Goal: Information Seeking & Learning: Learn about a topic

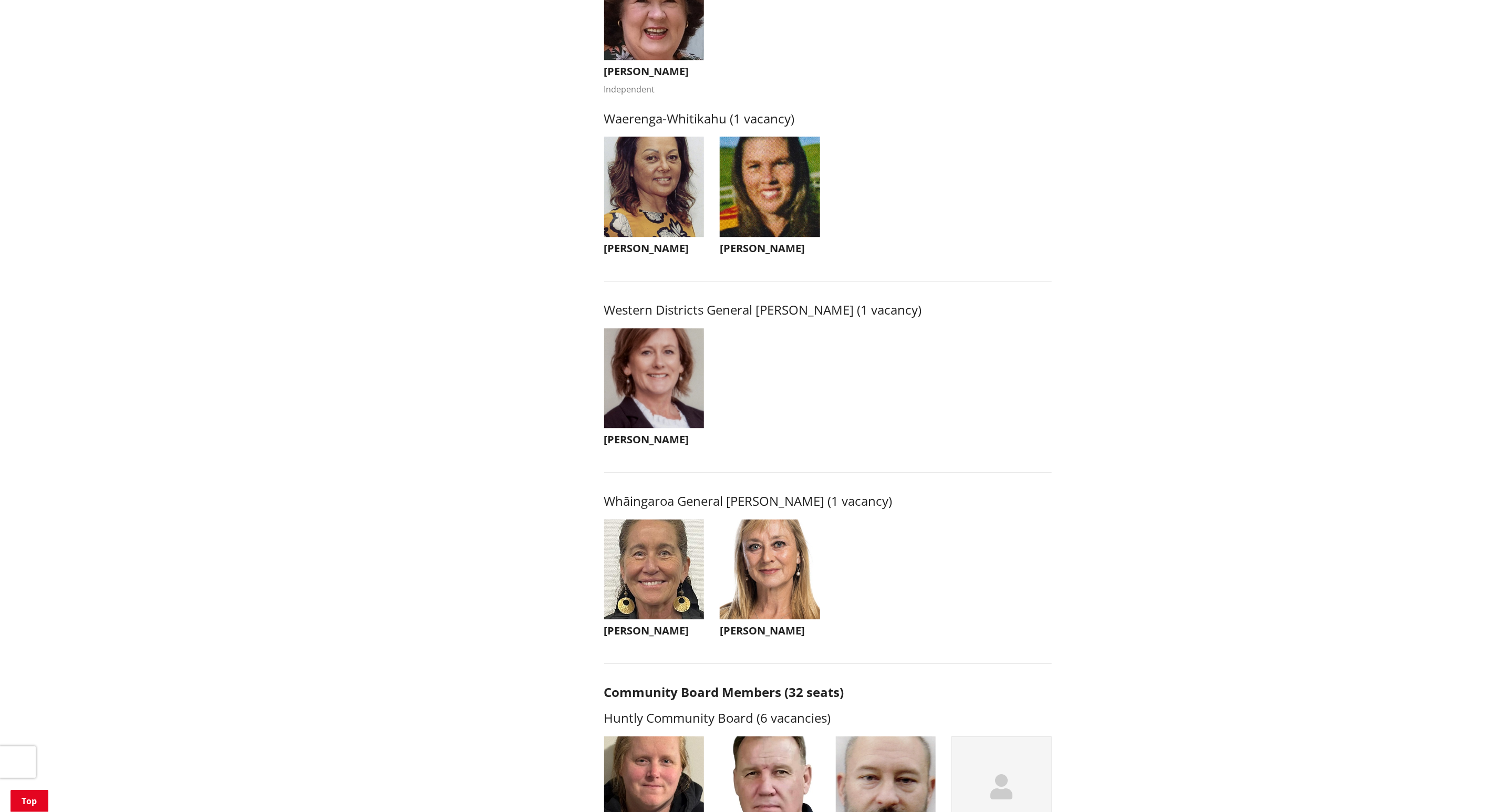
scroll to position [2207, 0]
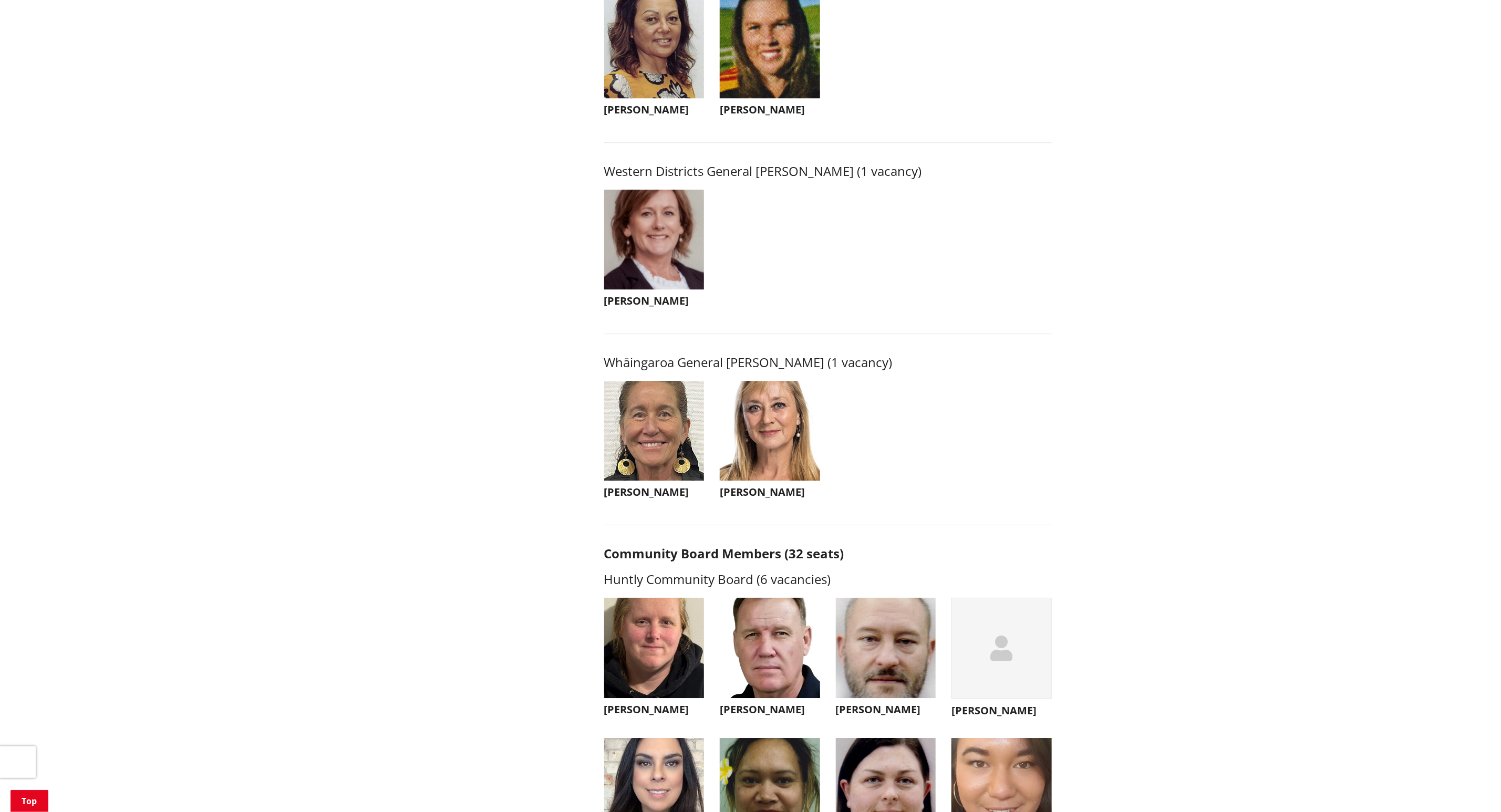
click at [770, 446] on img "button" at bounding box center [770, 431] width 101 height 101
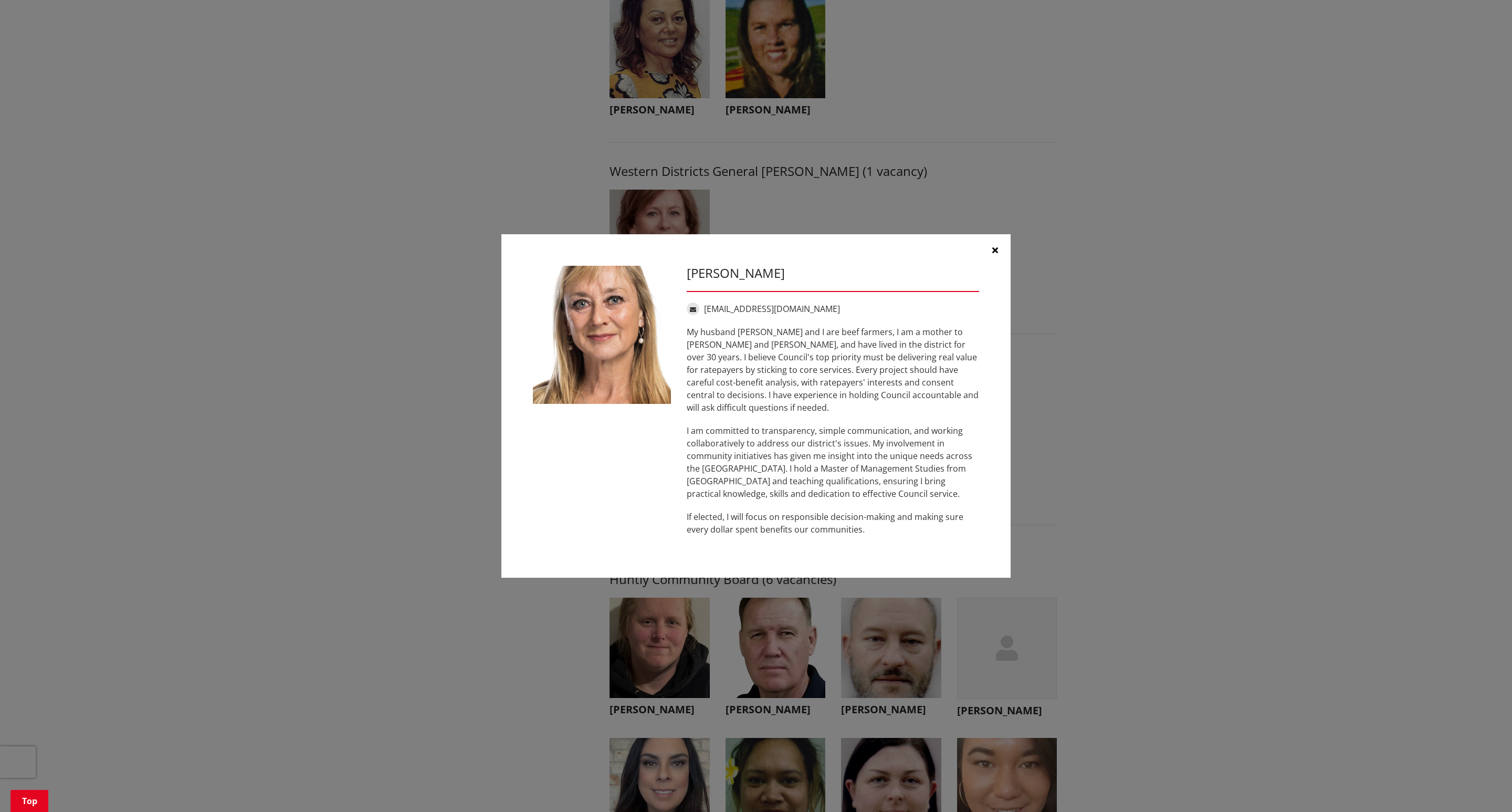
click at [996, 254] on icon "button" at bounding box center [995, 250] width 6 height 9
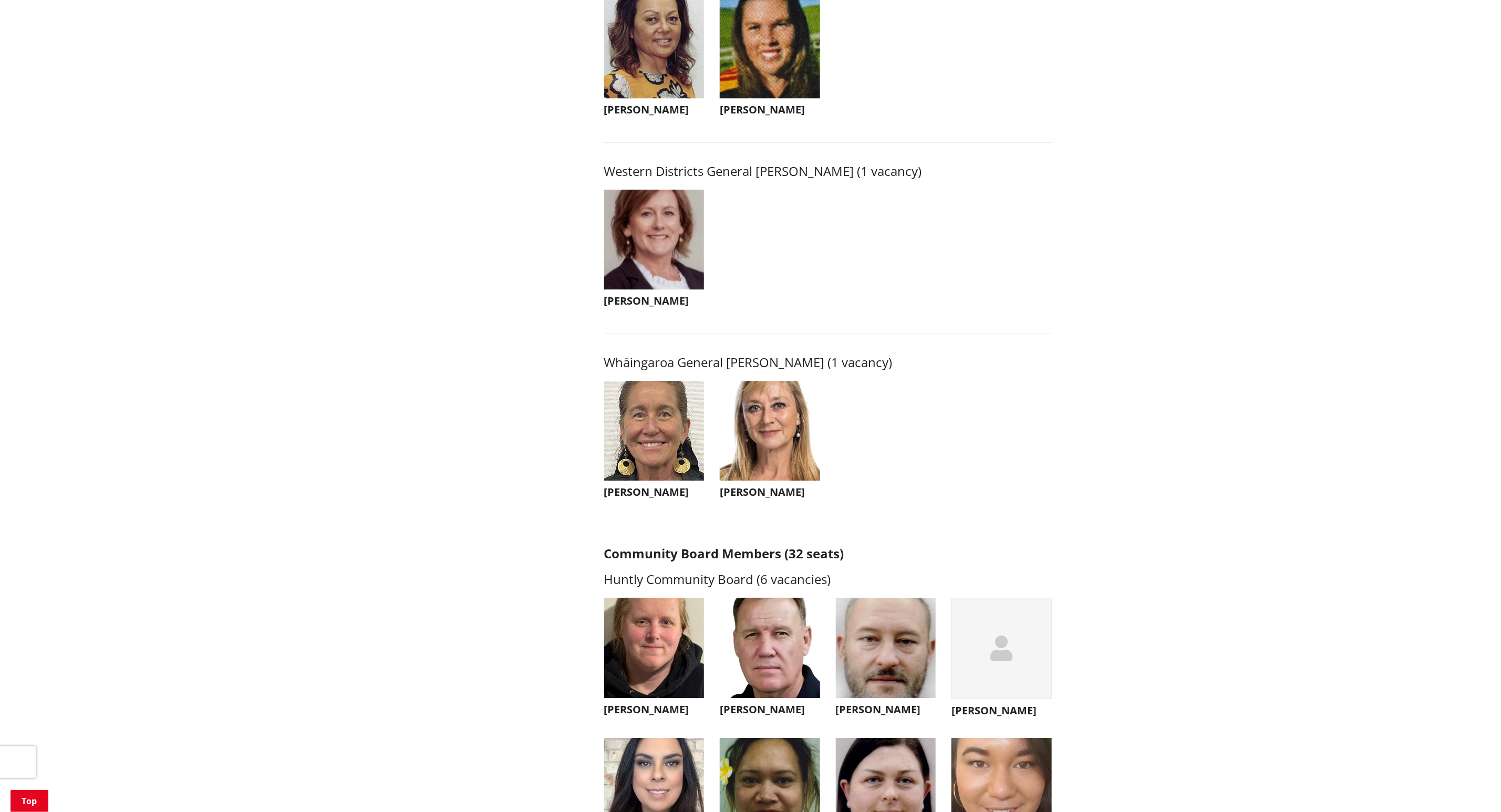
click at [661, 441] on img "button" at bounding box center [654, 431] width 101 height 101
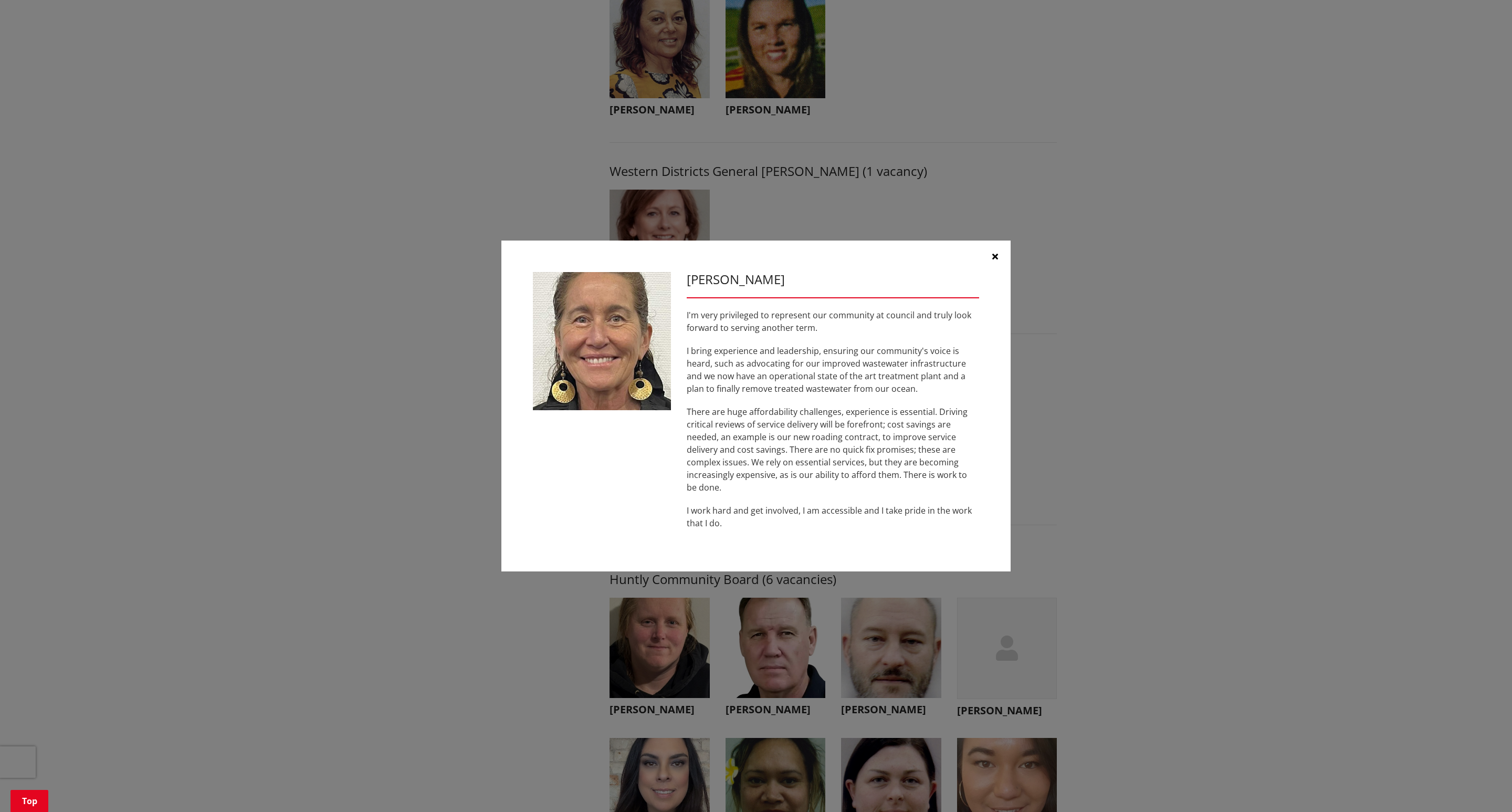
click at [993, 257] on icon "button" at bounding box center [995, 256] width 6 height 9
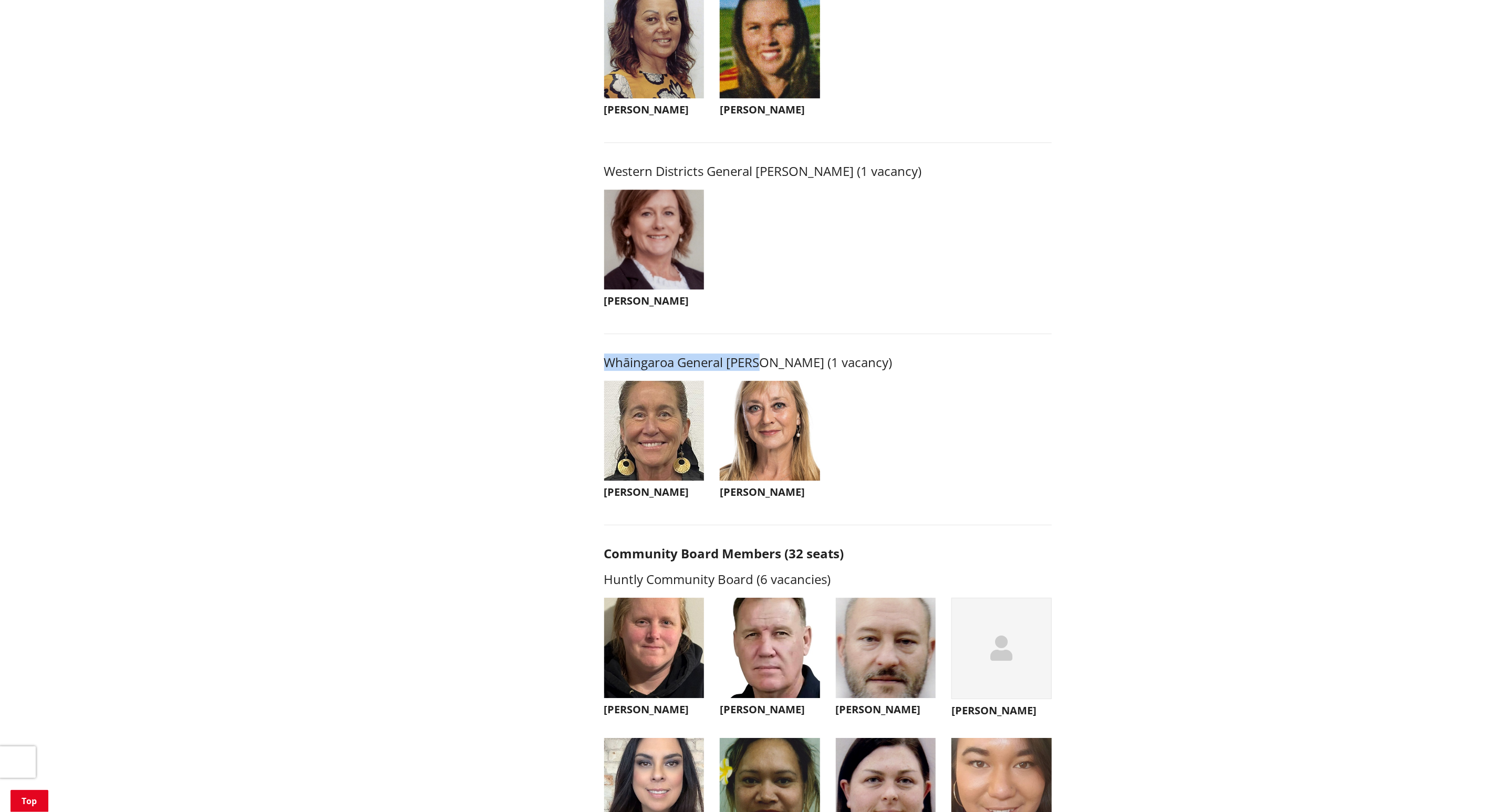
drag, startPoint x: 609, startPoint y: 376, endPoint x: 763, endPoint y: 375, distance: 154.0
click at [763, 370] on h3 "Whāingaroa General Ward (1 vacancy)" at bounding box center [828, 362] width 448 height 15
copy h3 "Whāingaroa General Ward"
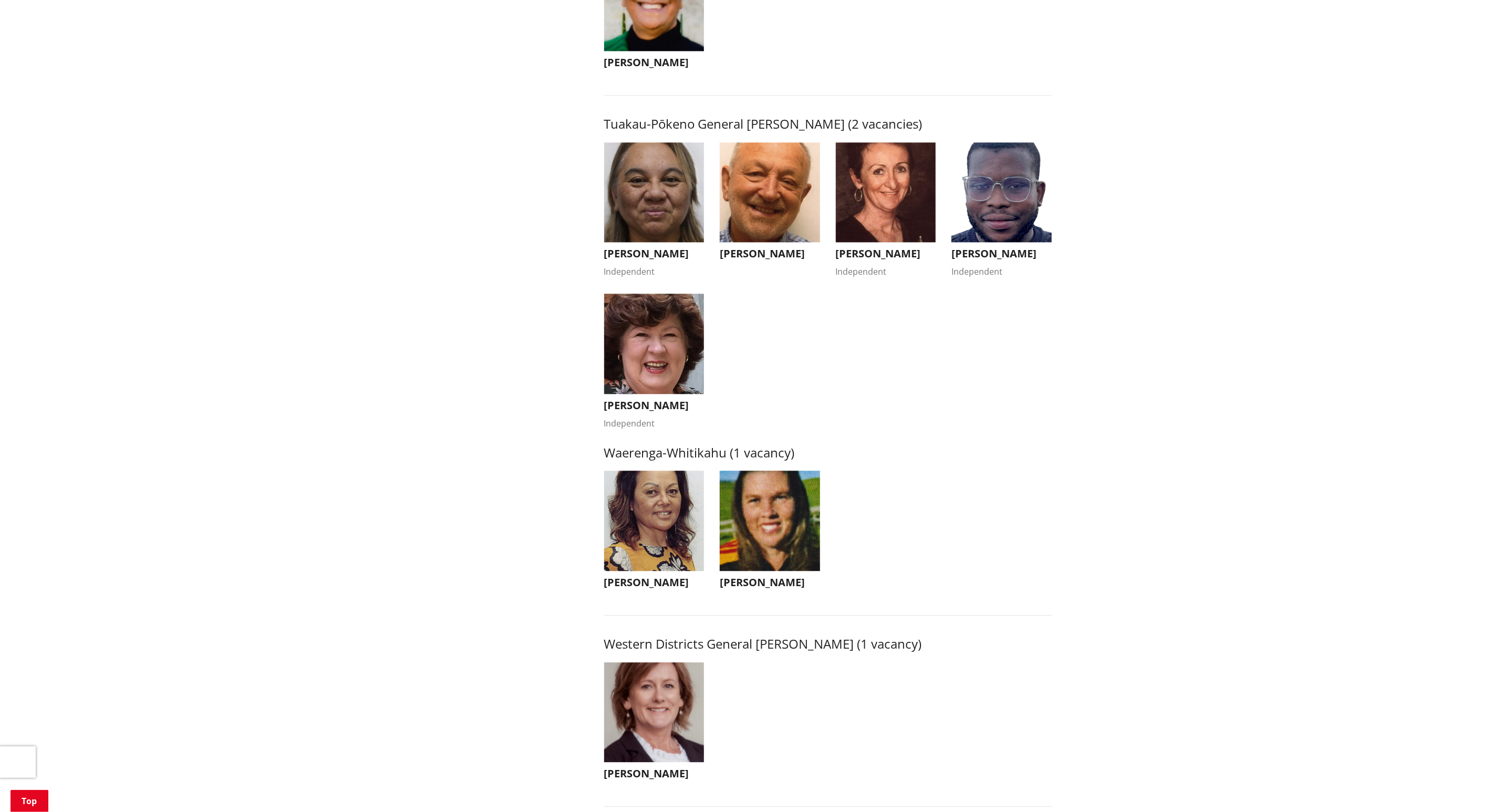
scroll to position [1655, 0]
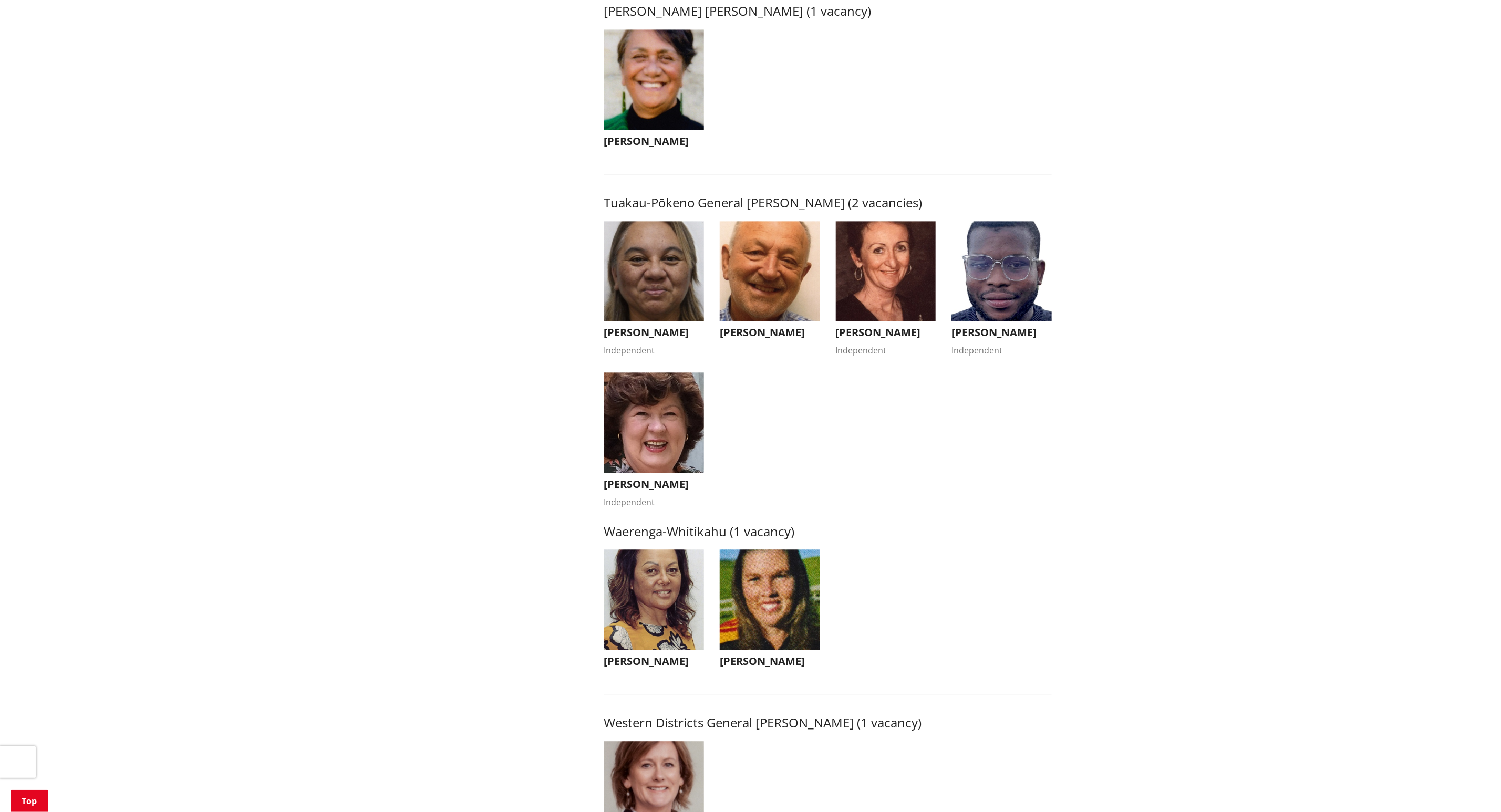
click at [977, 266] on img "button" at bounding box center [1002, 272] width 101 height 101
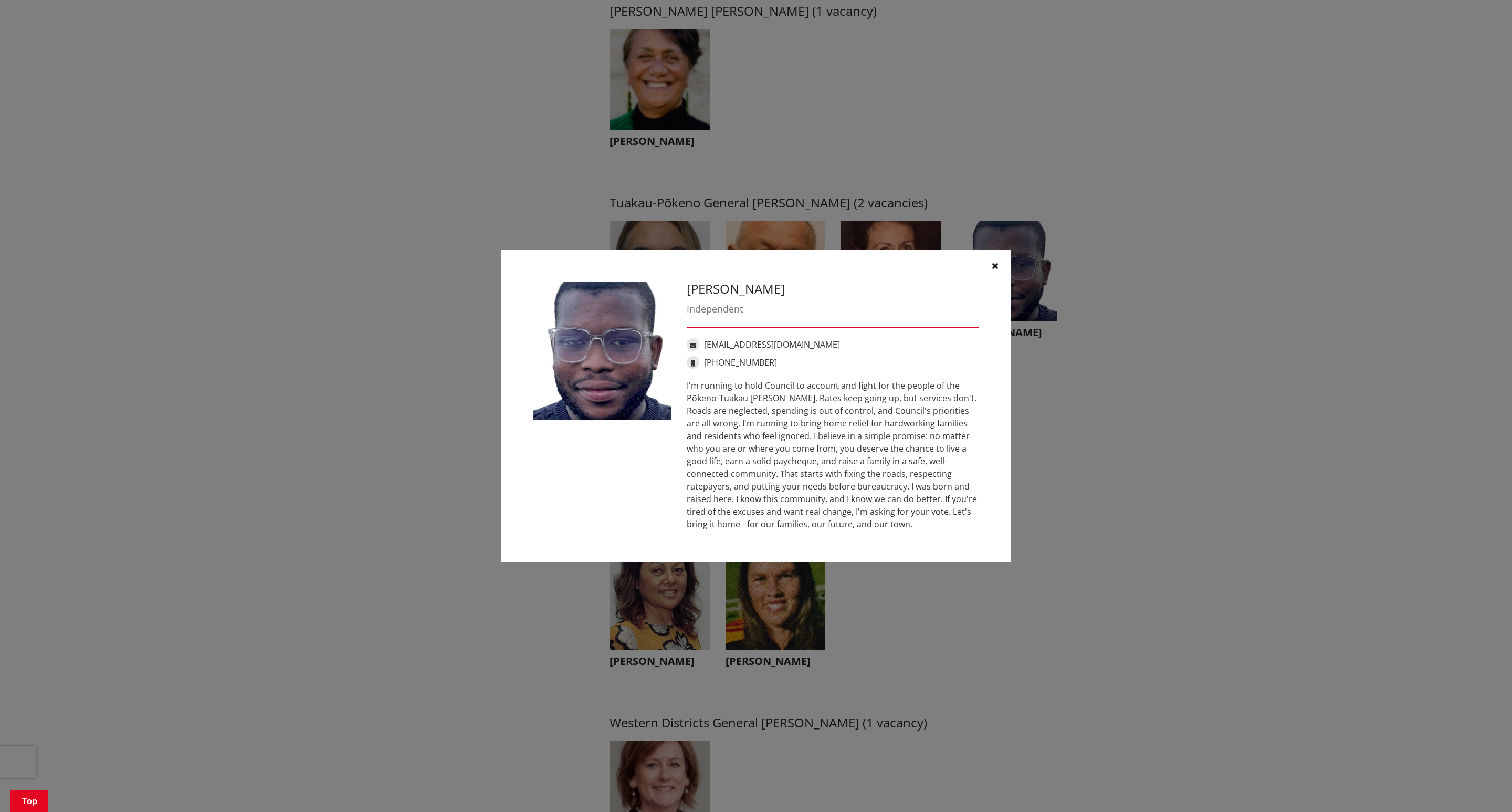
click at [992, 262] on icon "button" at bounding box center [995, 266] width 6 height 9
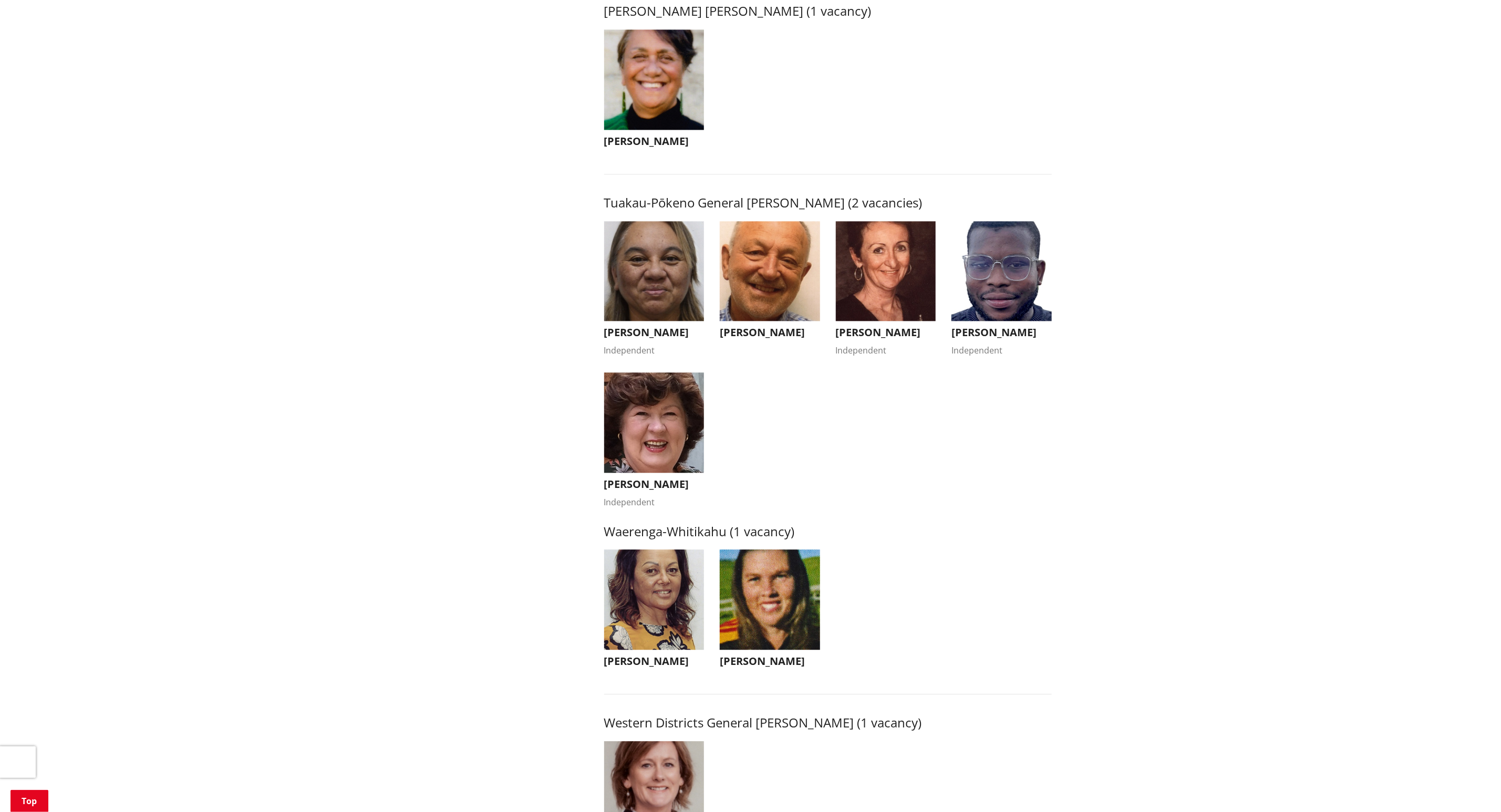
click at [866, 279] on img "button" at bounding box center [886, 272] width 101 height 101
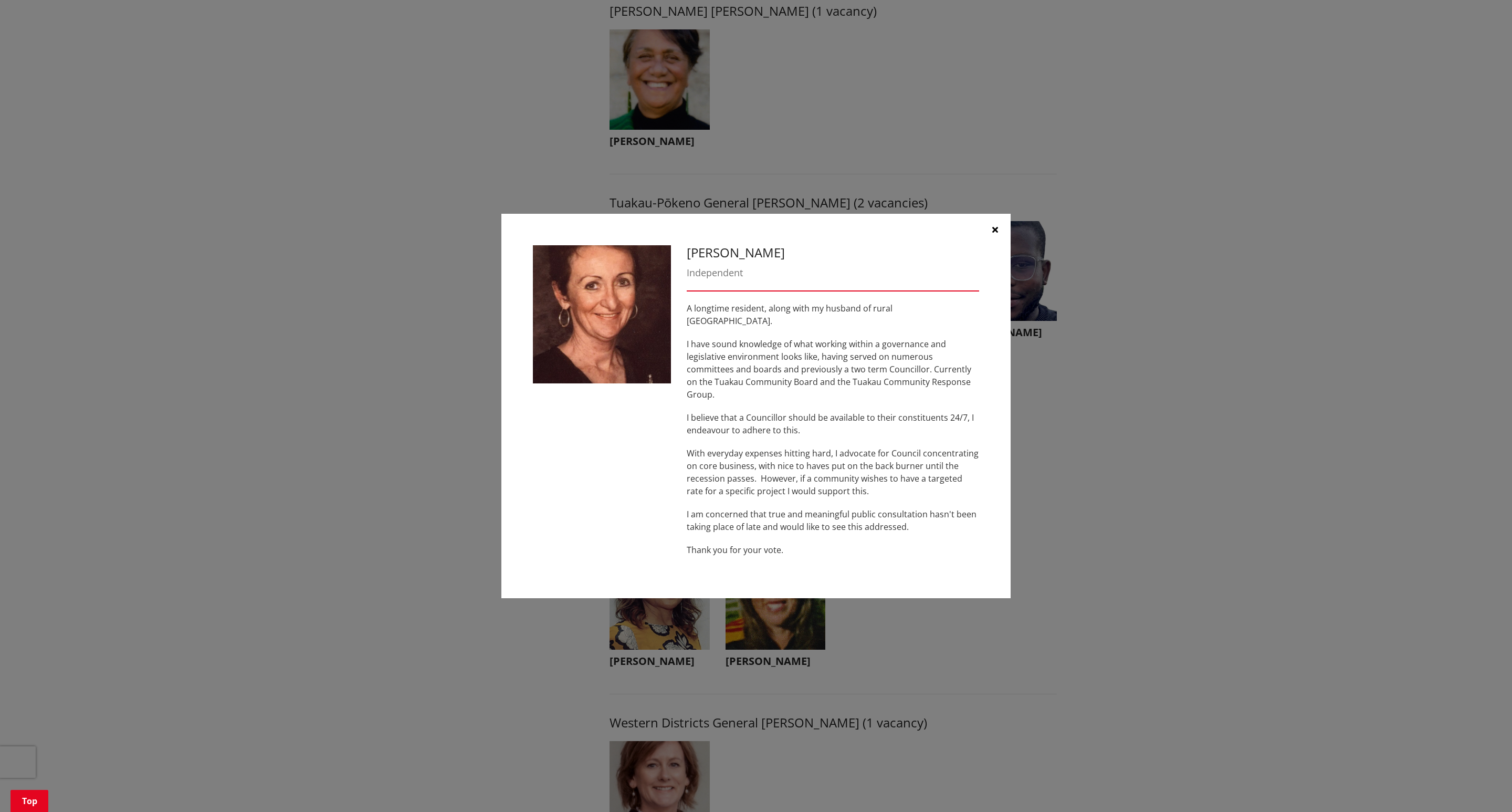
click at [993, 234] on icon "button" at bounding box center [995, 229] width 6 height 9
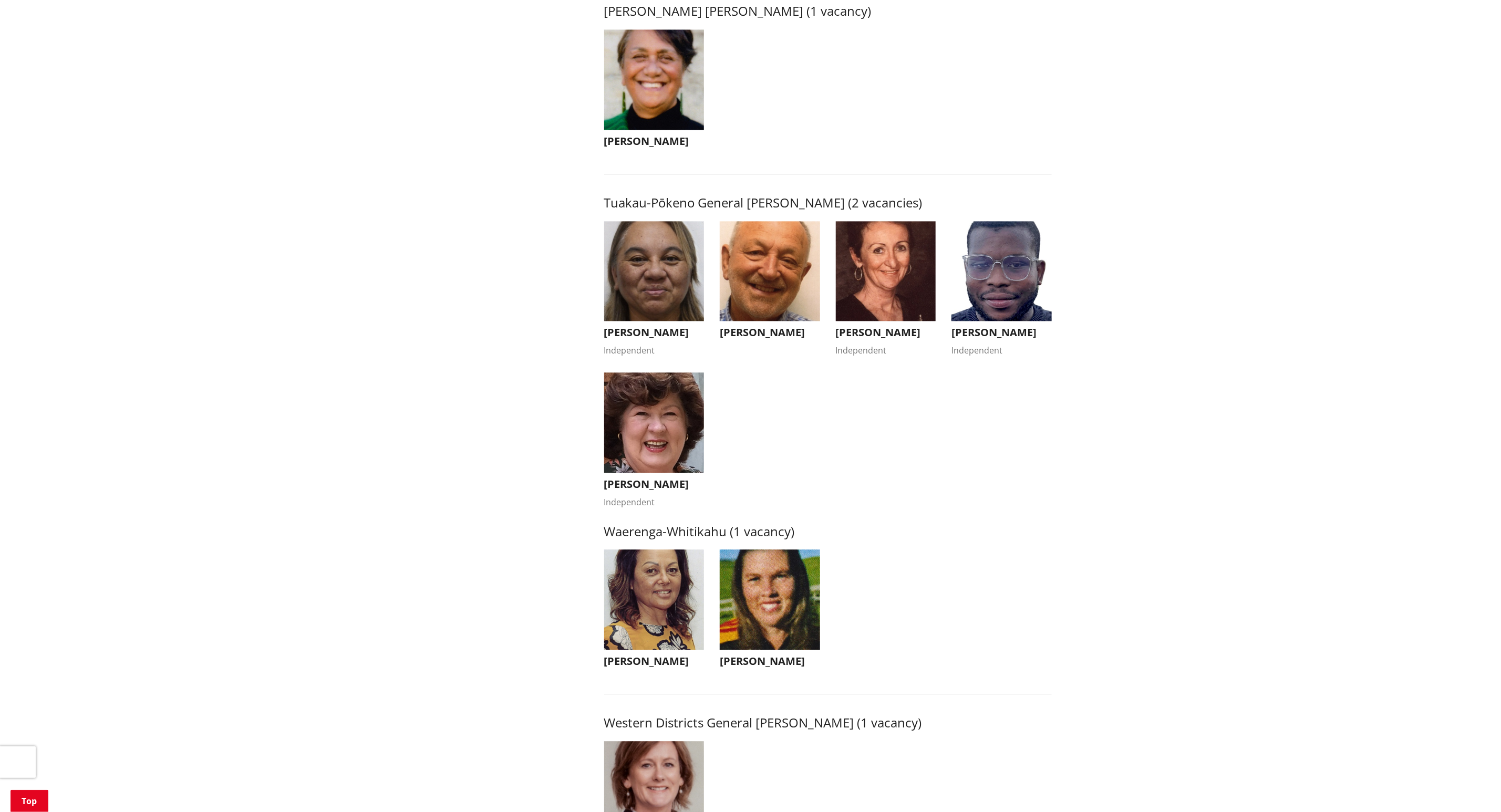
click at [738, 284] on img "button" at bounding box center [770, 272] width 101 height 101
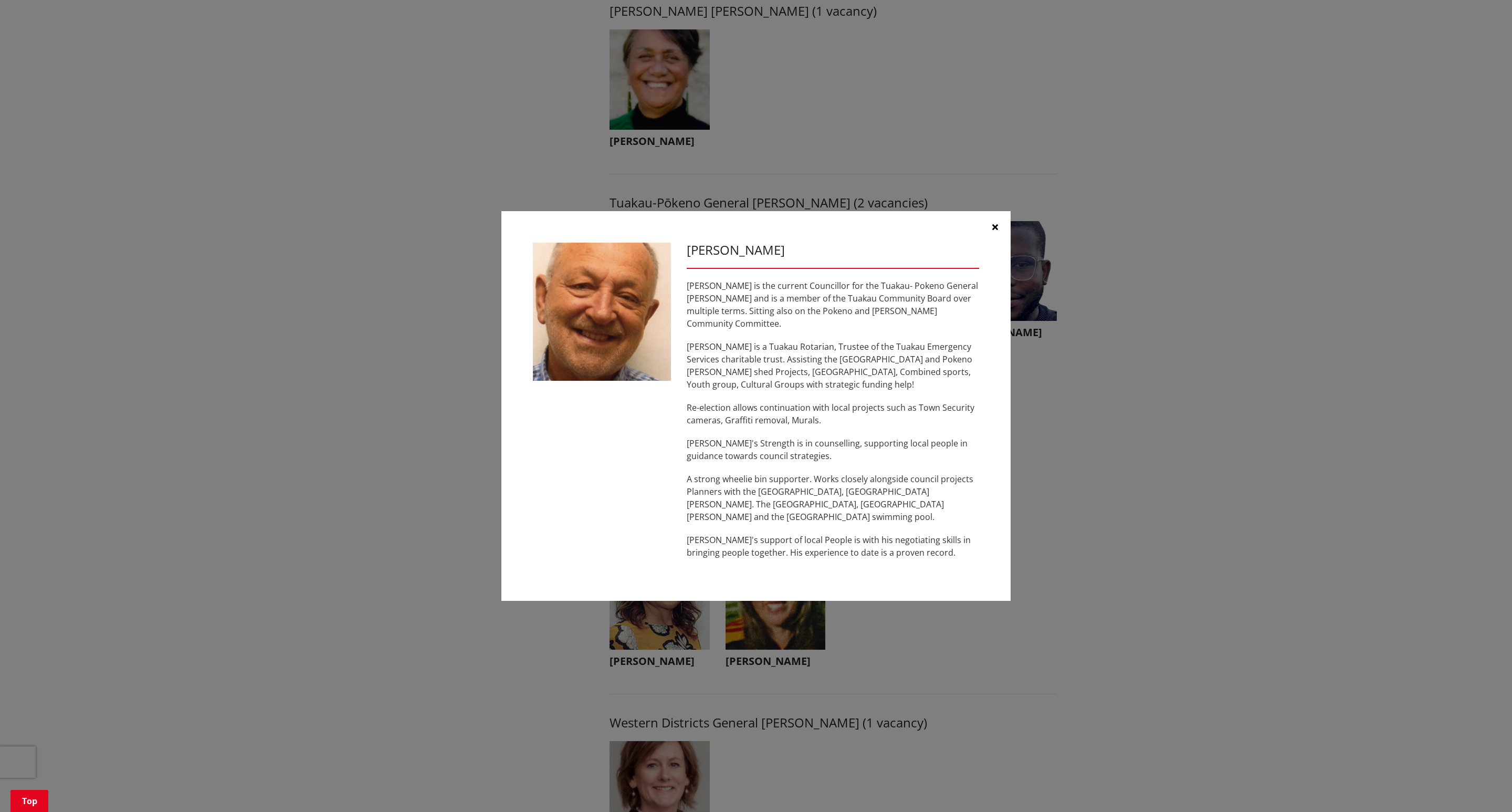
click at [737, 284] on div "Vern Reeve Vern is the current Councillor for the Tuakau- Pokeno General Ward a…" at bounding box center [833, 406] width 308 height 327
click at [992, 230] on icon "button" at bounding box center [995, 227] width 6 height 9
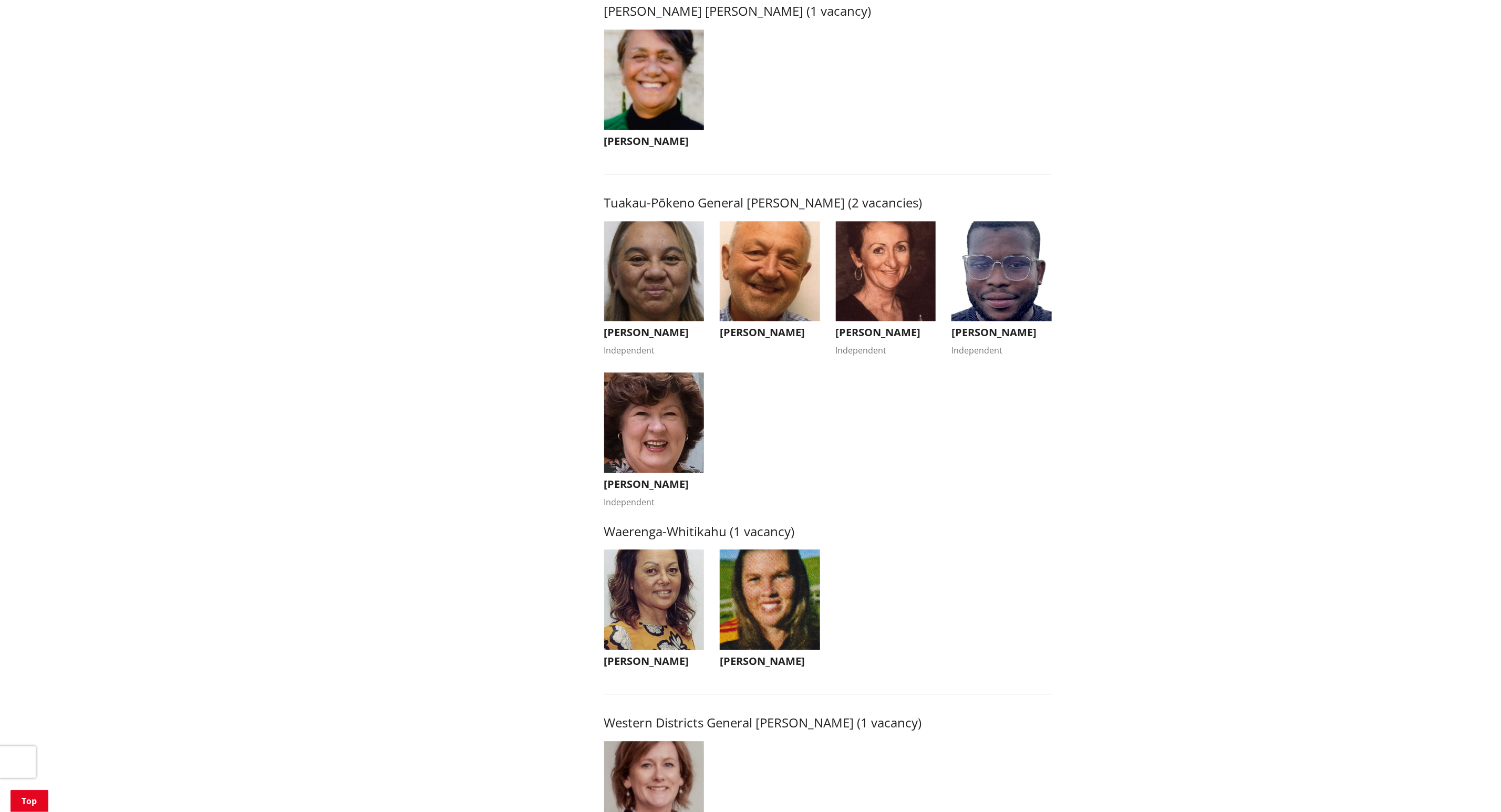
click at [645, 308] on img "button" at bounding box center [654, 272] width 101 height 101
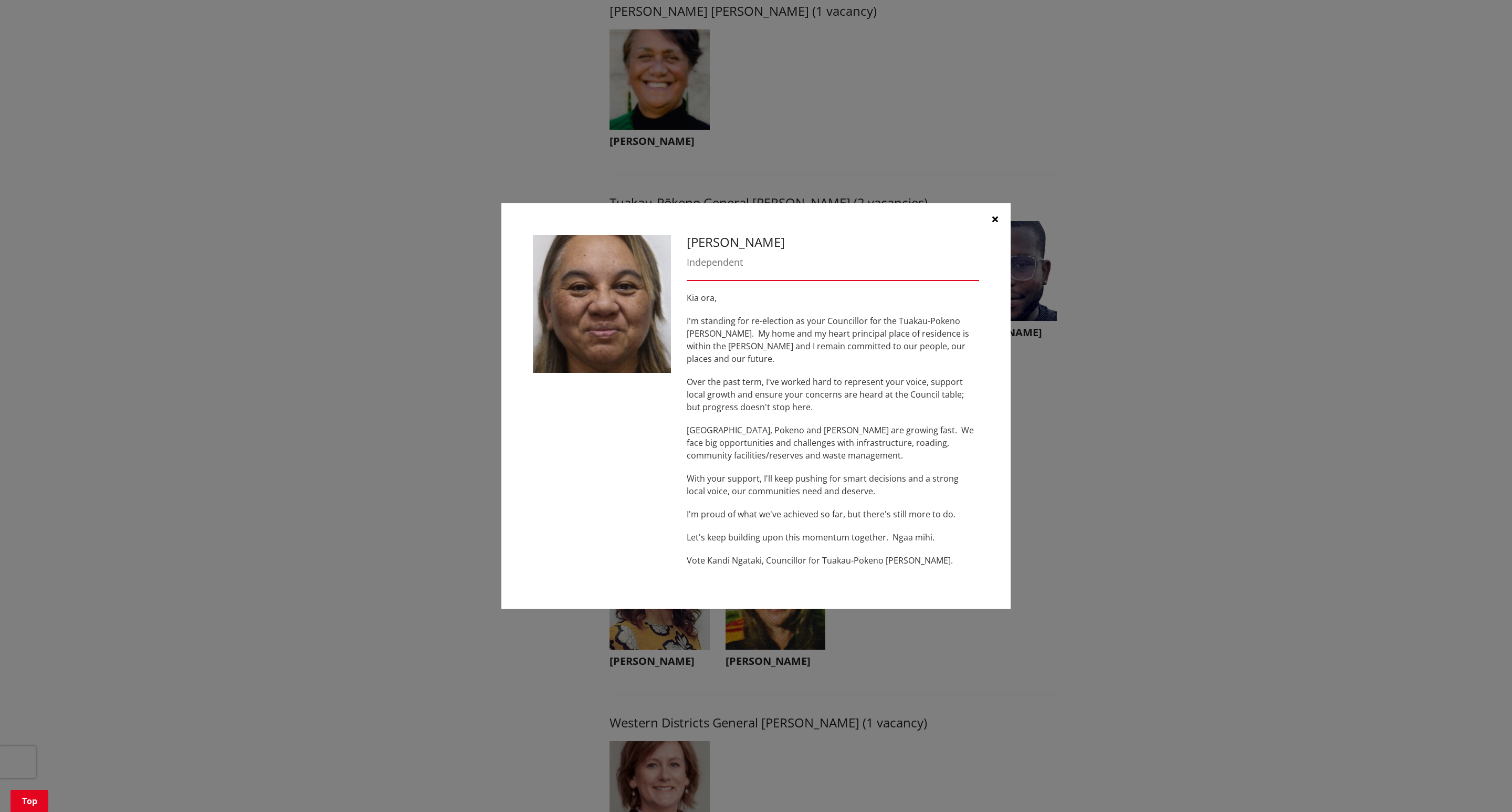
click at [644, 308] on img at bounding box center [602, 304] width 138 height 138
click at [992, 223] on icon "button" at bounding box center [995, 219] width 6 height 9
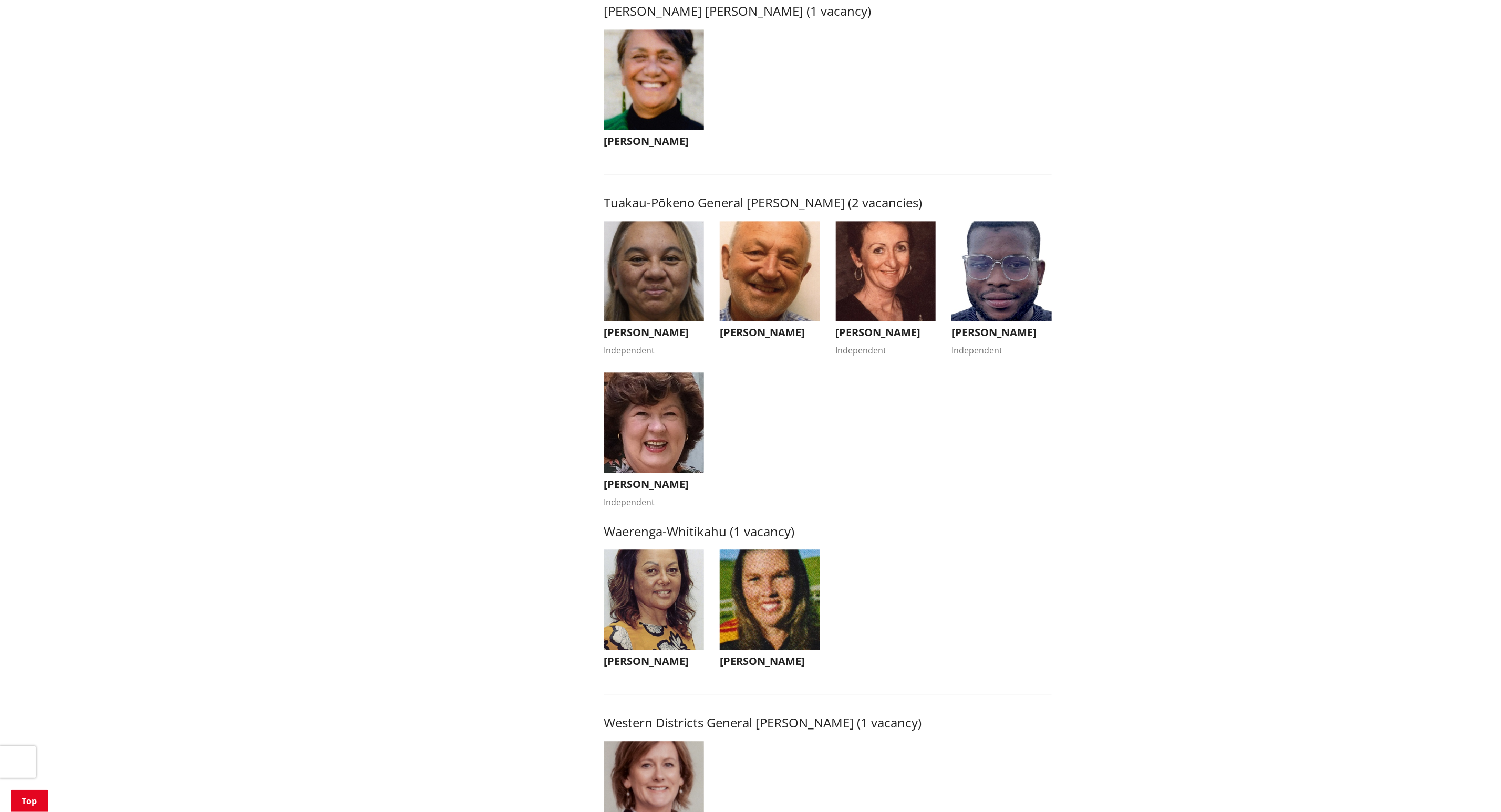
click at [634, 449] on img "button" at bounding box center [654, 423] width 101 height 101
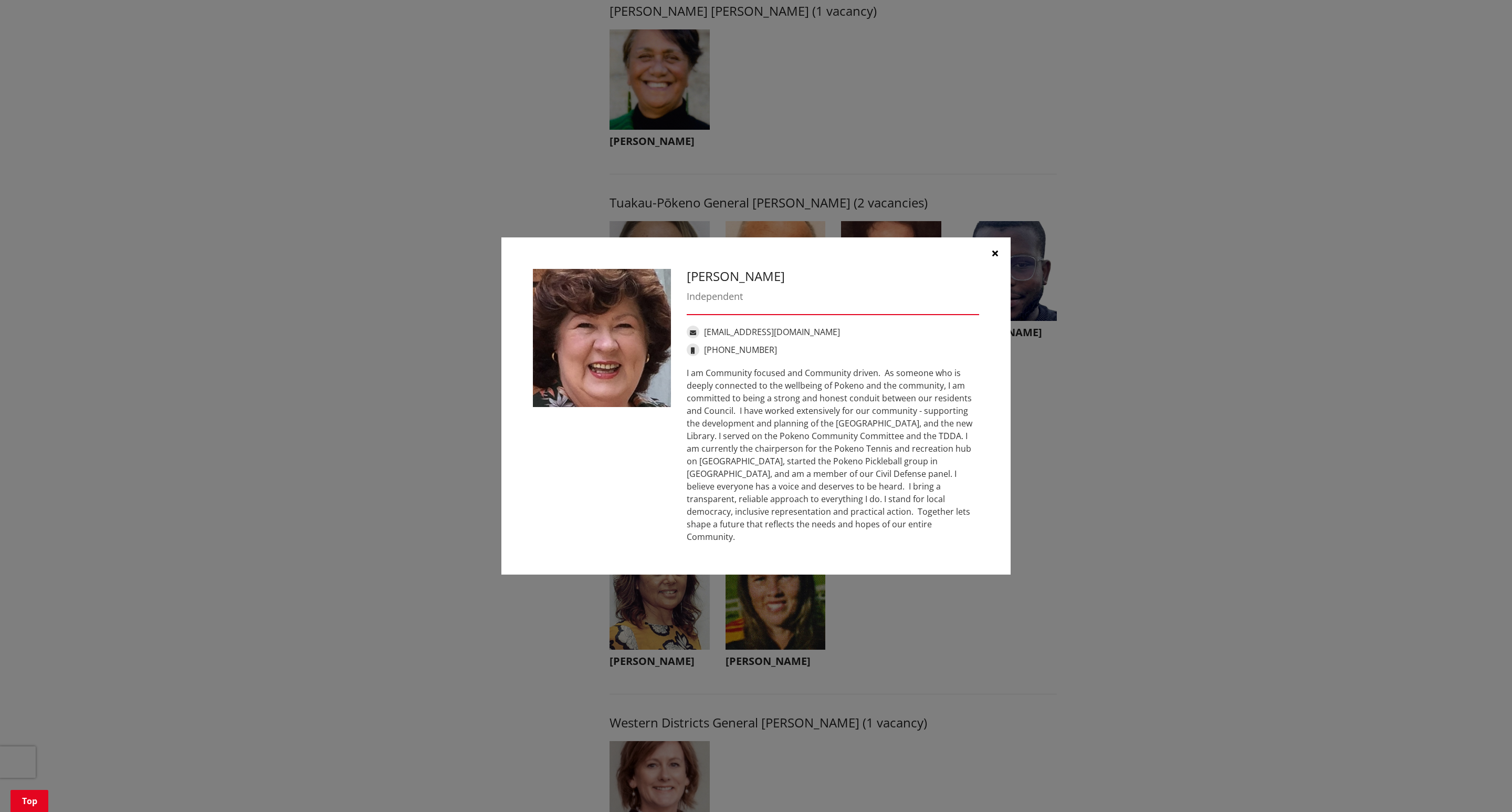
click at [634, 449] on div "Bronwyn Heath Independent bronwynannheath@gmail.com +64 210 750 599" at bounding box center [756, 406] width 462 height 274
click at [996, 258] on icon "button" at bounding box center [995, 253] width 6 height 9
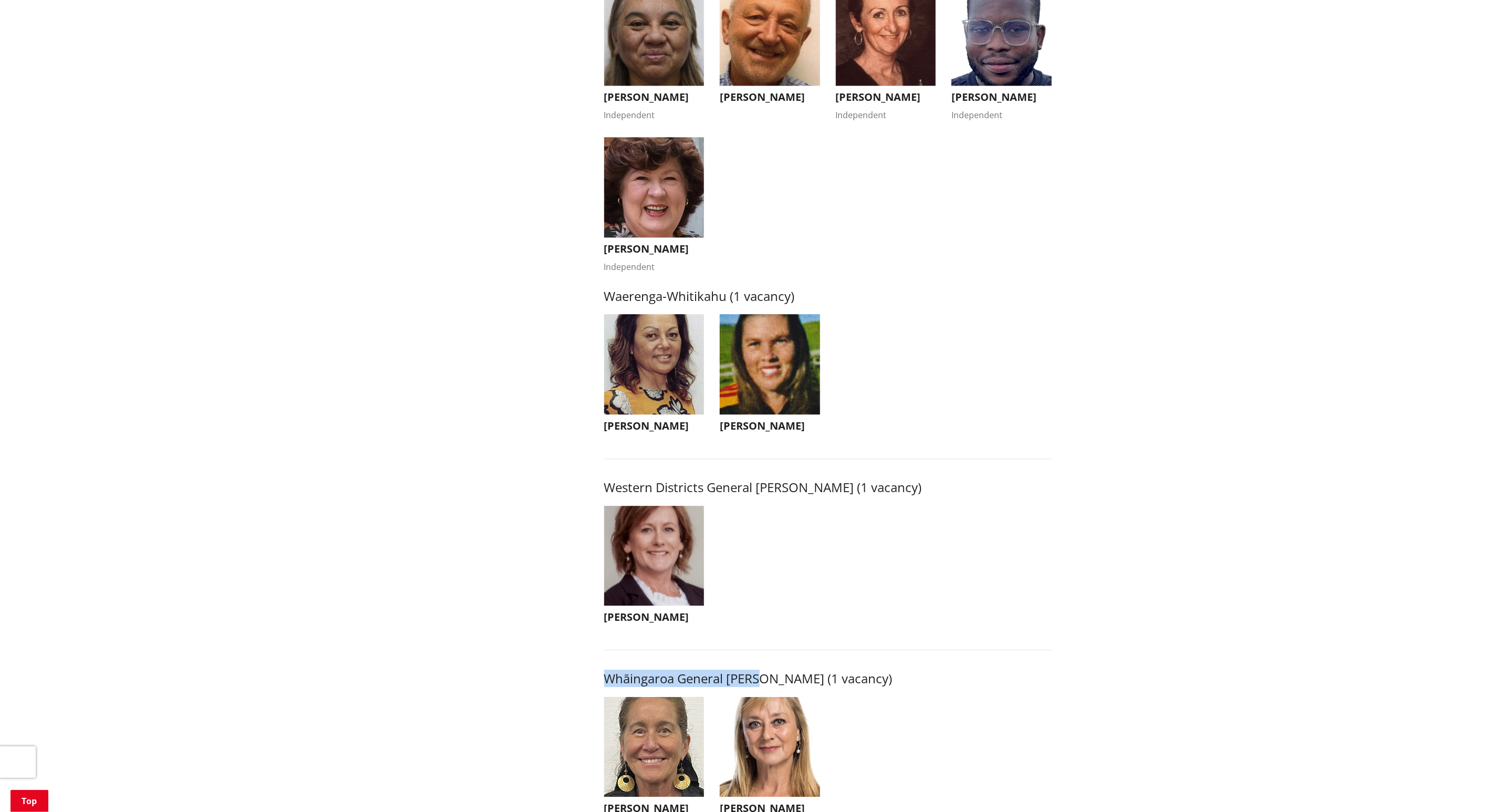
scroll to position [1892, 0]
click at [678, 380] on img "button" at bounding box center [654, 364] width 101 height 101
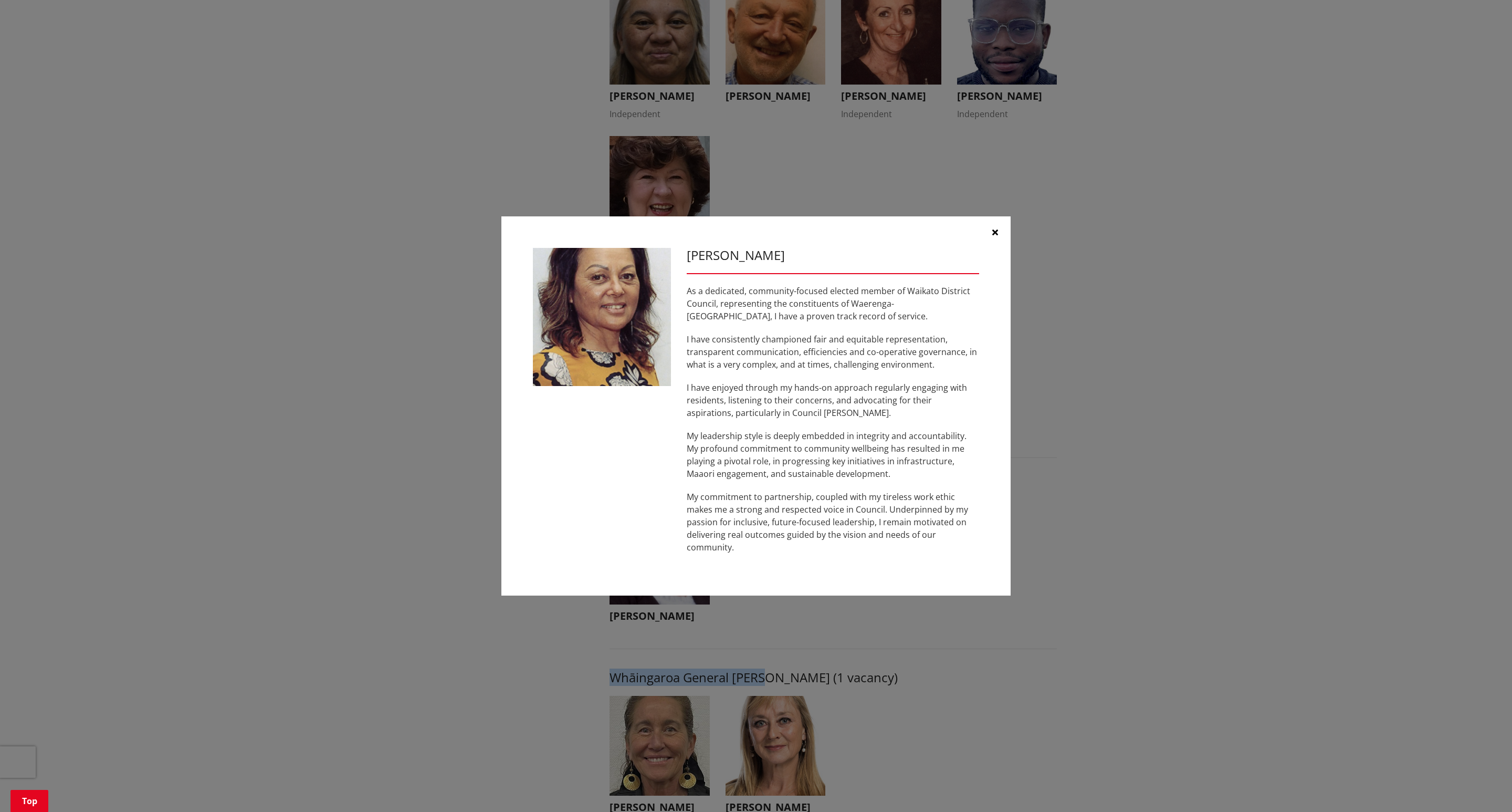
click at [677, 380] on div at bounding box center [602, 319] width 154 height 144
click at [996, 236] on icon "button" at bounding box center [995, 232] width 6 height 9
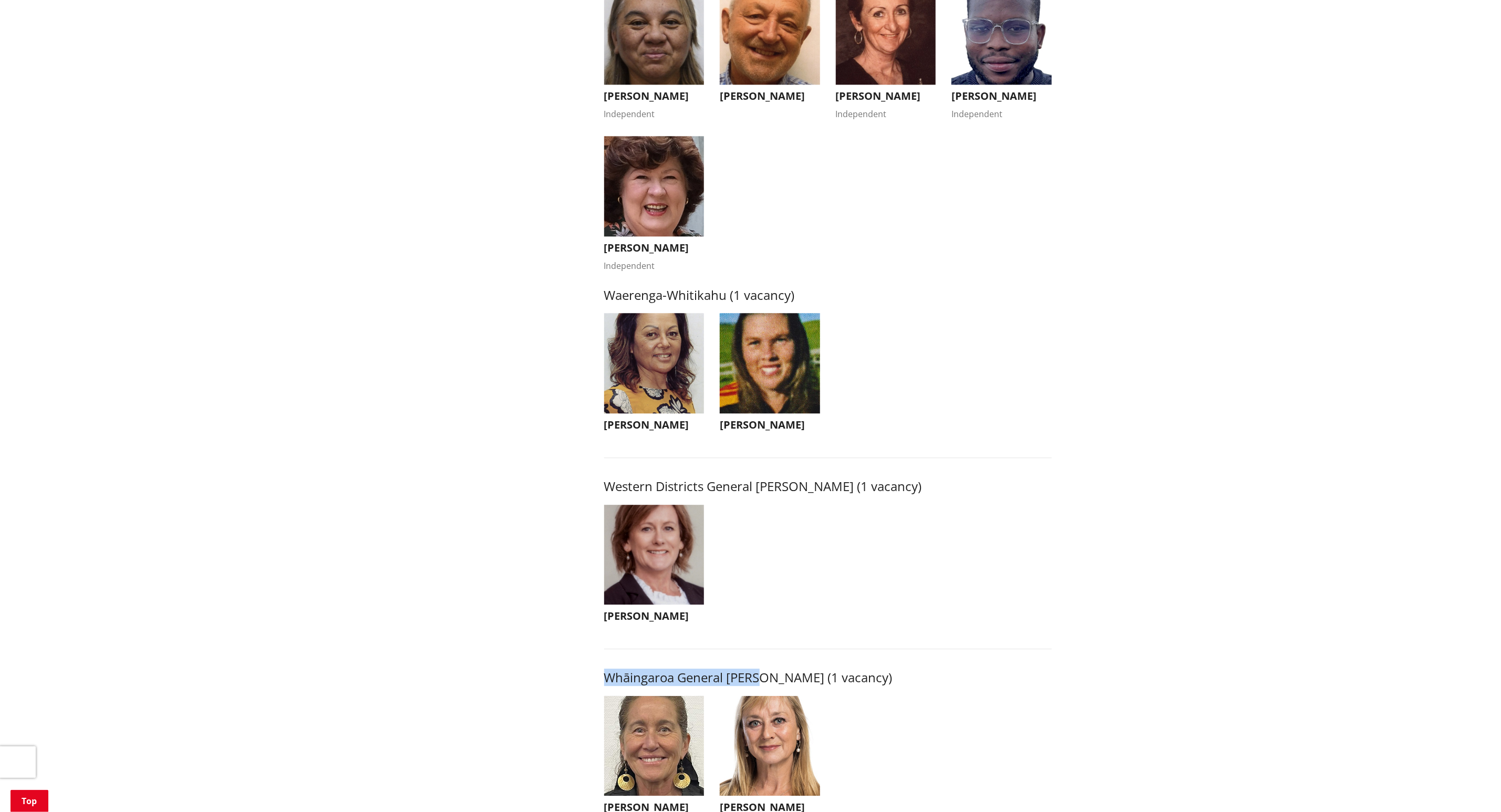
click at [773, 380] on img "button" at bounding box center [770, 364] width 101 height 101
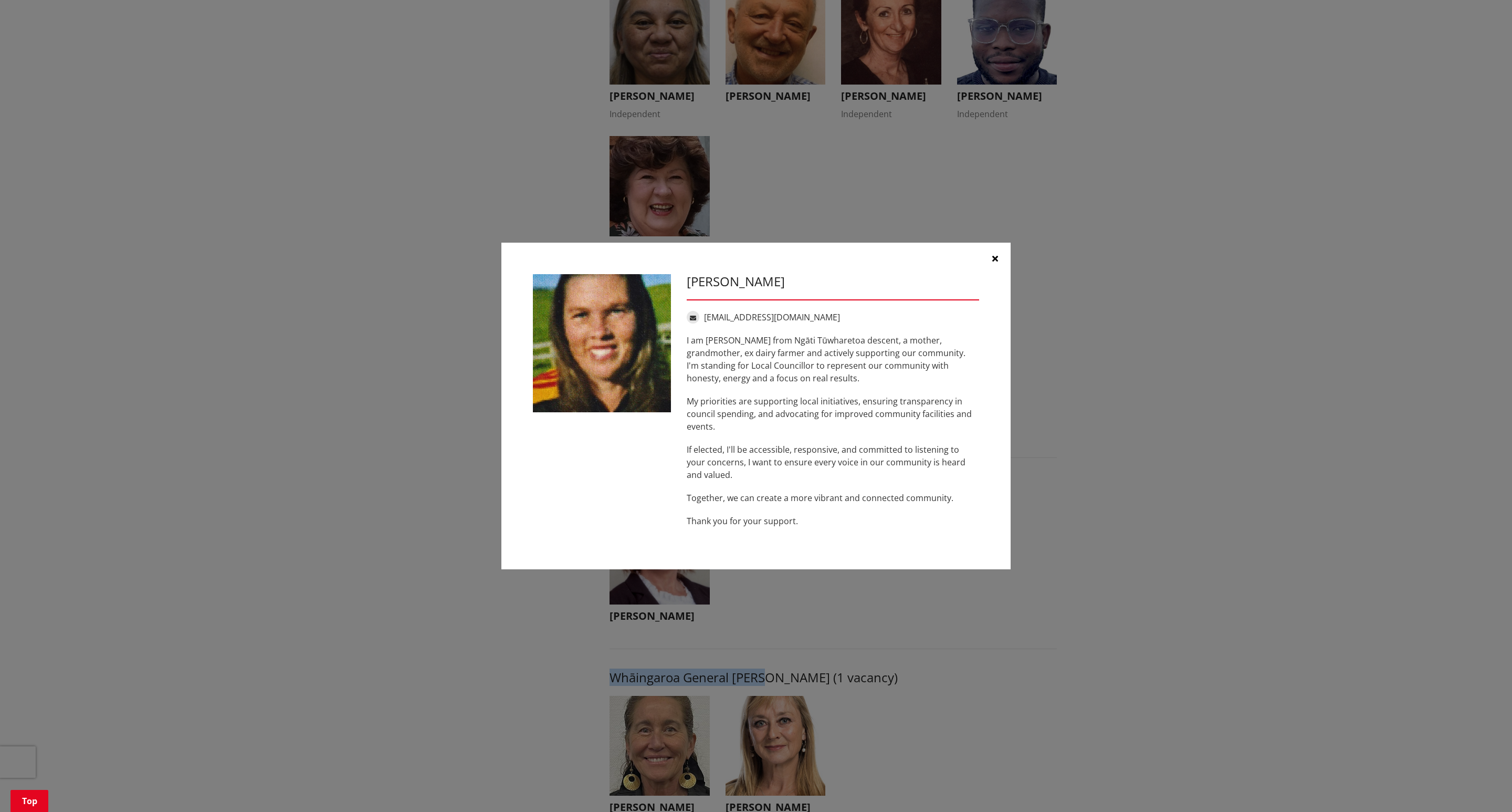
click at [773, 380] on p "I am Denise Dickinson from Ngāti Tūwharetoa descent, a mother, grandmother, ex …" at bounding box center [833, 359] width 293 height 50
click at [996, 254] on icon "button" at bounding box center [995, 258] width 6 height 9
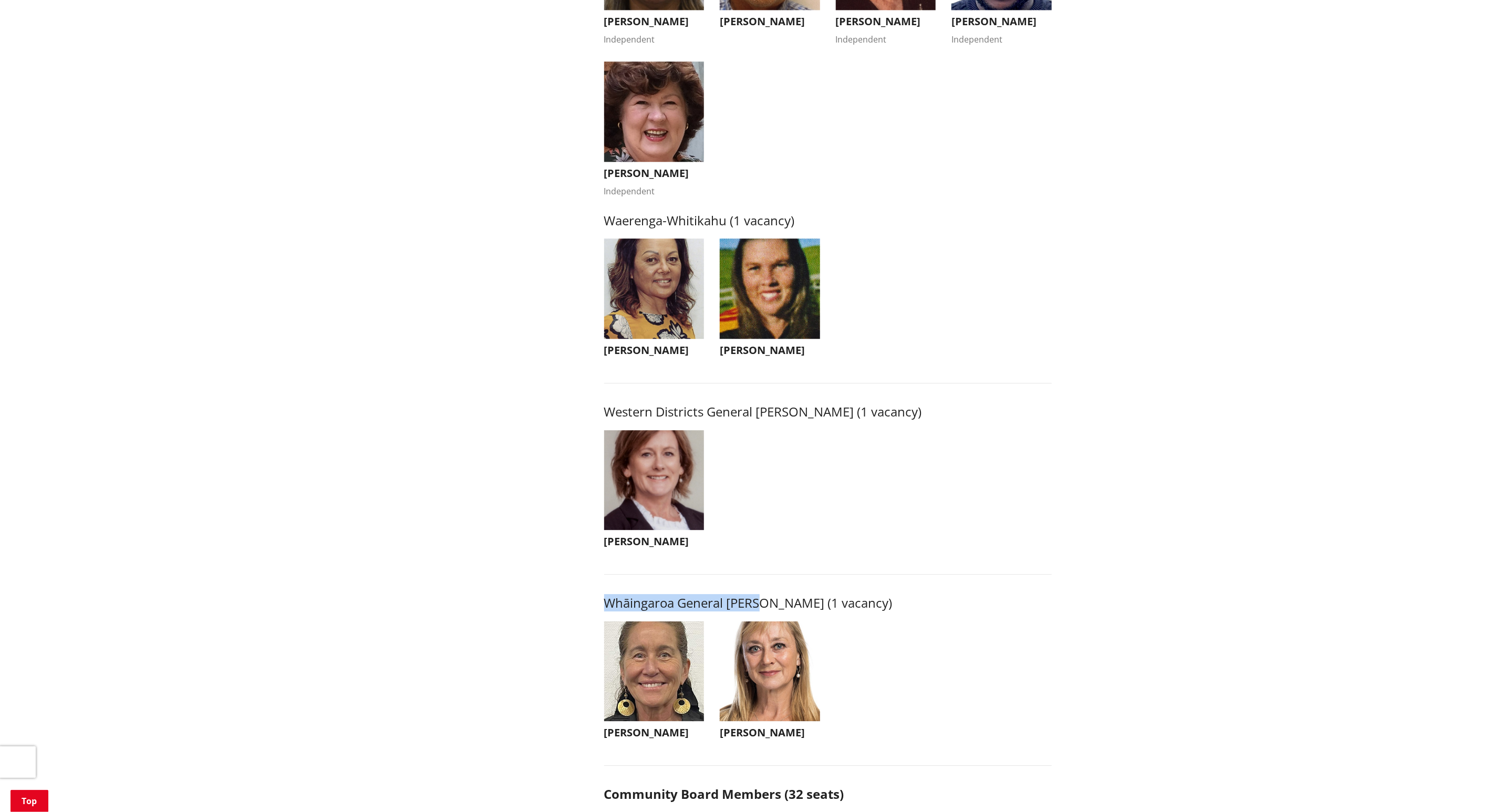
scroll to position [1970, 0]
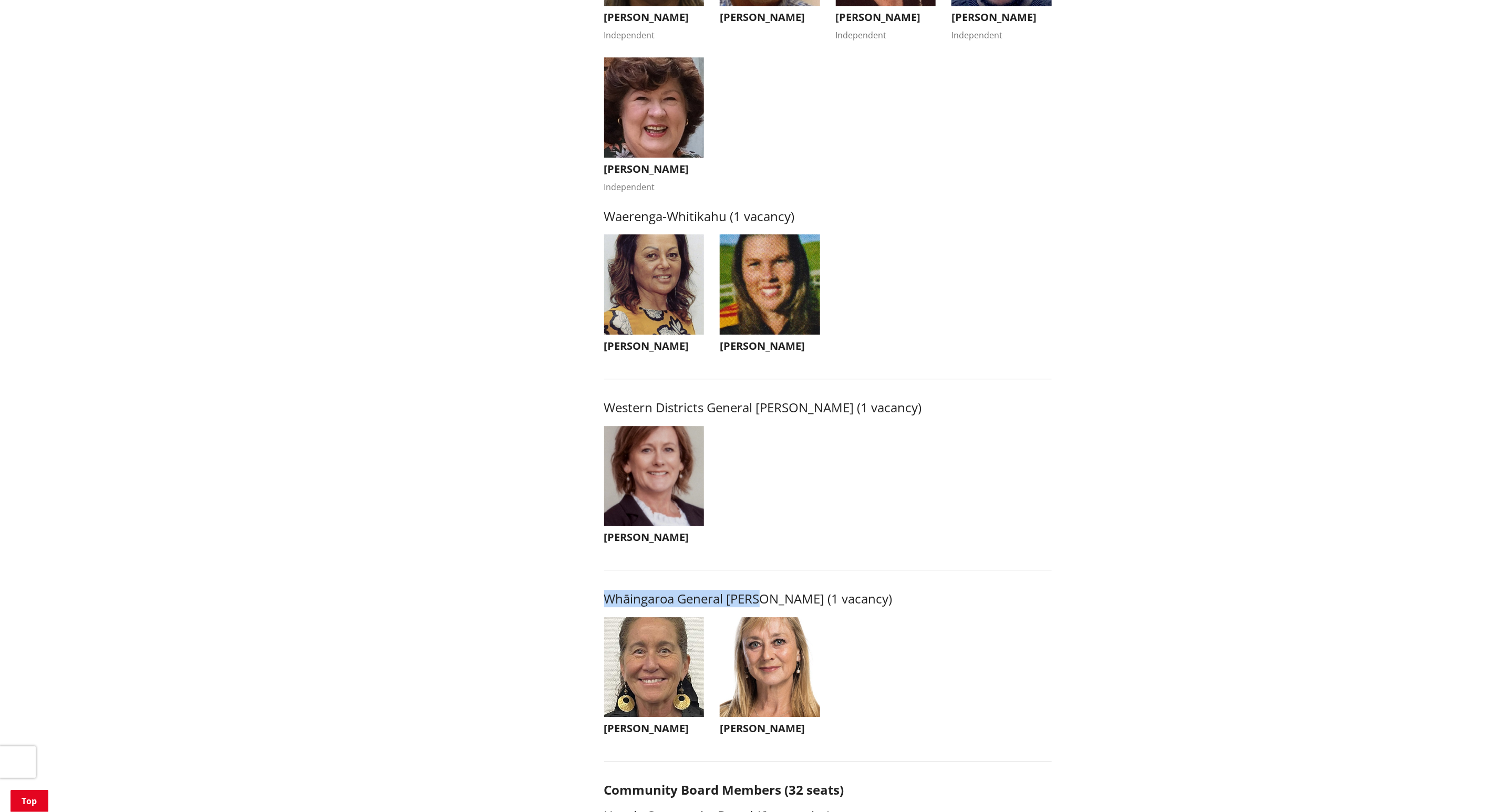
click at [662, 497] on img "button" at bounding box center [654, 476] width 101 height 101
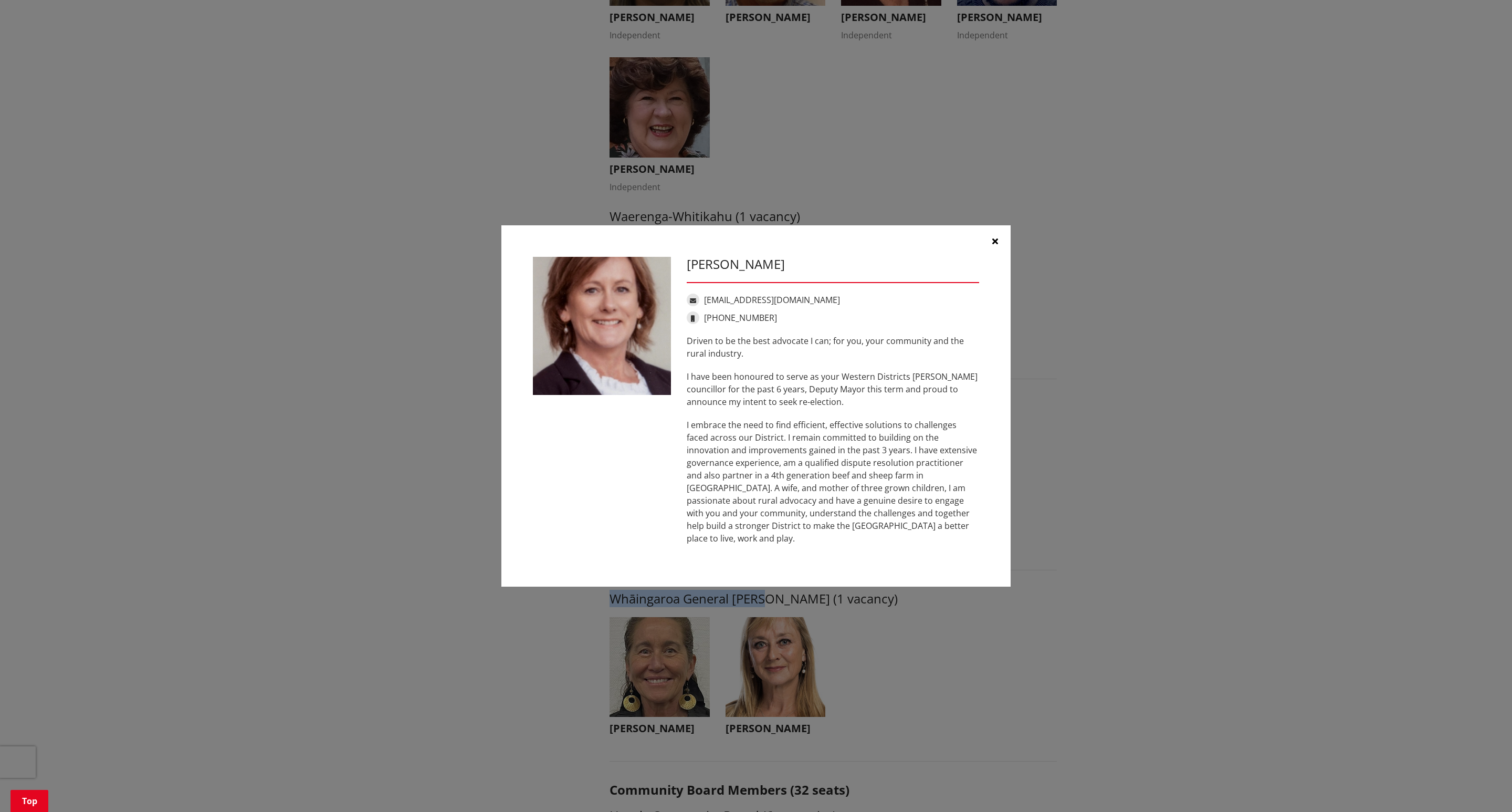
click at [662, 497] on div "Carolyn Eyre caroeyre05@gmail.com +64 21 594 747 Driven to be the best advocate…" at bounding box center [756, 406] width 462 height 299
click at [993, 242] on button "button" at bounding box center [995, 241] width 32 height 32
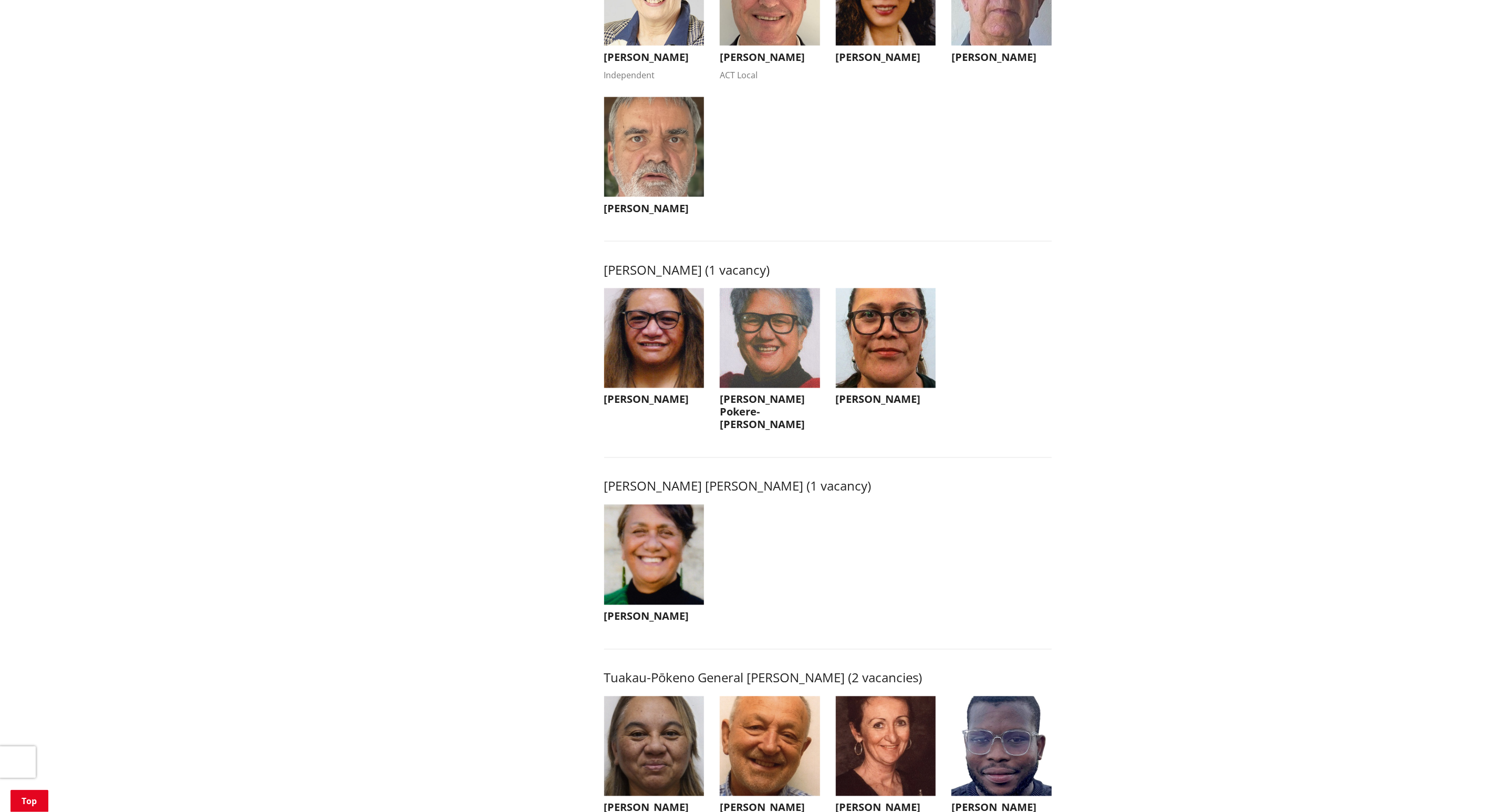
scroll to position [1182, 0]
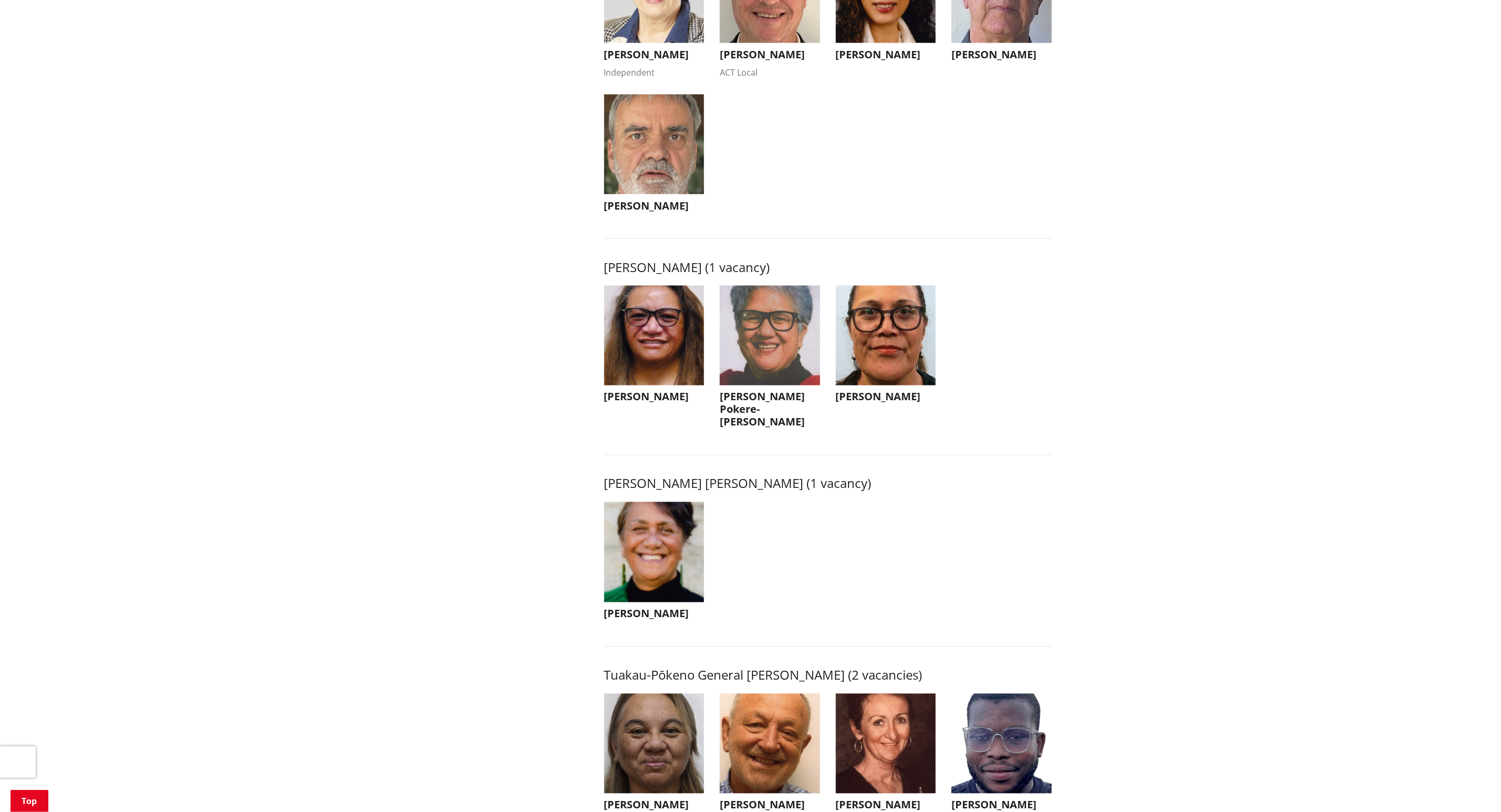
click at [675, 376] on img "button" at bounding box center [654, 336] width 101 height 101
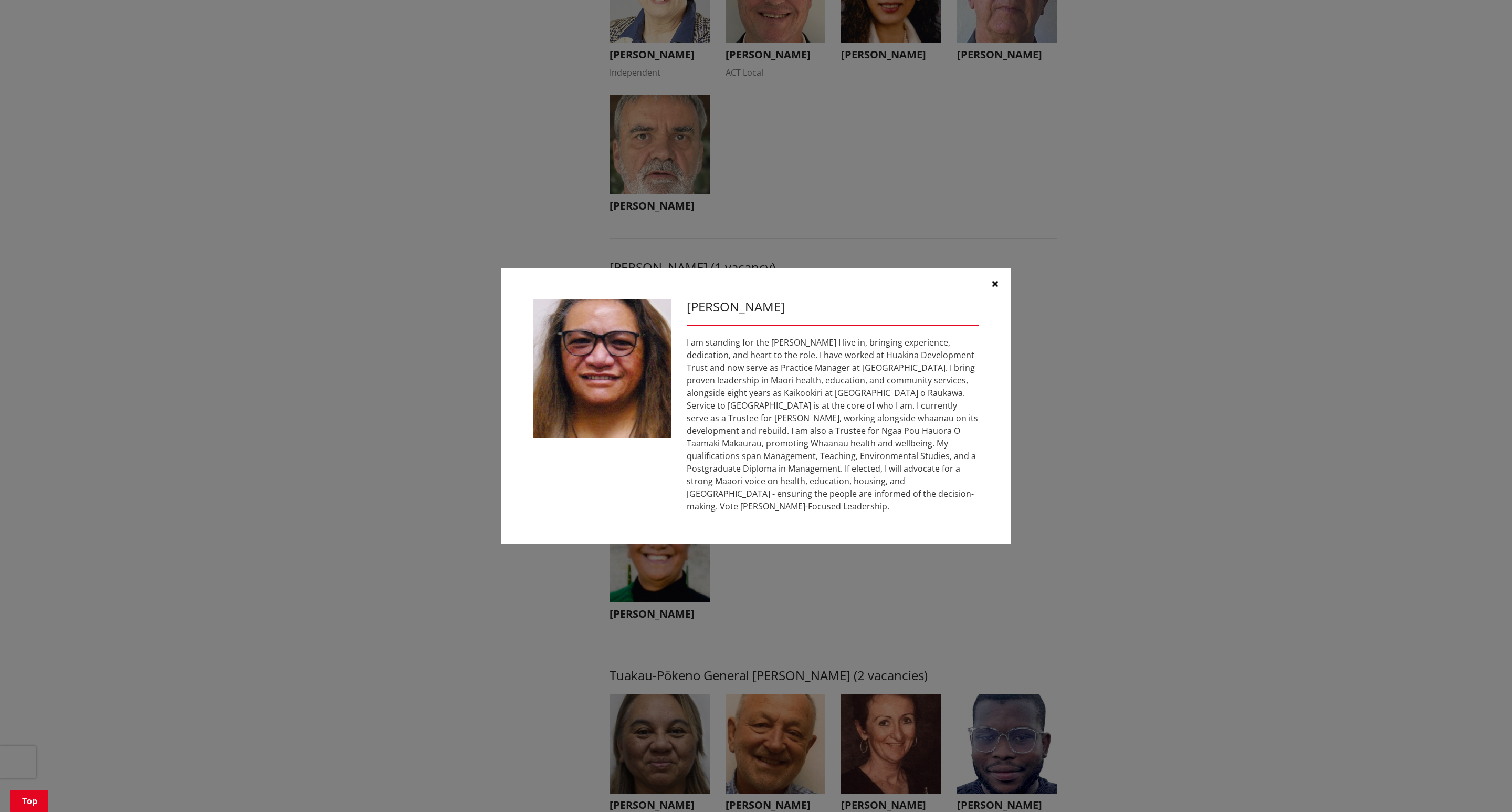
click at [675, 376] on div at bounding box center [602, 371] width 154 height 144
click at [989, 278] on button "button" at bounding box center [995, 284] width 32 height 32
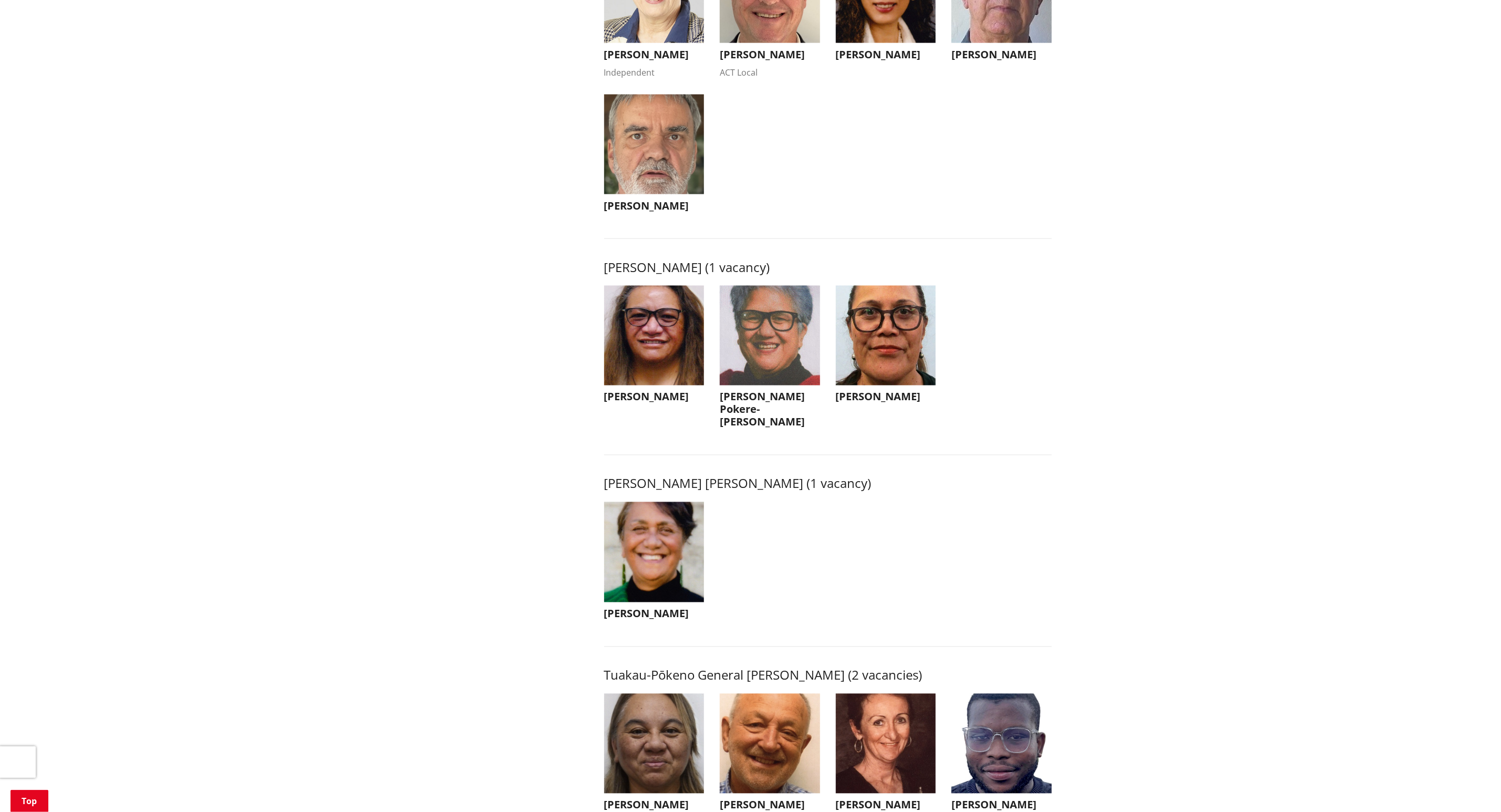
click at [760, 379] on img "button" at bounding box center [770, 336] width 101 height 101
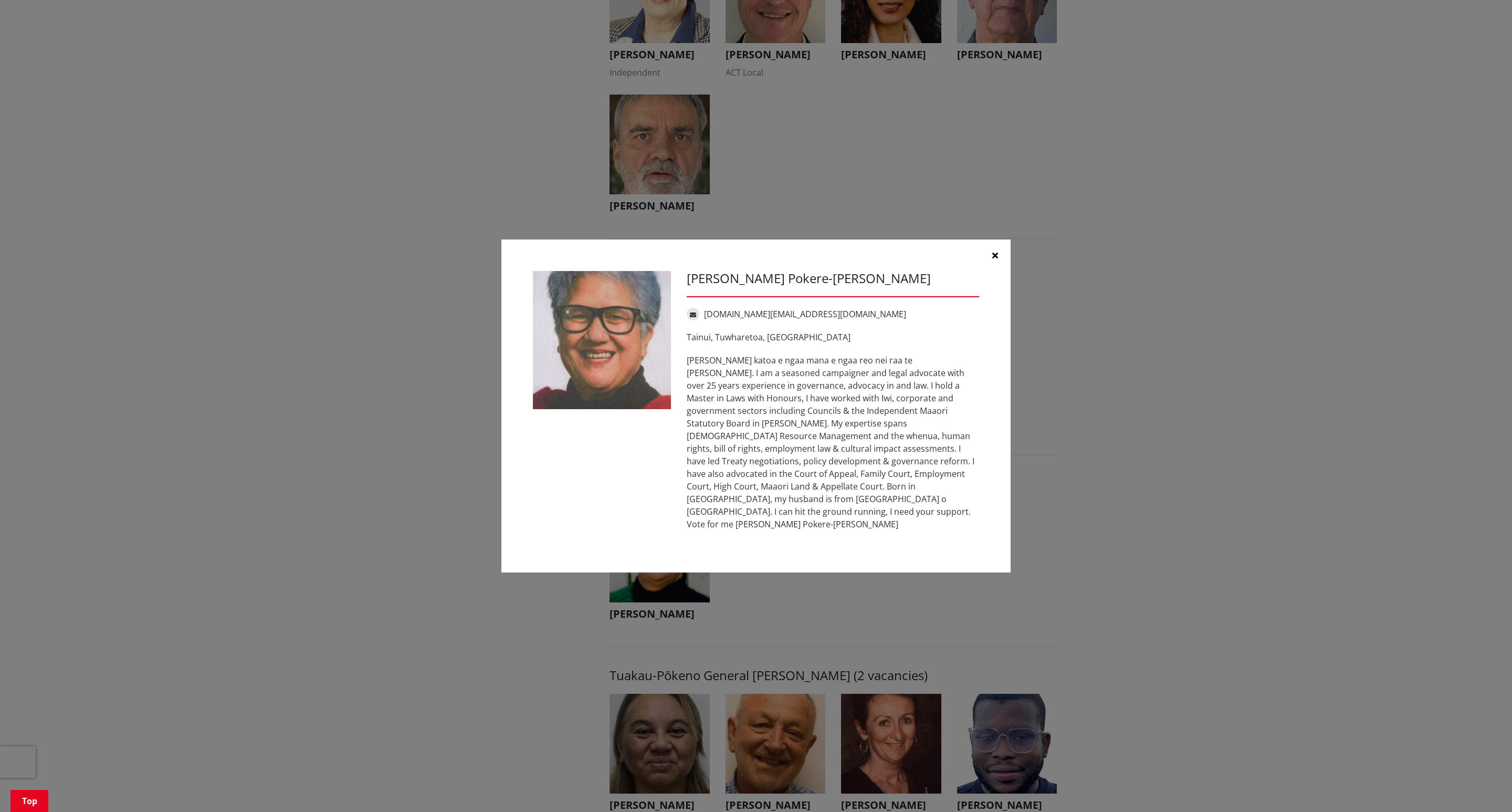
click at [760, 379] on p "Teenaa koutou katoa e ngaa mana e ngaa reo nei raa te mihi maioha. I am a seaso…" at bounding box center [833, 442] width 293 height 177
click at [992, 260] on icon "button" at bounding box center [995, 255] width 6 height 9
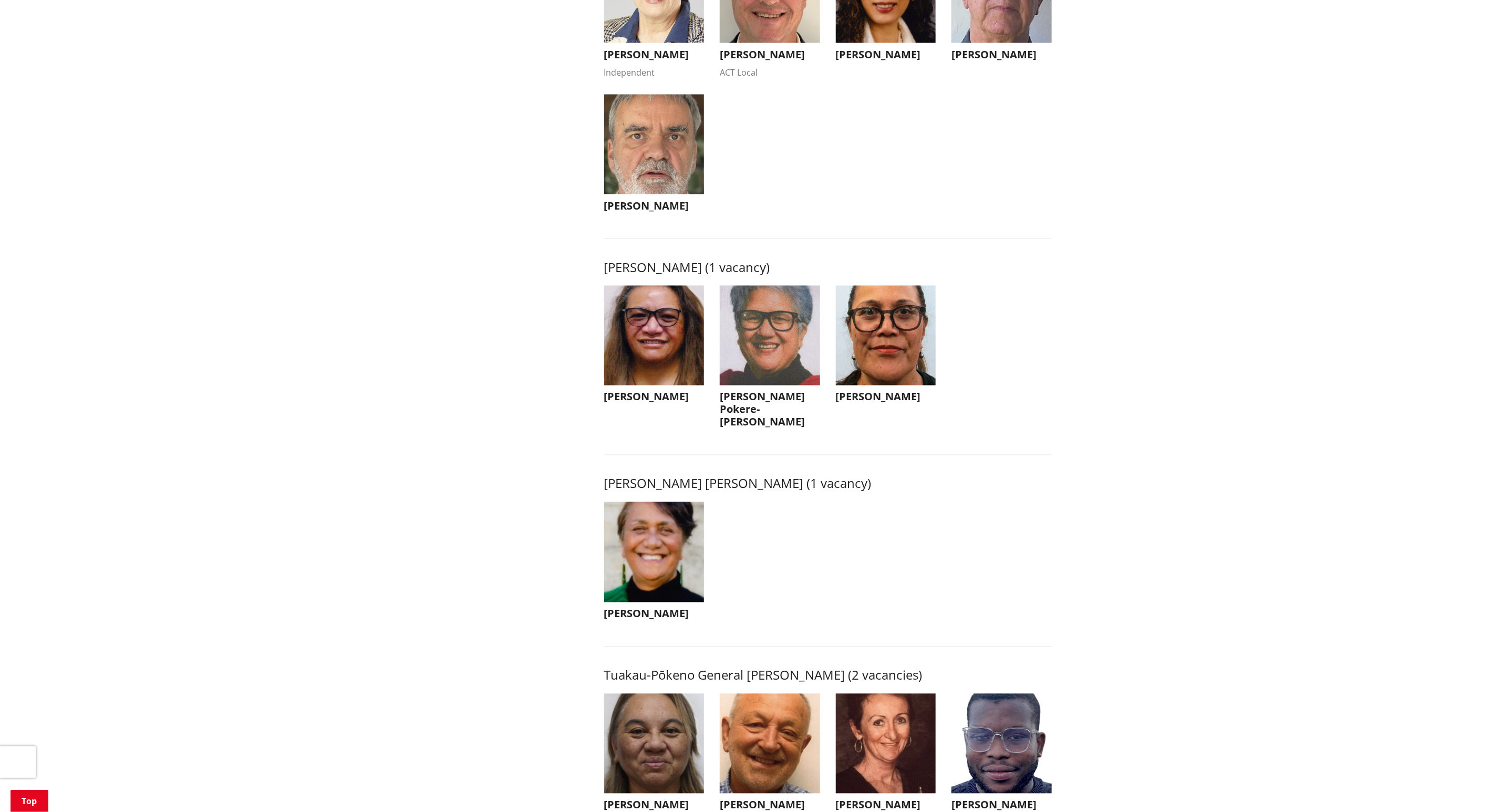
click at [902, 380] on img "button" at bounding box center [886, 336] width 101 height 101
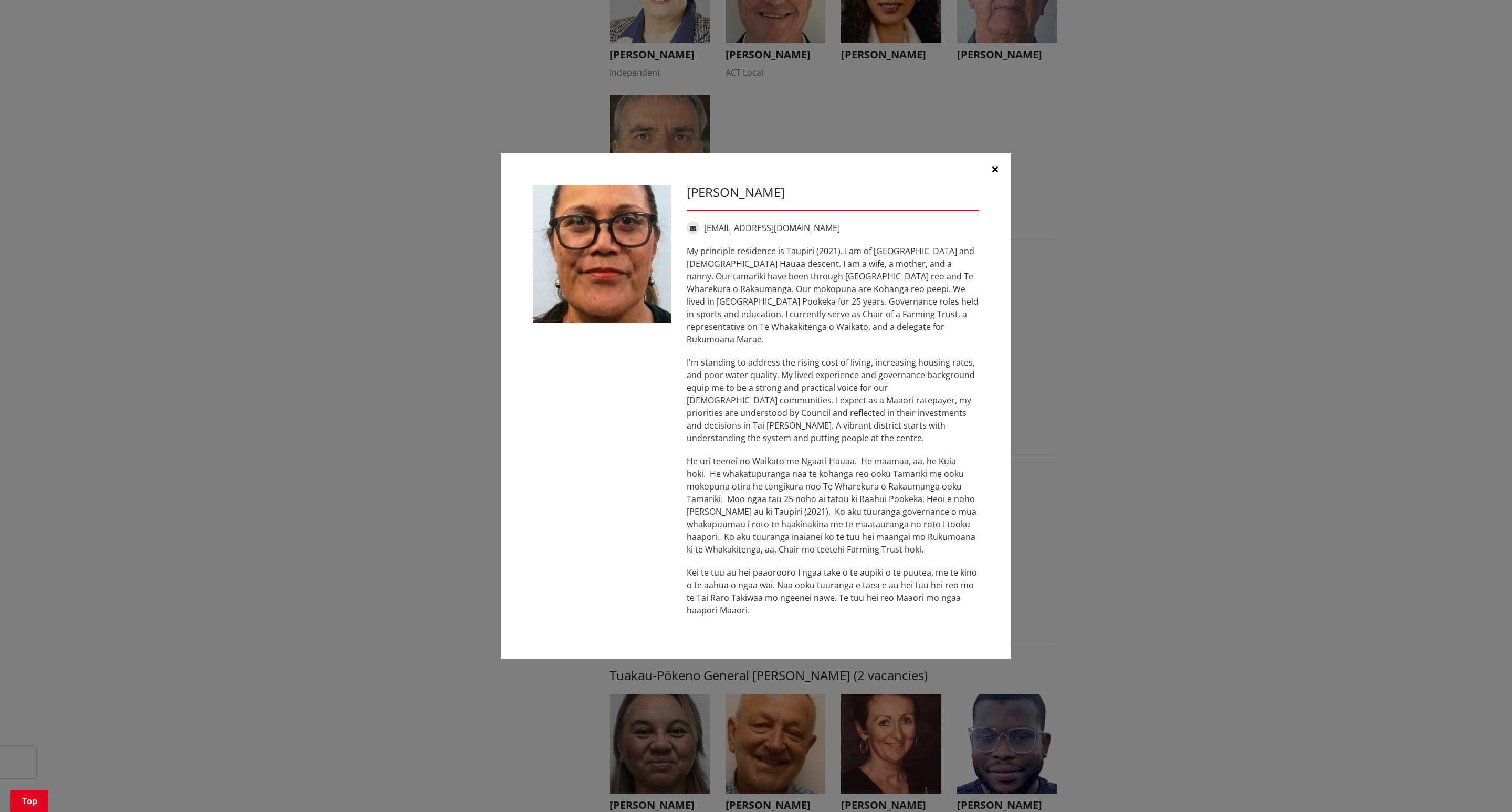
click at [901, 380] on p "I'm standing to address the rising cost of living, increasing housing rates, an…" at bounding box center [833, 400] width 293 height 88
click at [1002, 178] on button "button" at bounding box center [995, 170] width 32 height 32
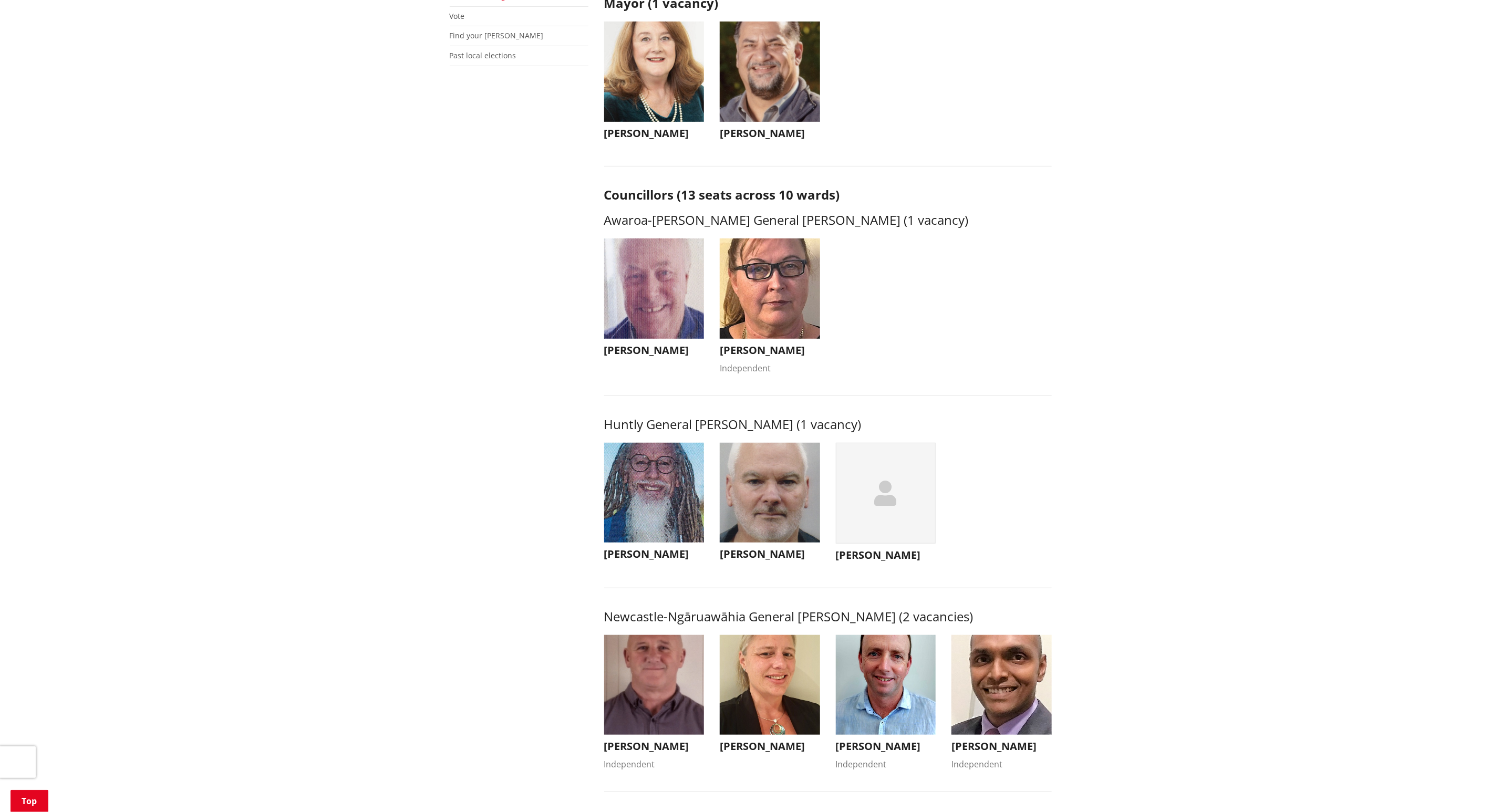
scroll to position [236, 0]
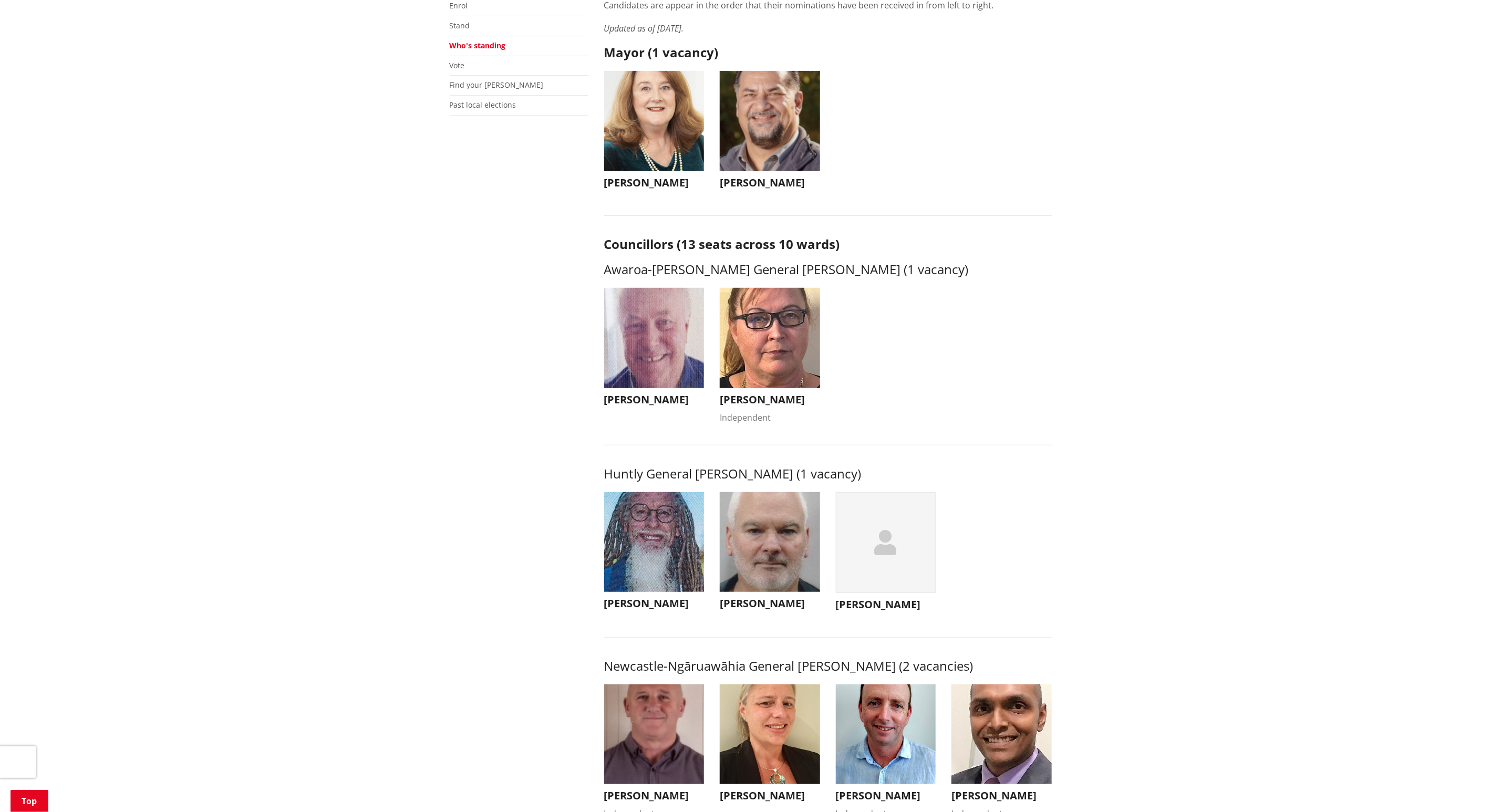
click at [657, 342] on img "button" at bounding box center [654, 338] width 101 height 101
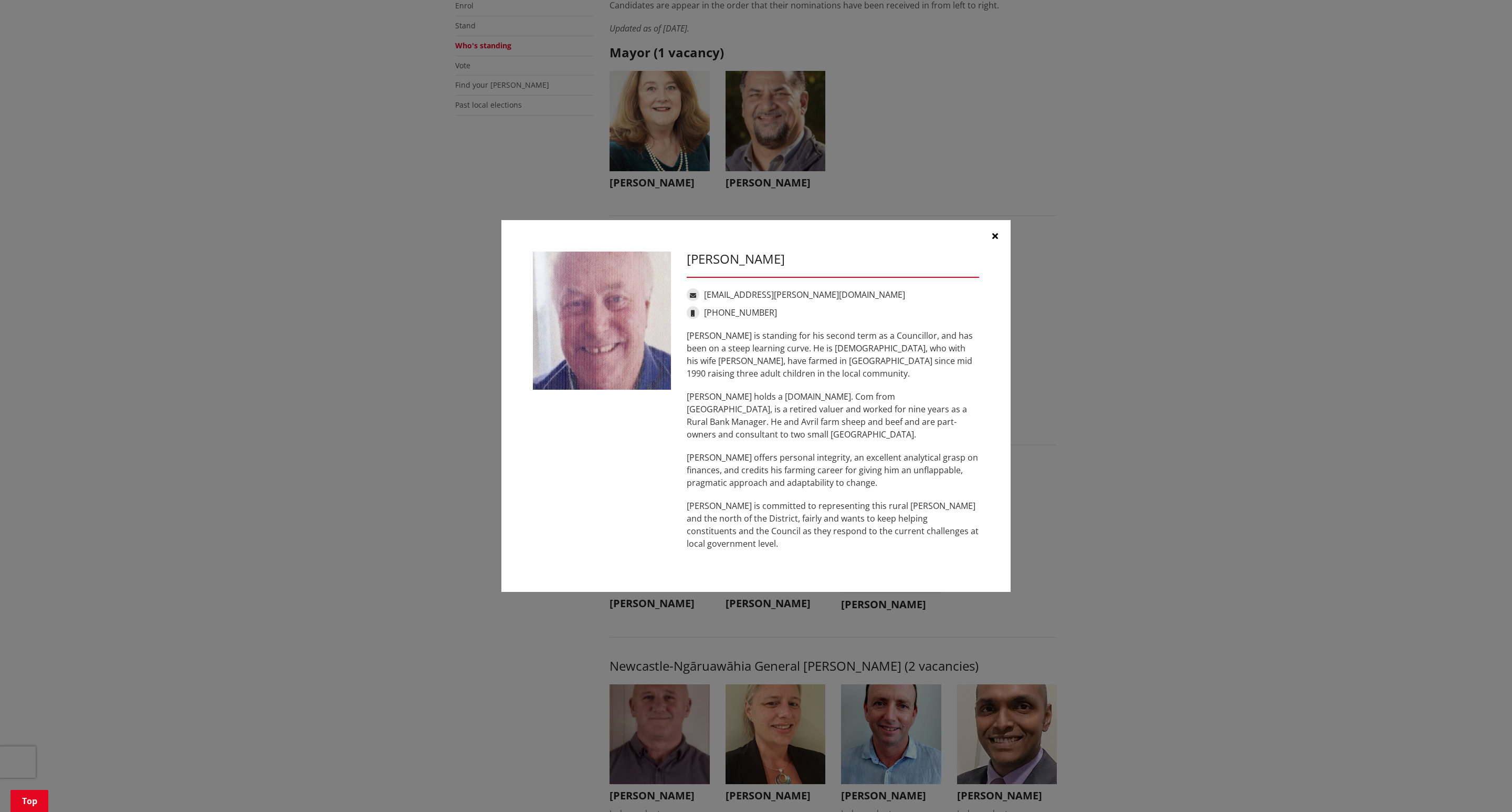
click at [999, 242] on button "button" at bounding box center [995, 236] width 32 height 32
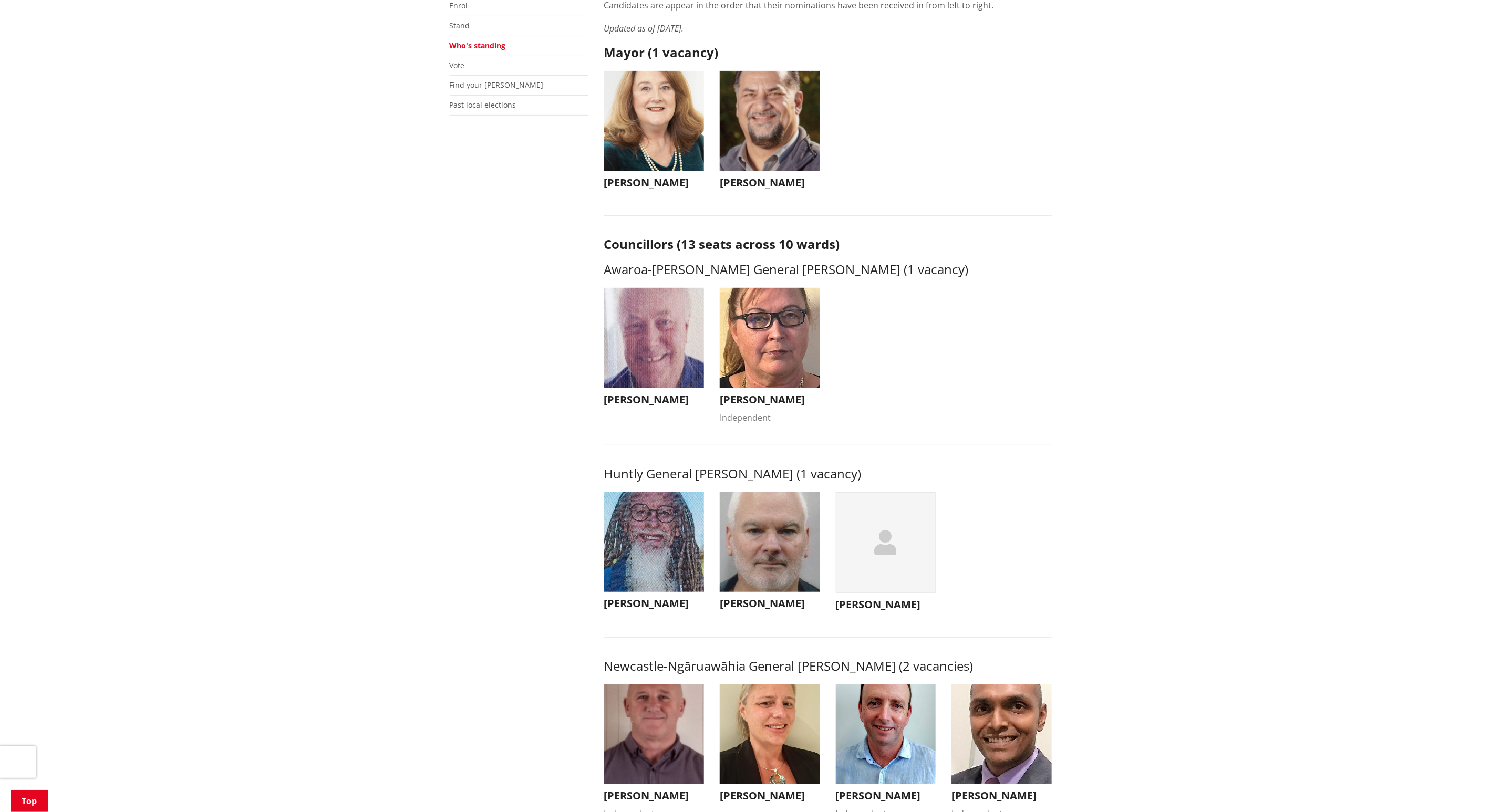
click at [738, 358] on img "button" at bounding box center [770, 338] width 101 height 101
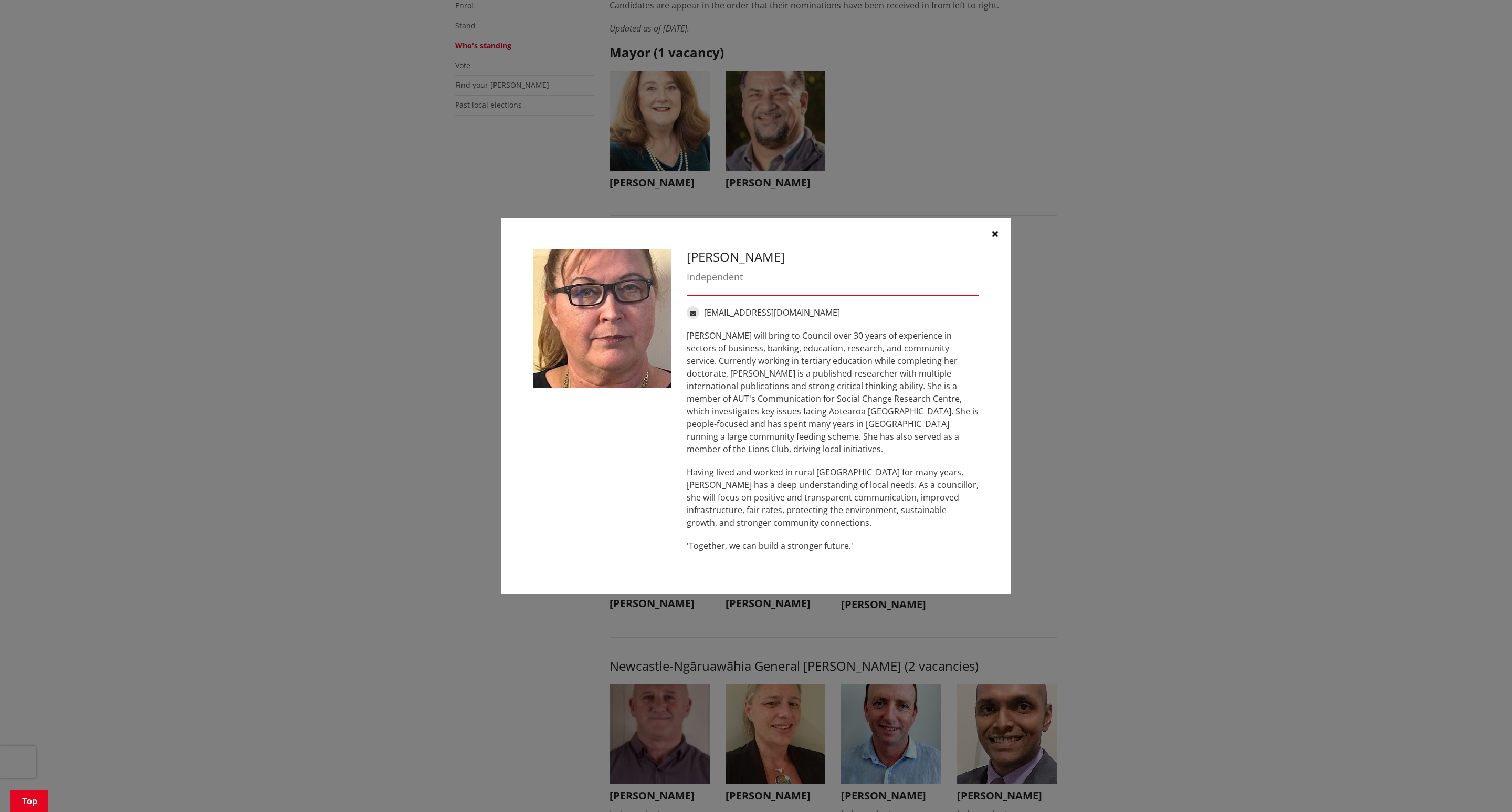
click at [990, 241] on button "button" at bounding box center [995, 234] width 32 height 32
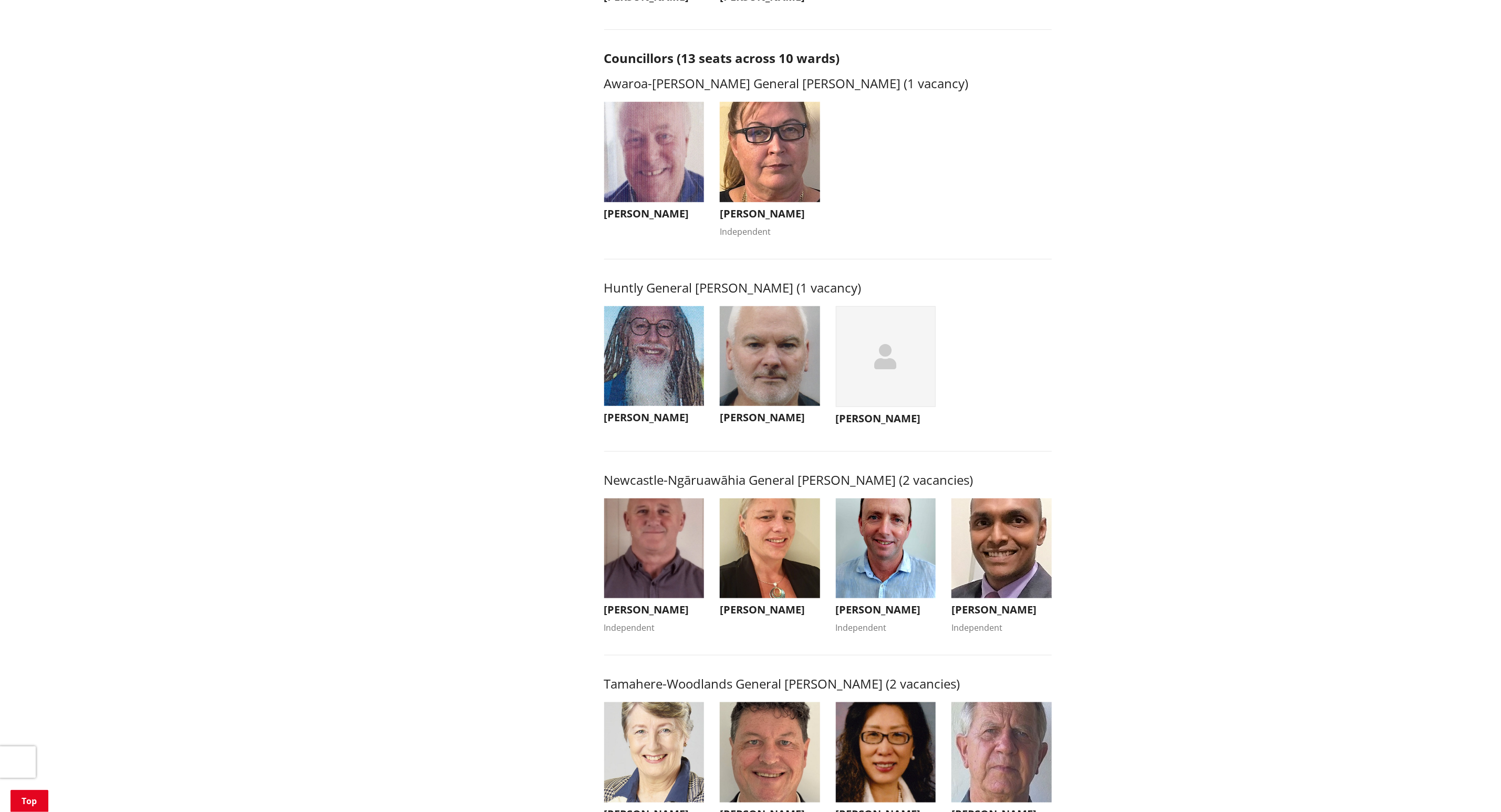
scroll to position [394, 0]
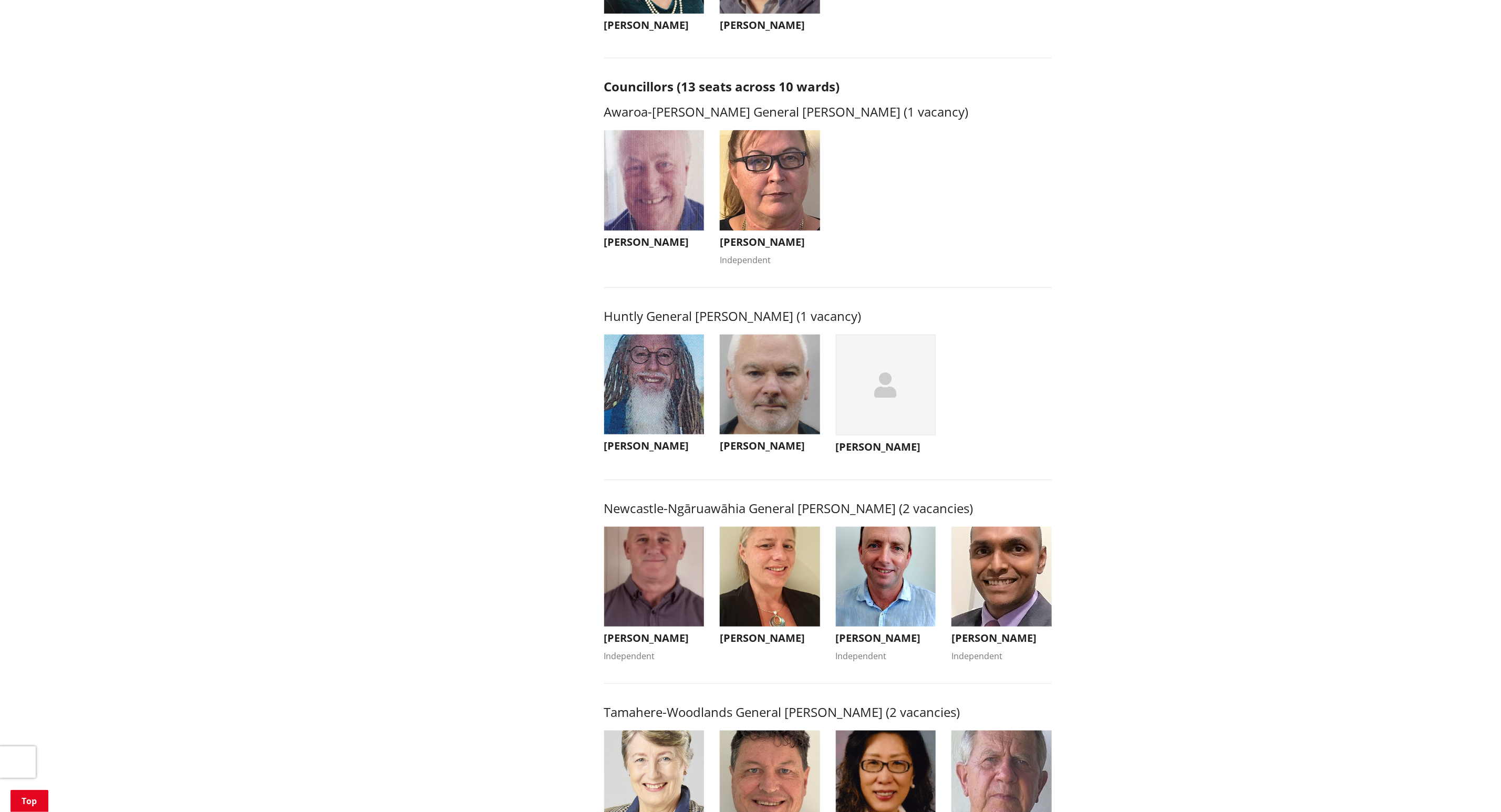
click at [1029, 581] on img "button" at bounding box center [1002, 578] width 101 height 101
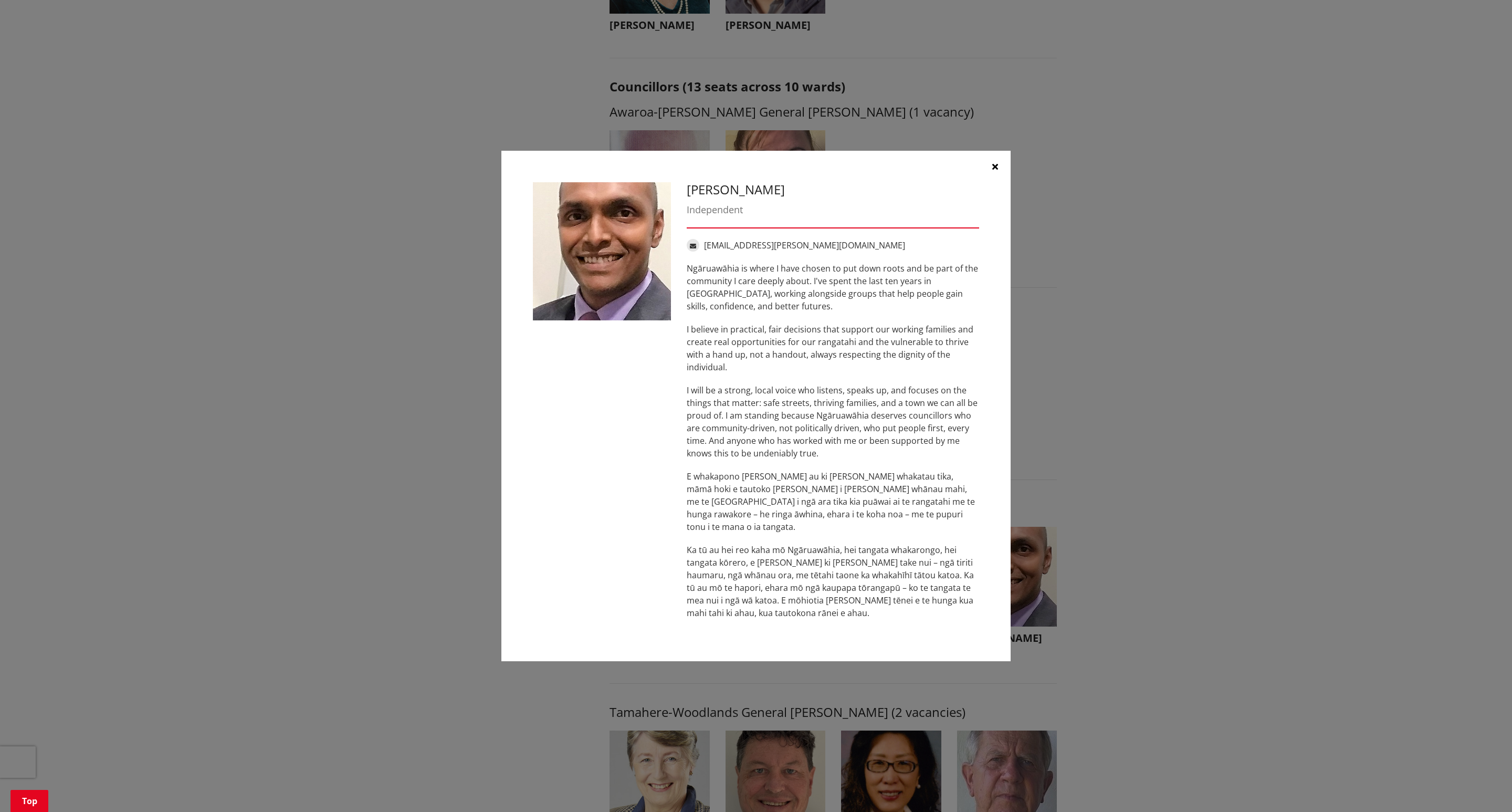
click at [1005, 176] on button "button" at bounding box center [995, 167] width 32 height 32
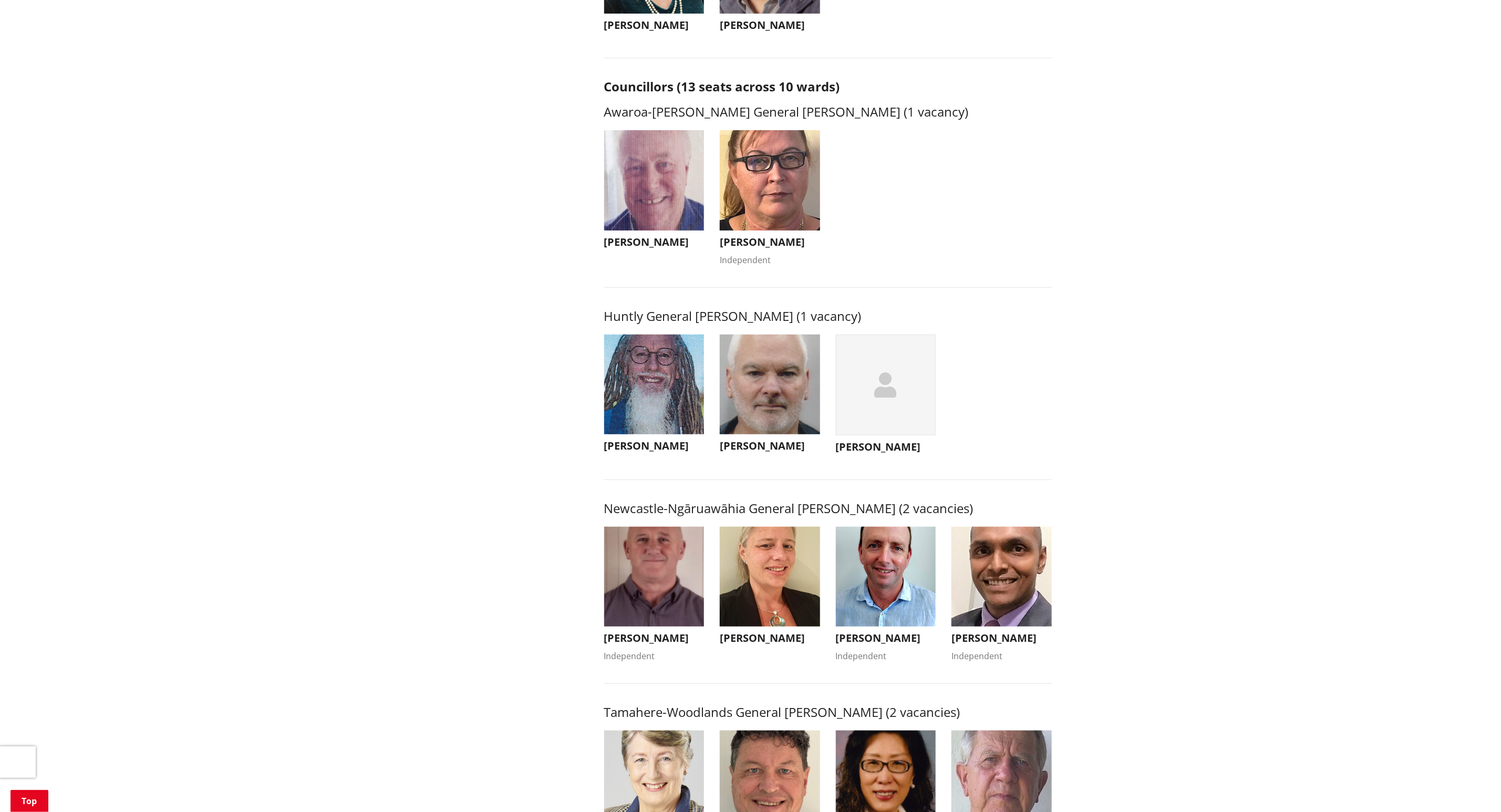
click at [651, 574] on img "button" at bounding box center [654, 578] width 101 height 101
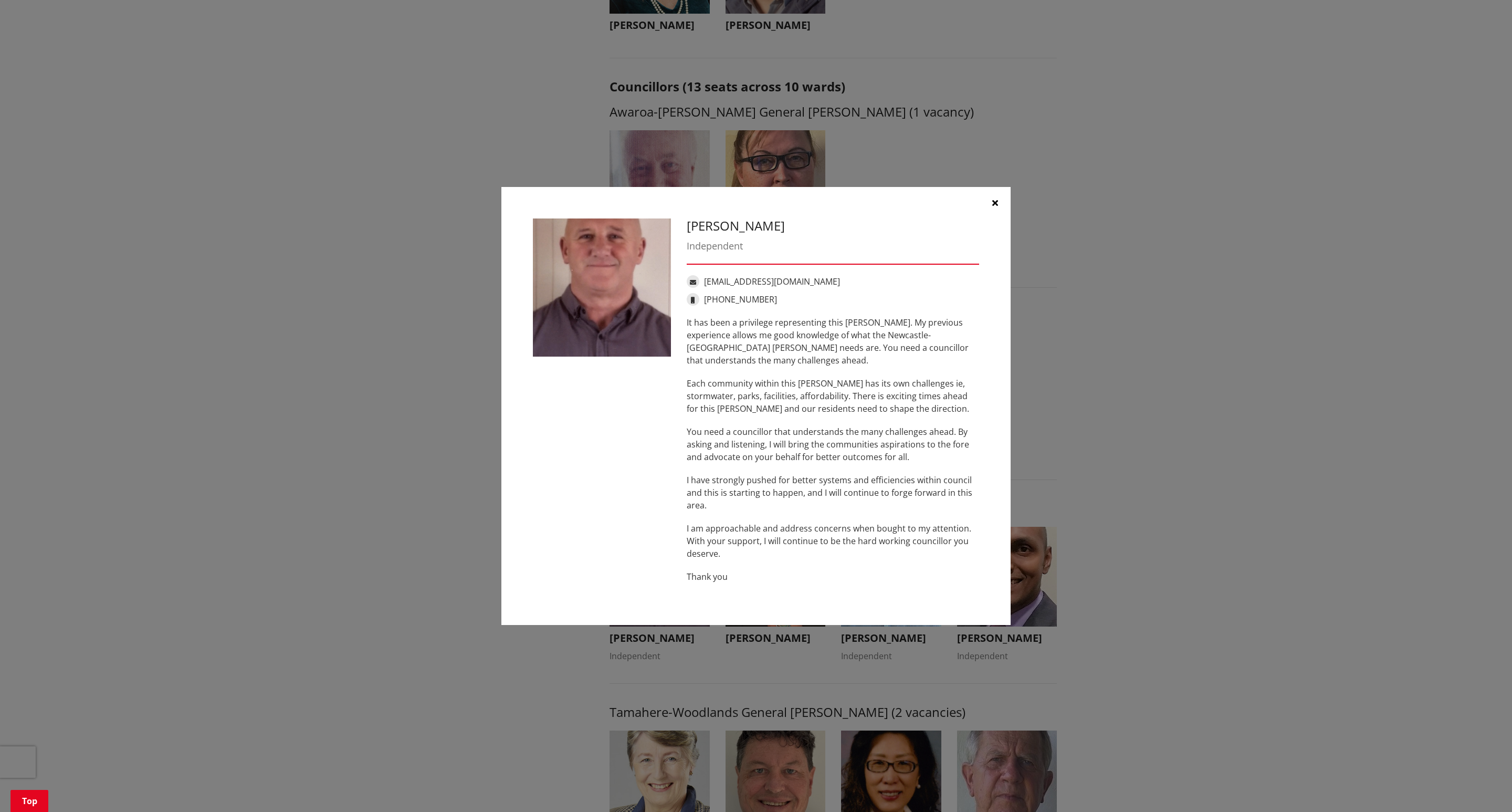
click at [998, 203] on button "button" at bounding box center [995, 203] width 32 height 32
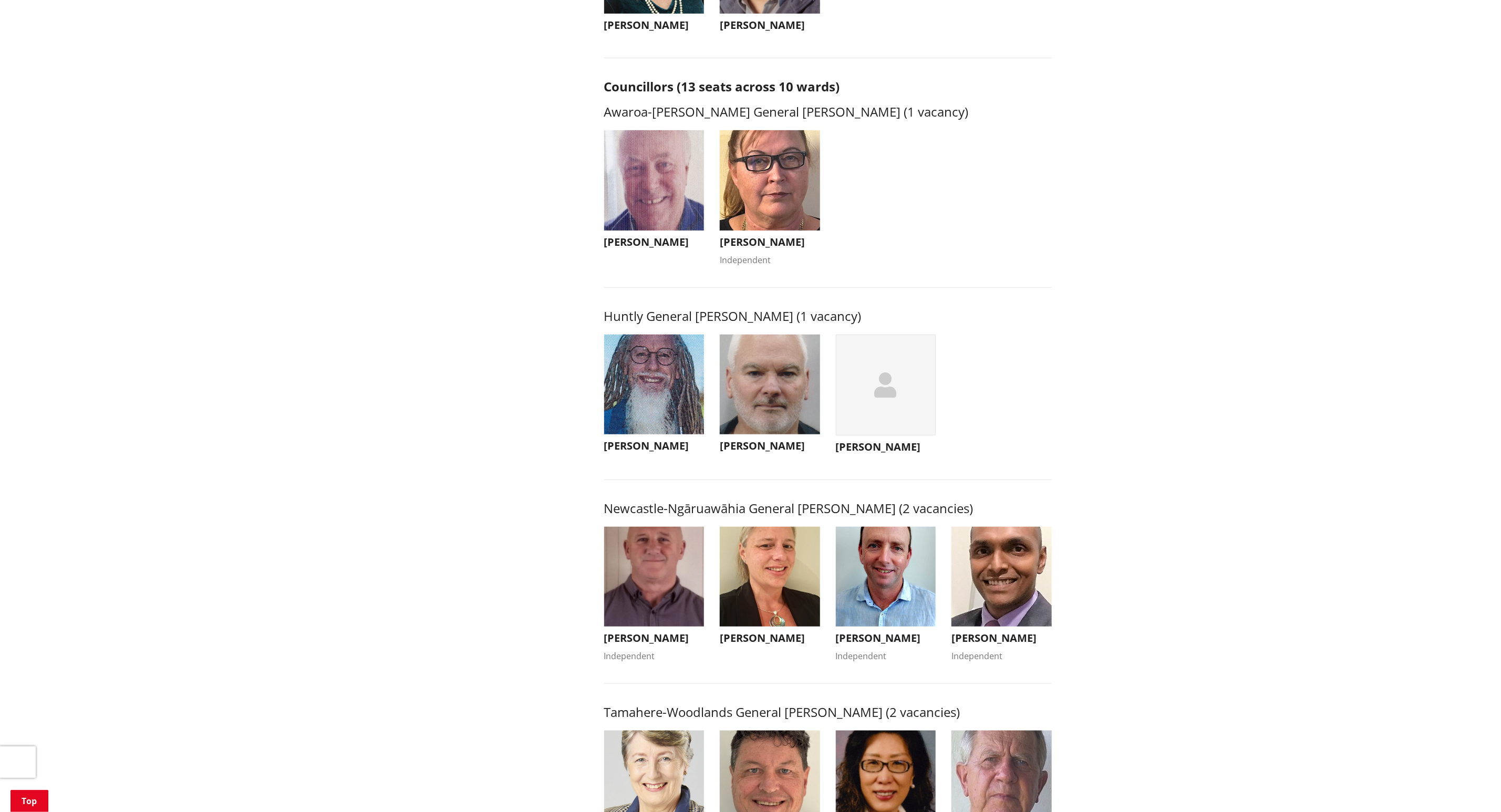
click at [776, 597] on img "button" at bounding box center [770, 578] width 101 height 101
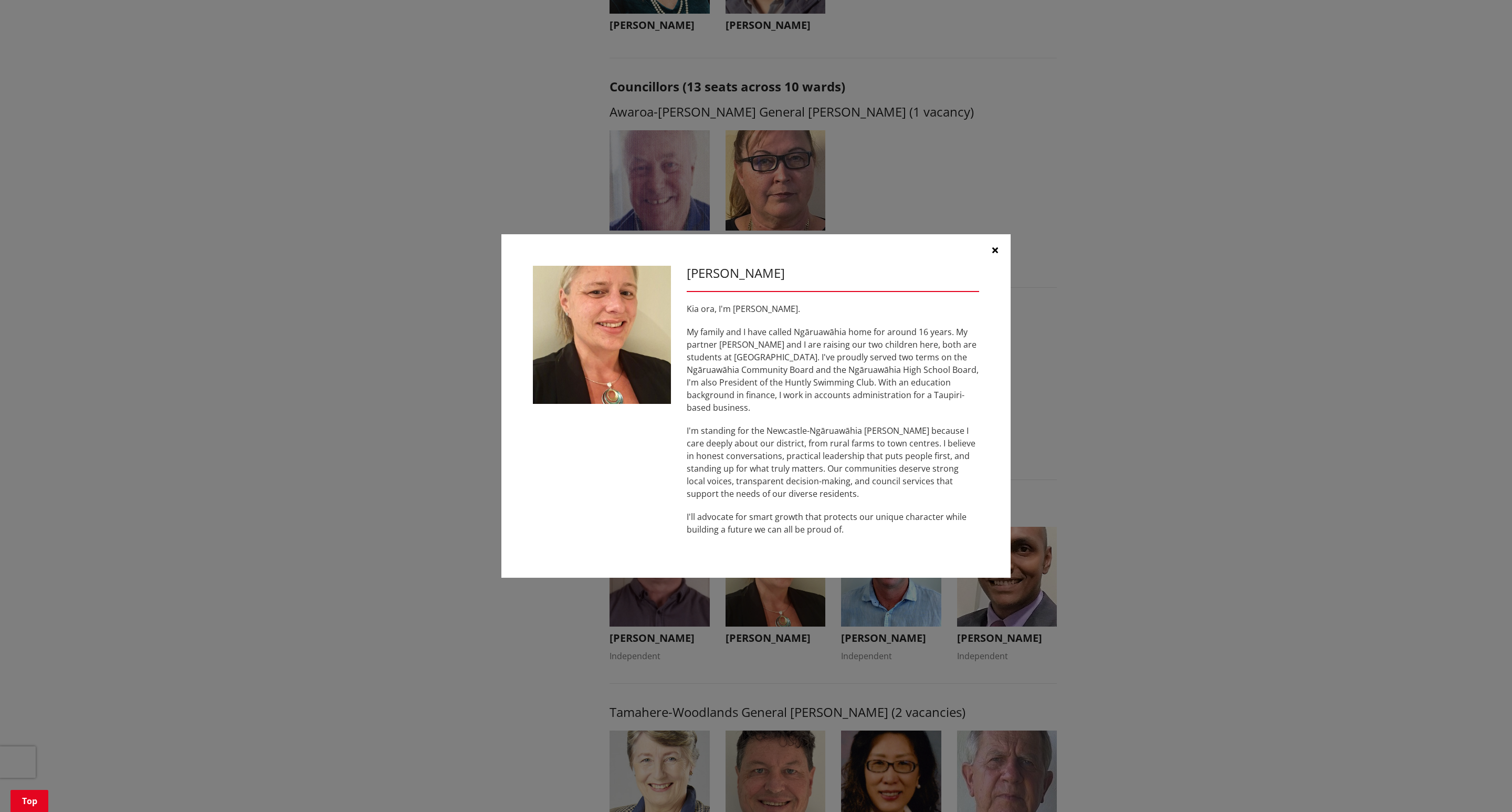
click at [991, 254] on button "button" at bounding box center [995, 250] width 32 height 32
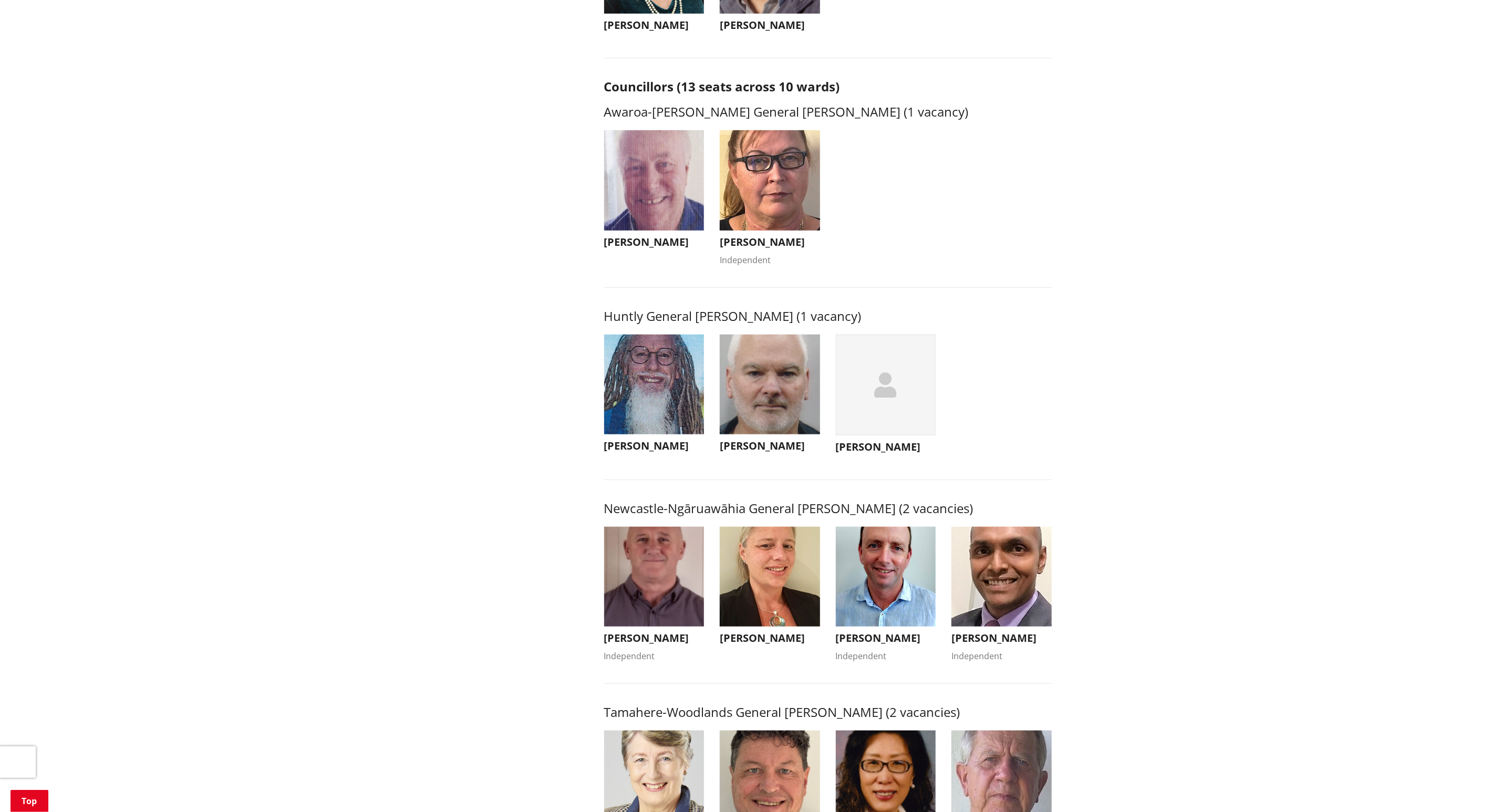
click at [872, 611] on img "button" at bounding box center [886, 578] width 101 height 101
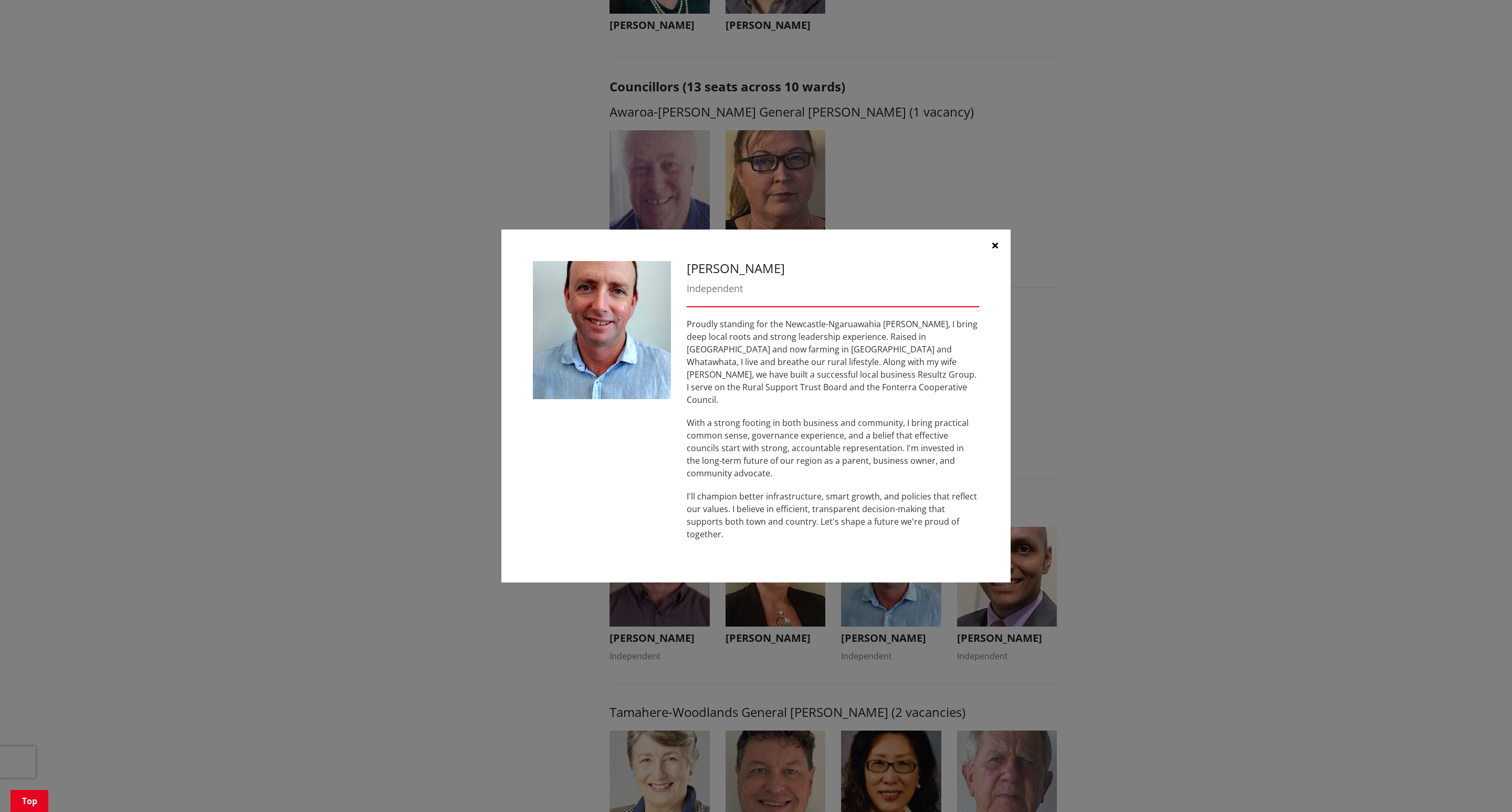
click at [1000, 260] on button "button" at bounding box center [995, 246] width 32 height 32
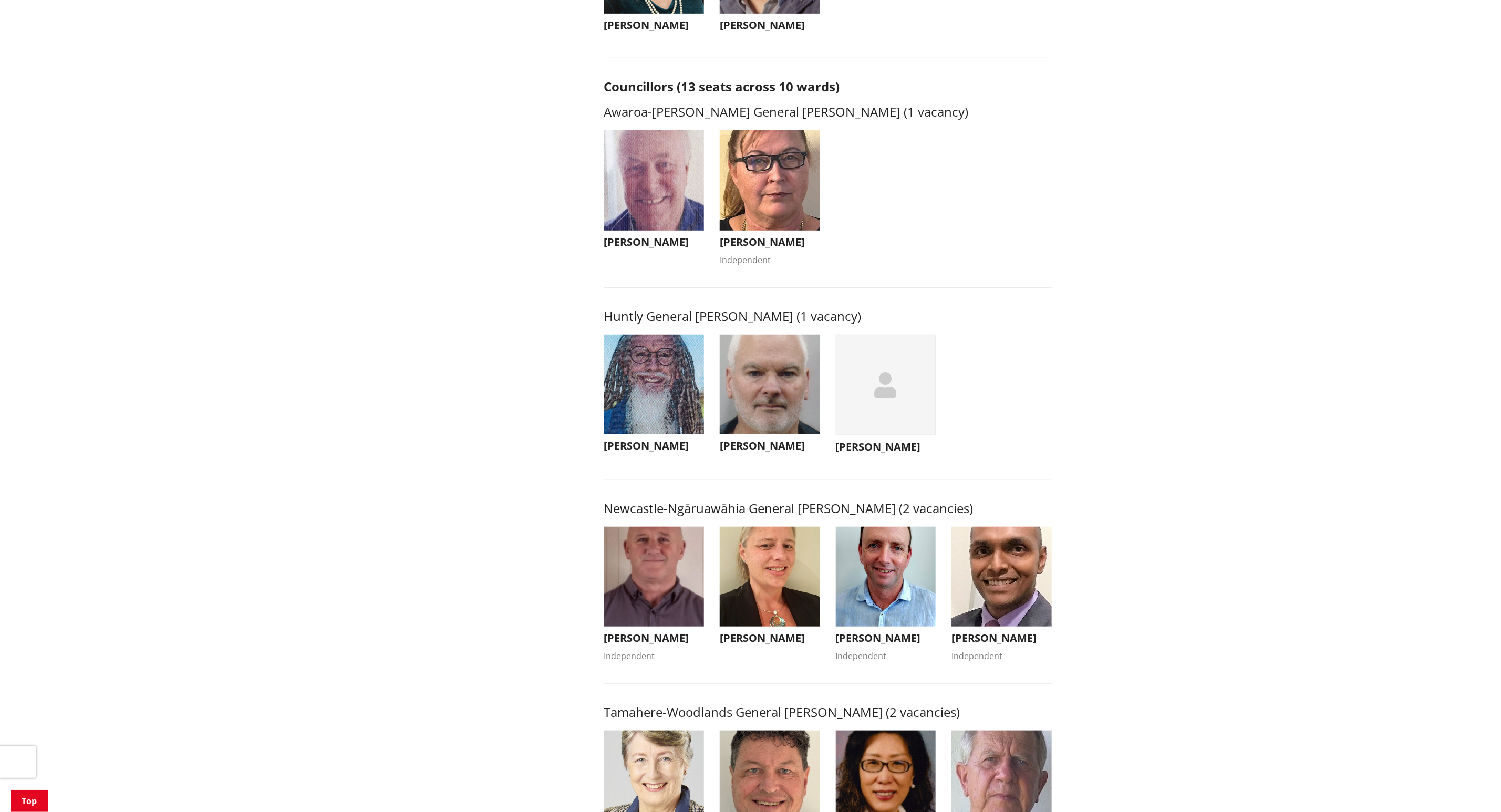
click at [666, 390] on img "button" at bounding box center [654, 385] width 101 height 101
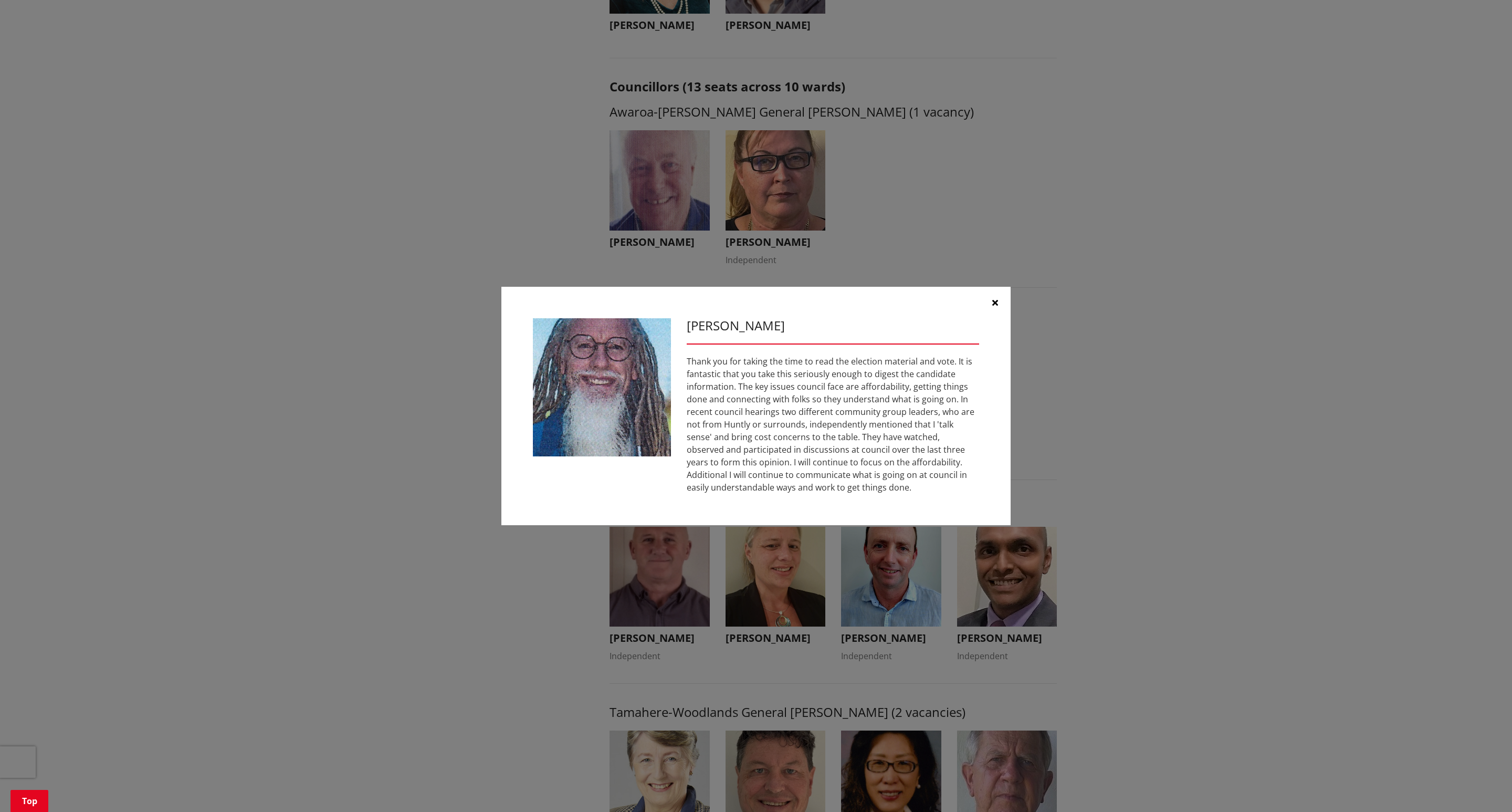
click at [1000, 304] on button "button" at bounding box center [995, 303] width 32 height 32
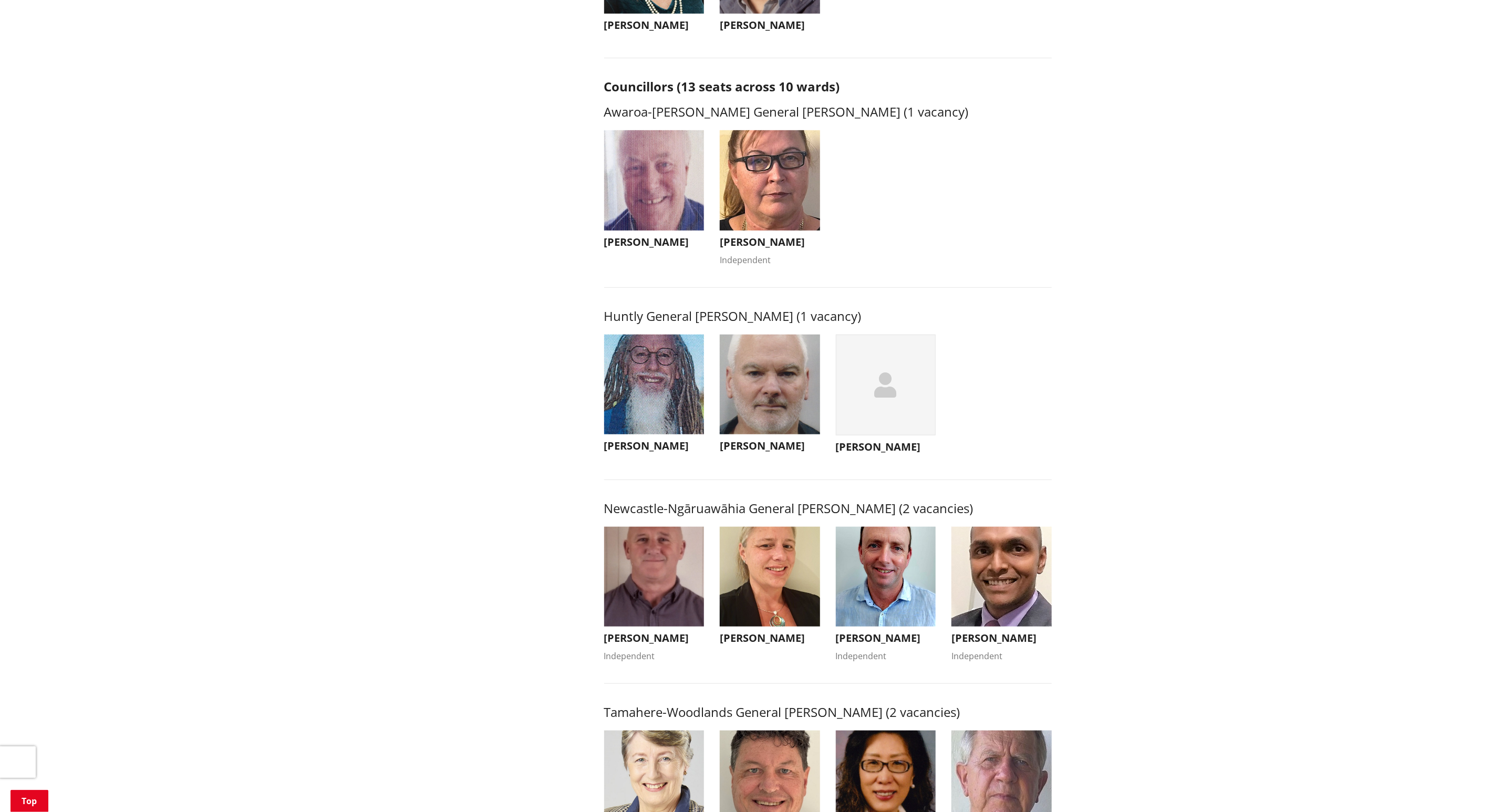
click at [789, 407] on img "button" at bounding box center [770, 385] width 101 height 101
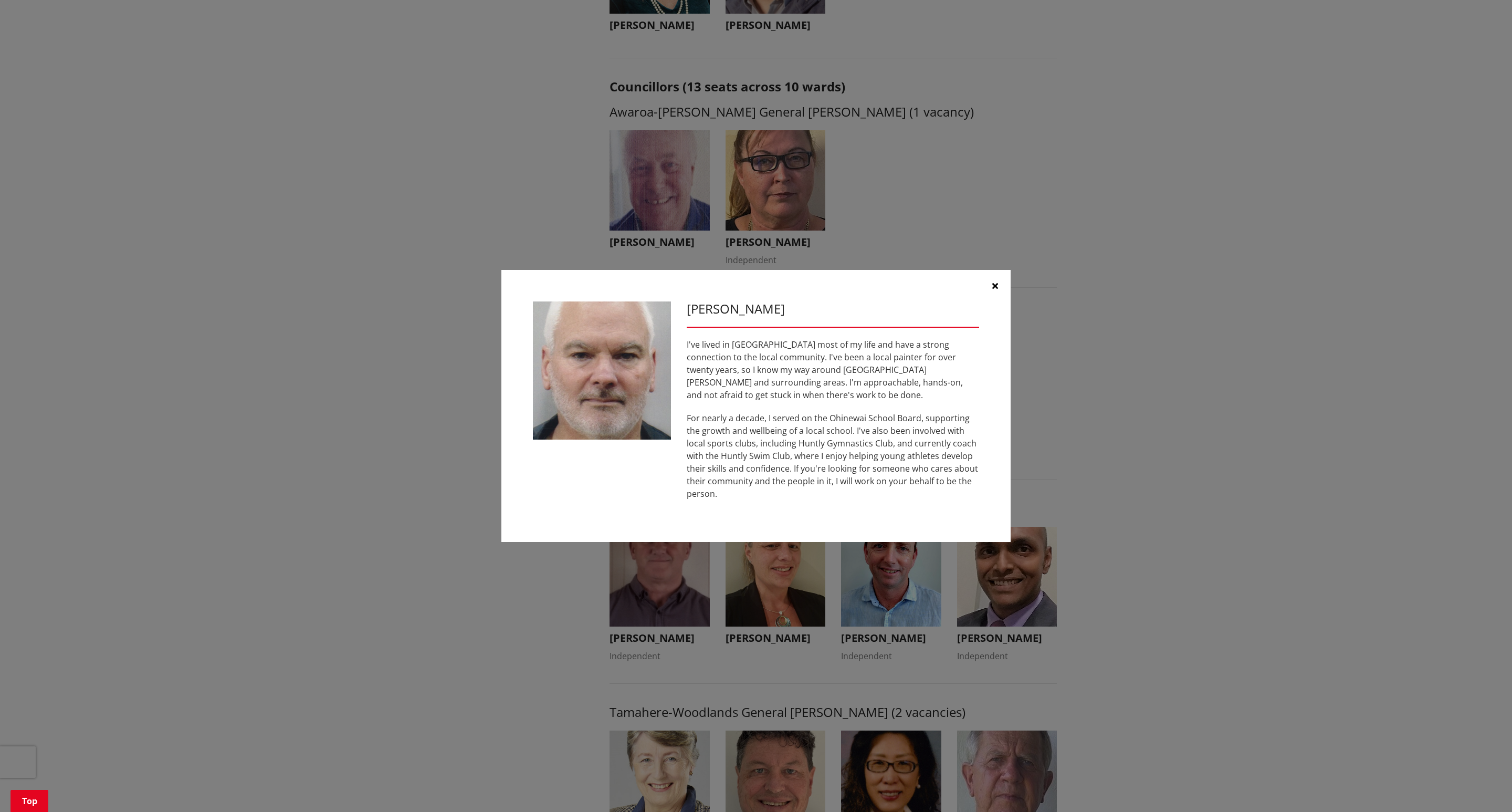
click at [996, 290] on icon "button" at bounding box center [995, 285] width 6 height 9
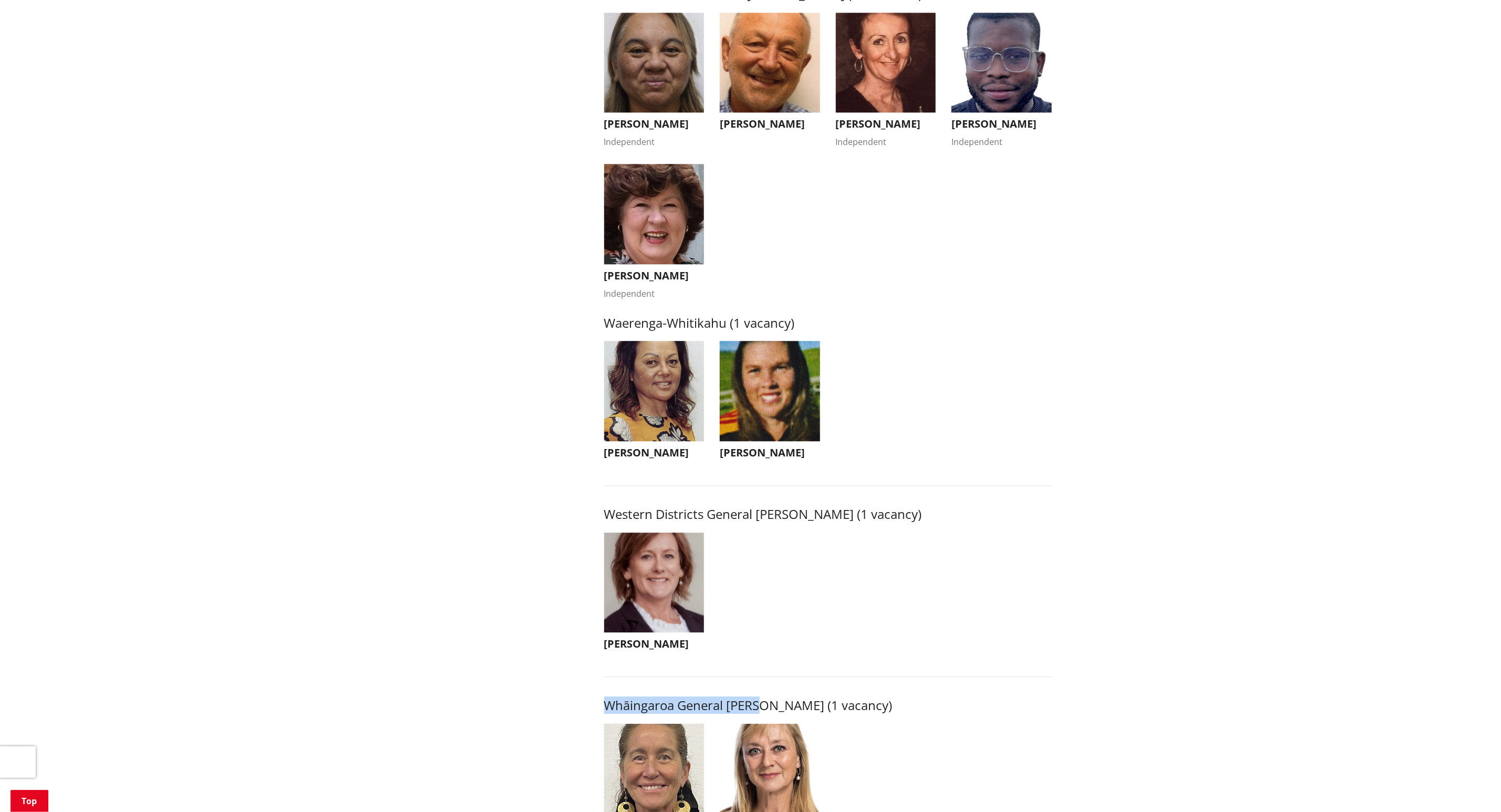
scroll to position [1970, 0]
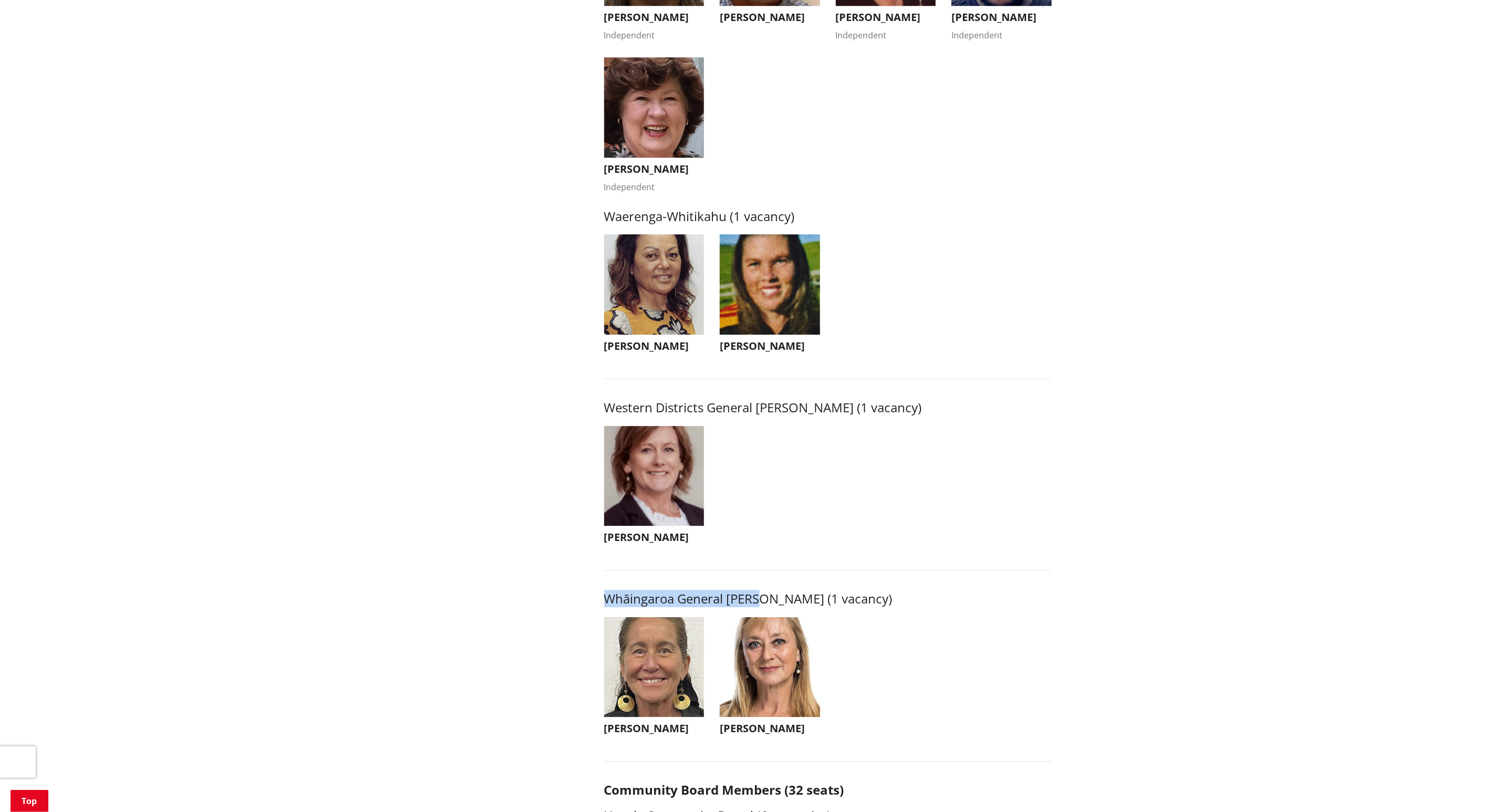
drag, startPoint x: 678, startPoint y: 554, endPoint x: 602, endPoint y: 554, distance: 76.0
click at [602, 550] on li "Carolyn Eyre Carolyn Eyre caroeyre05@gmail.com +64 21 594 747 Driven to be the …" at bounding box center [654, 487] width 116 height 123
drag, startPoint x: 602, startPoint y: 553, endPoint x: 680, endPoint y: 550, distance: 78.1
click at [680, 550] on li "Carolyn Eyre Carolyn Eyre caroeyre05@gmail.com +64 21 594 747 Driven to be the …" at bounding box center [654, 487] width 116 height 123
copy h3 "[PERSON_NAME]"
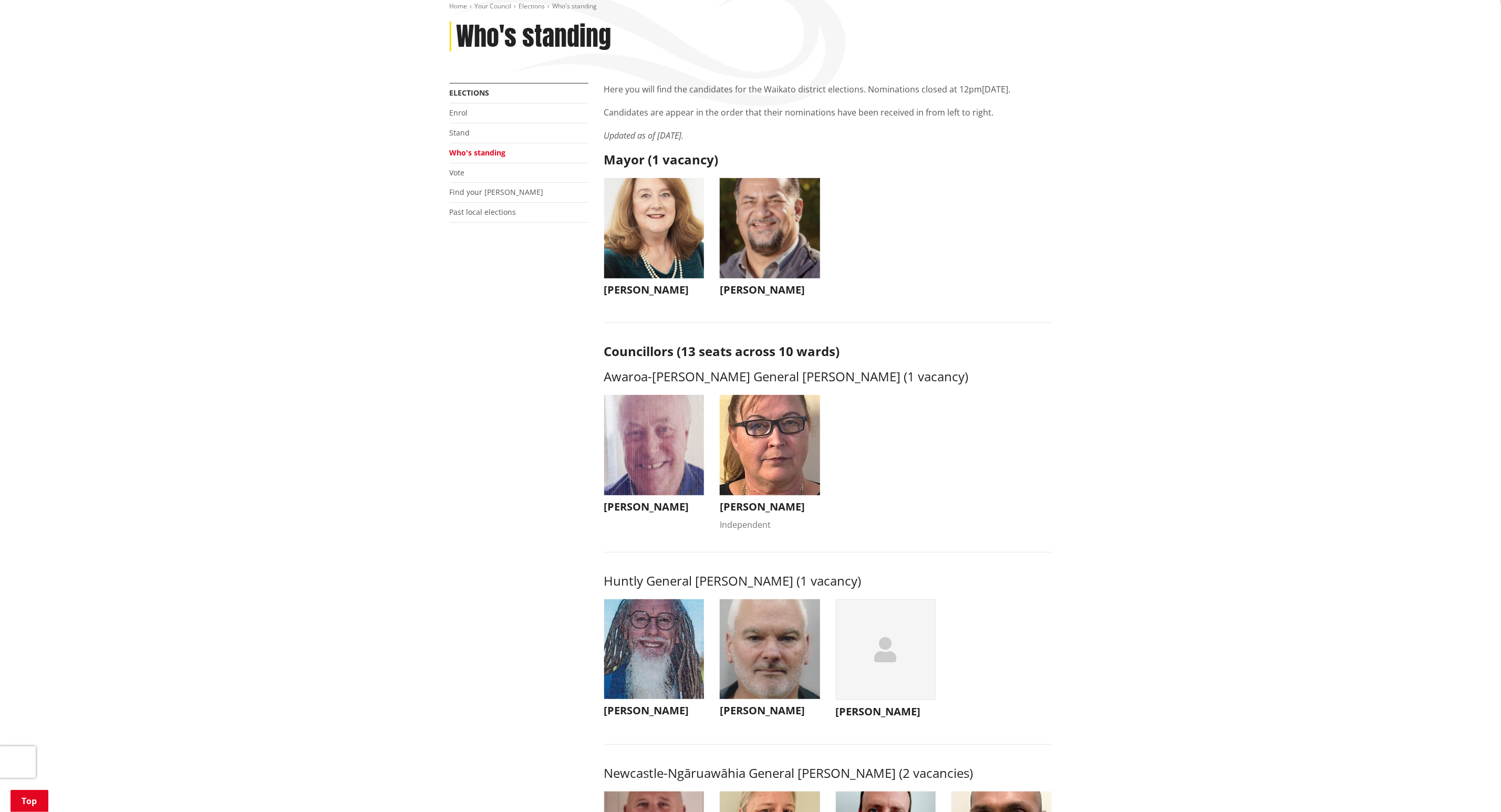
scroll to position [158, 0]
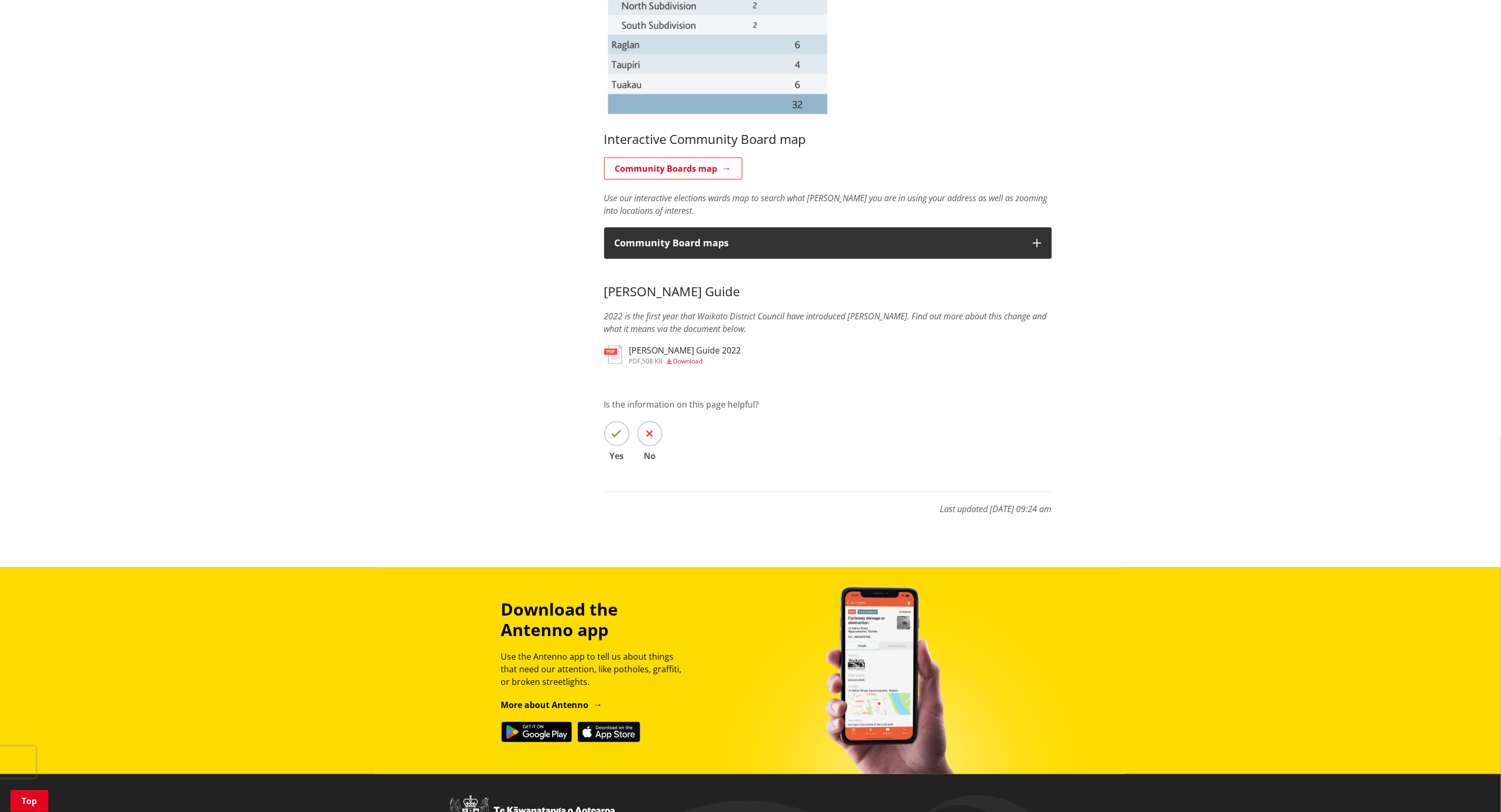
scroll to position [788, 0]
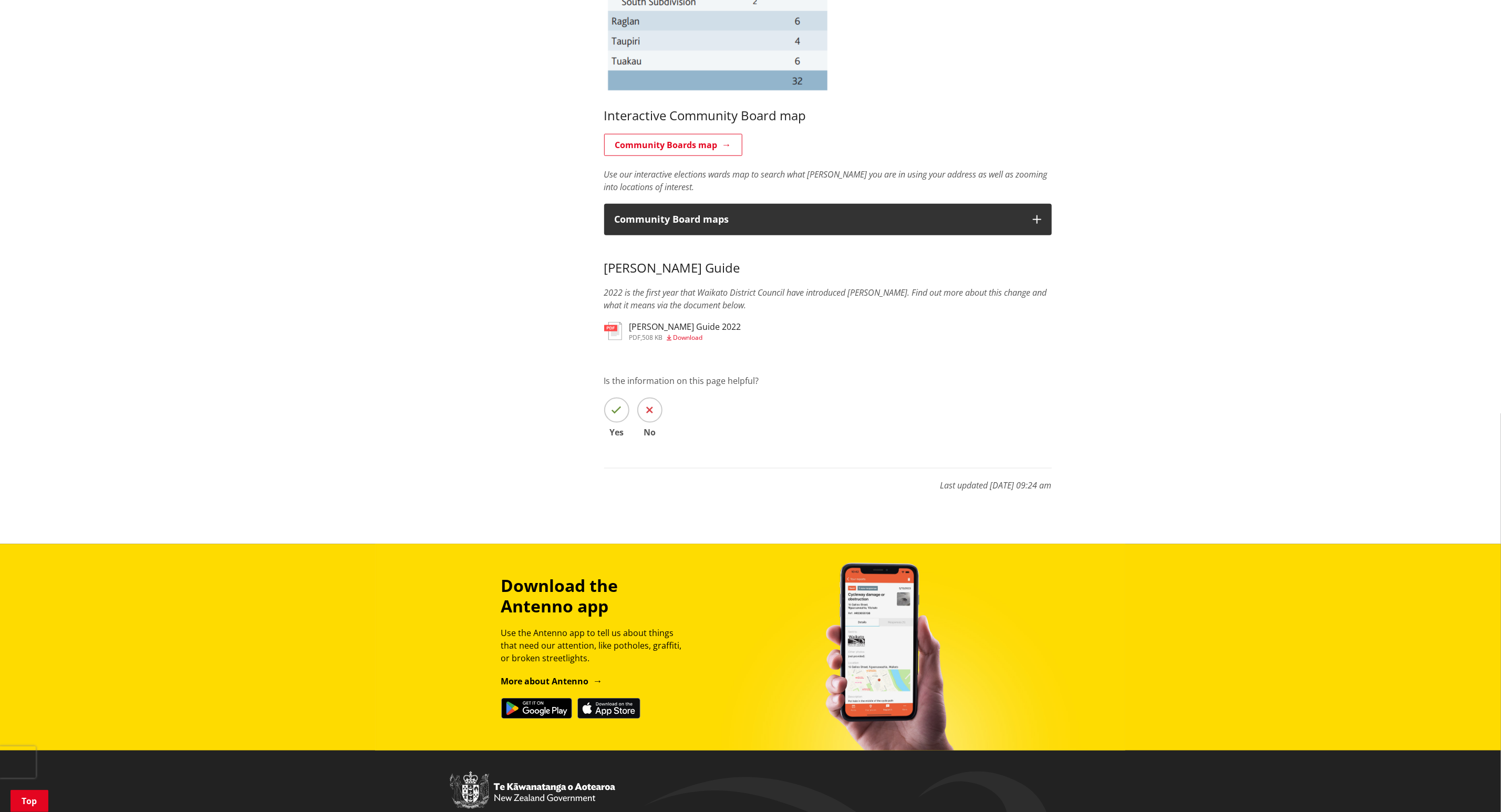
click at [611, 329] on img at bounding box center [613, 331] width 18 height 19
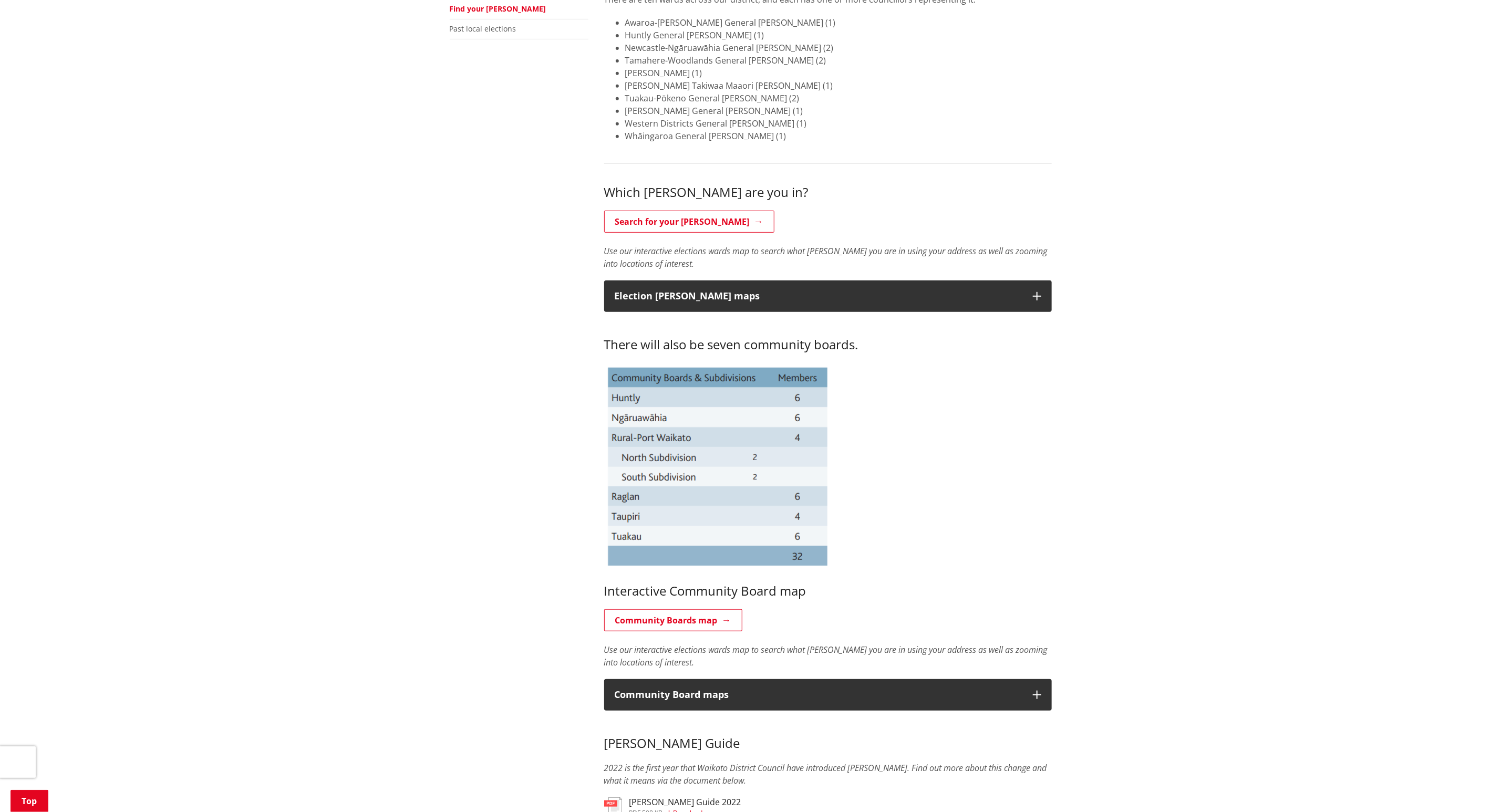
scroll to position [158, 0]
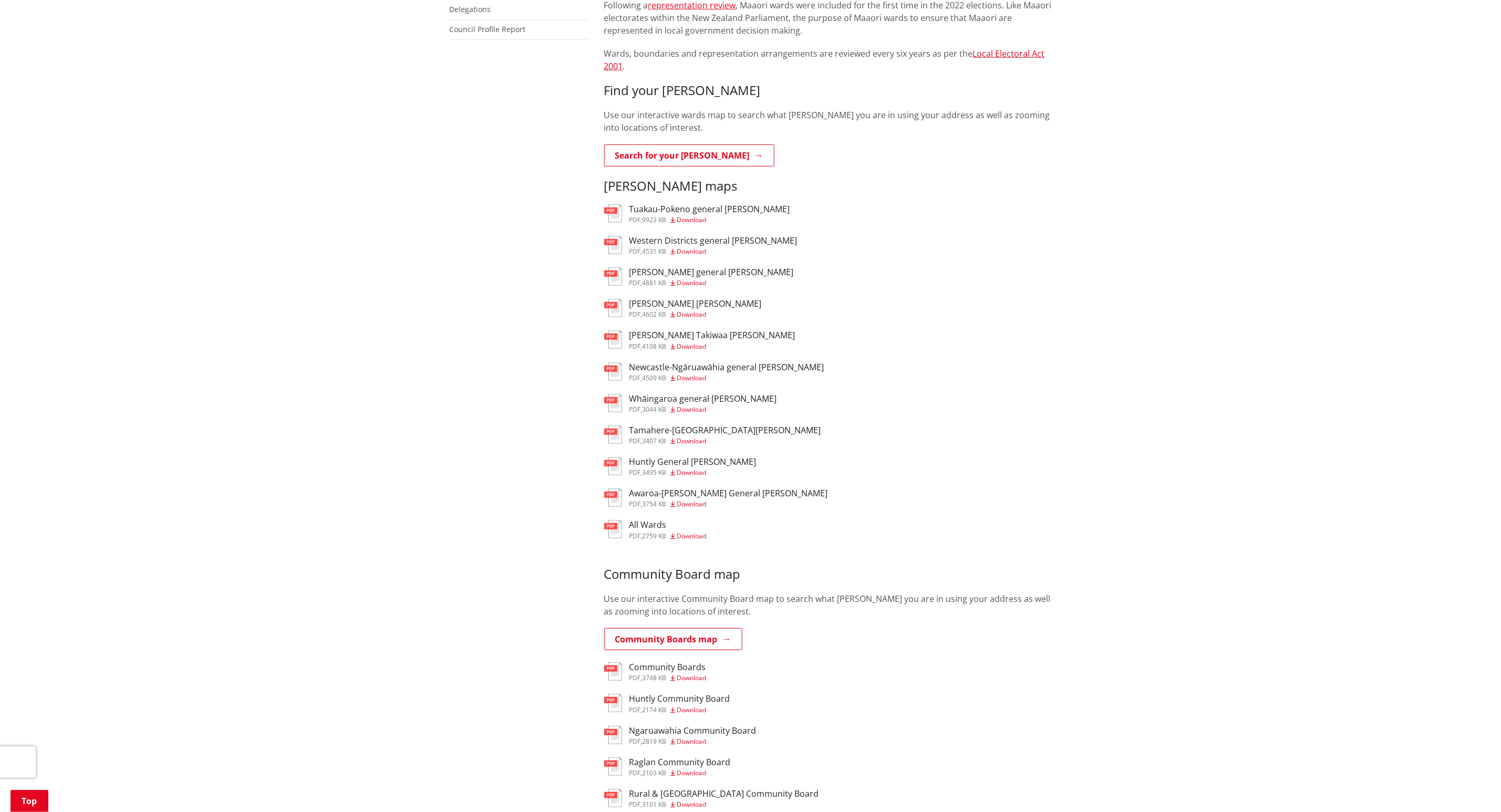
scroll to position [315, 0]
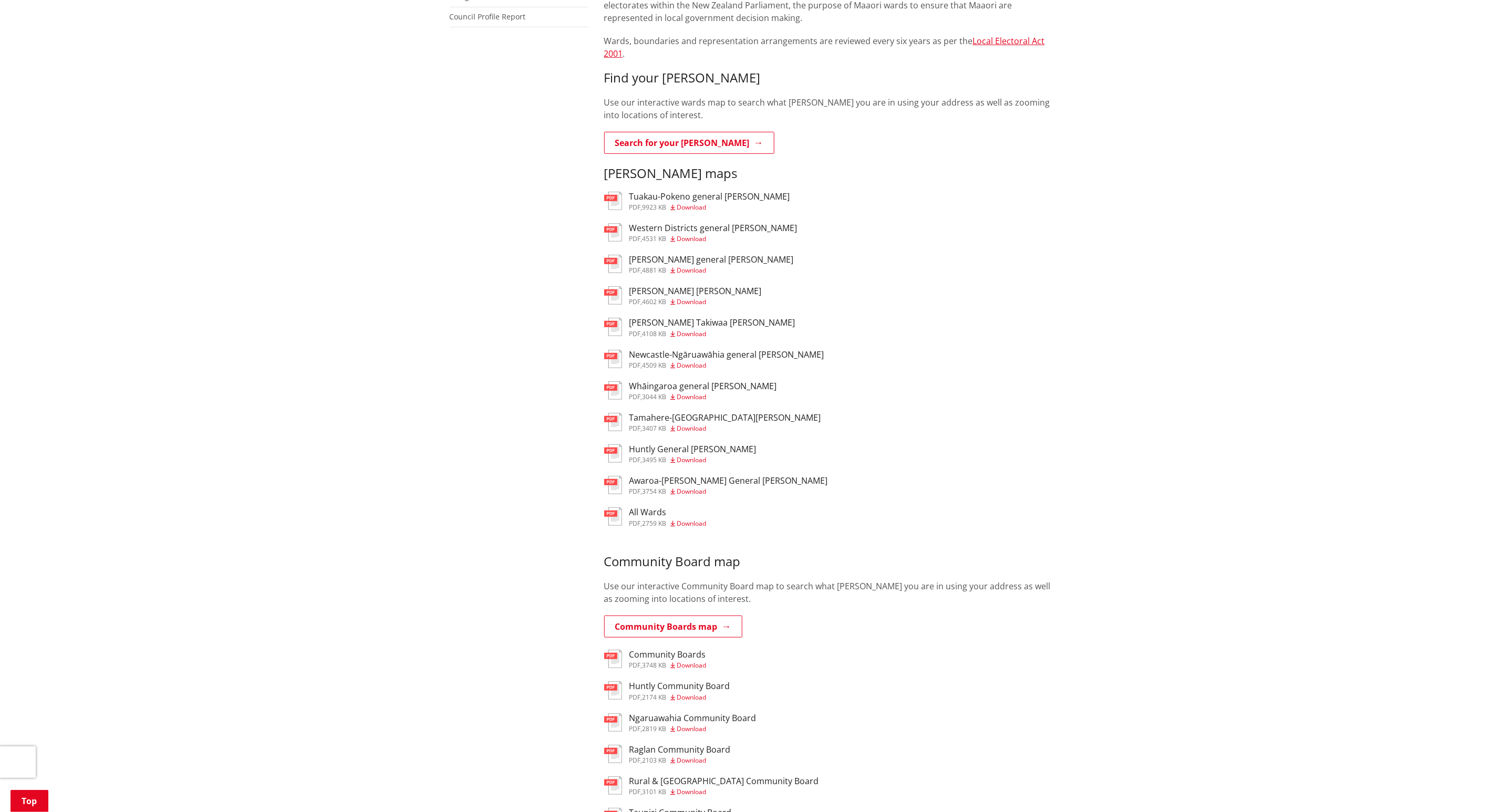
click at [606, 381] on img at bounding box center [613, 391] width 18 height 19
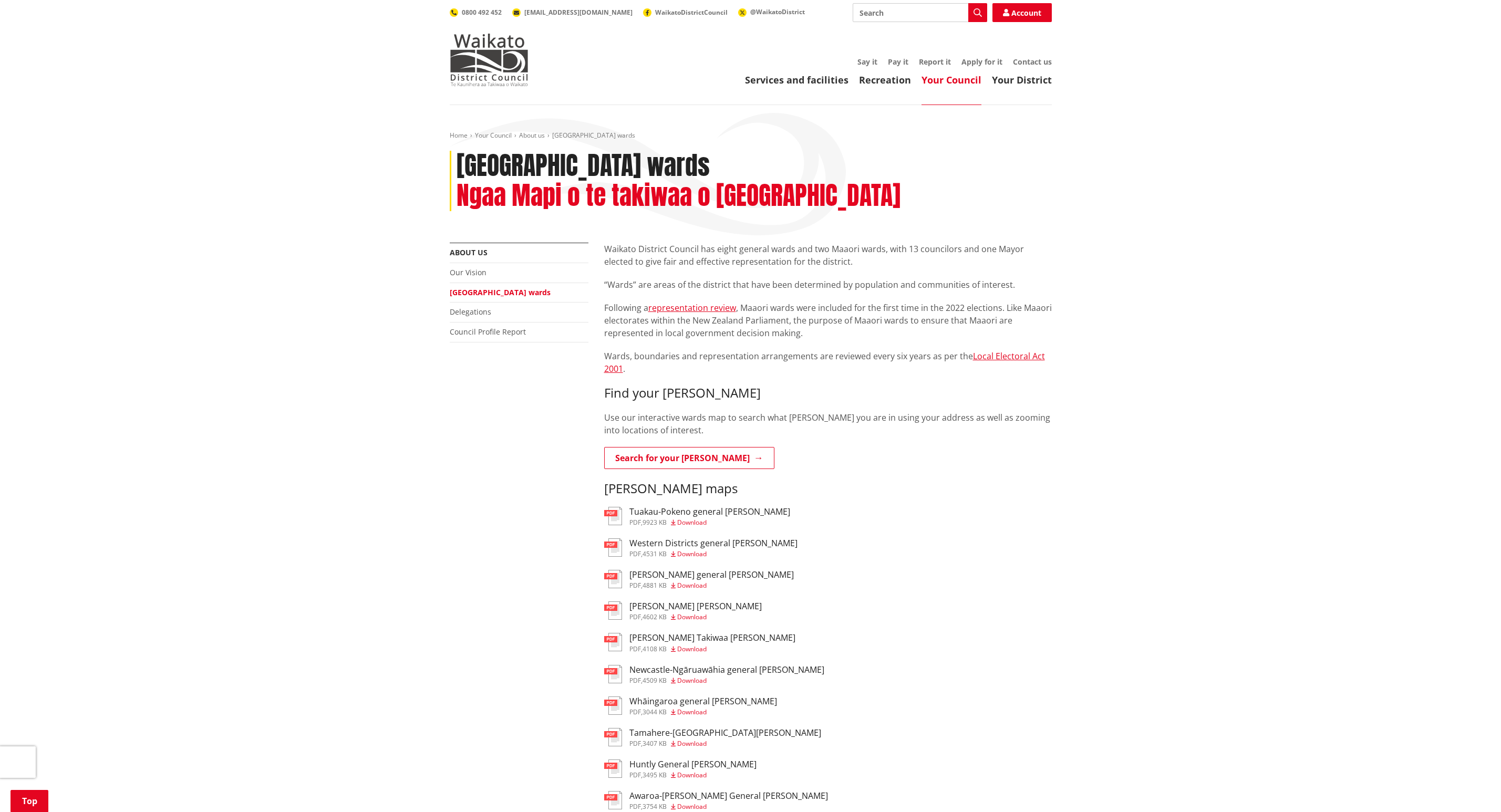
scroll to position [315, 0]
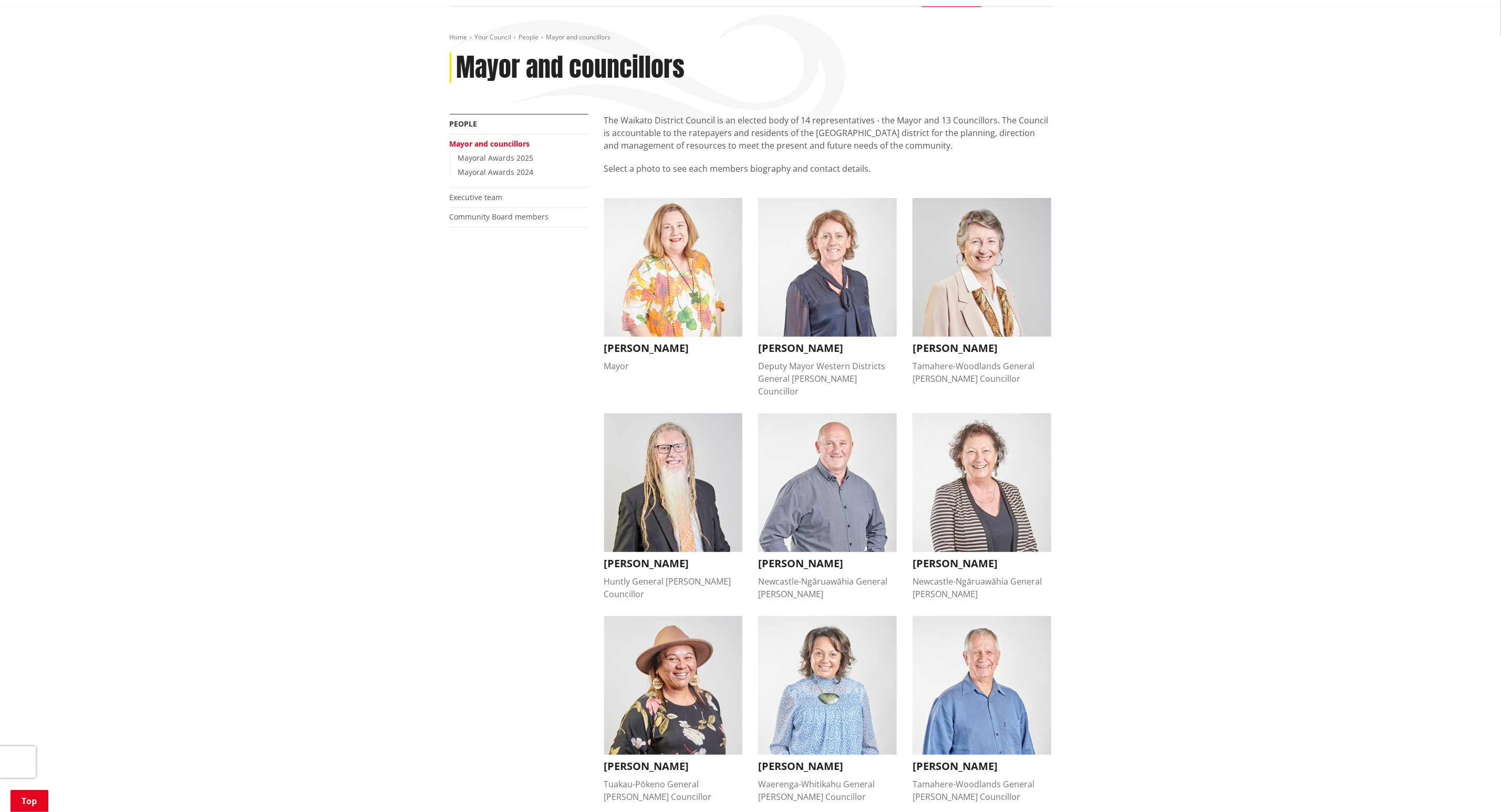
scroll to position [158, 0]
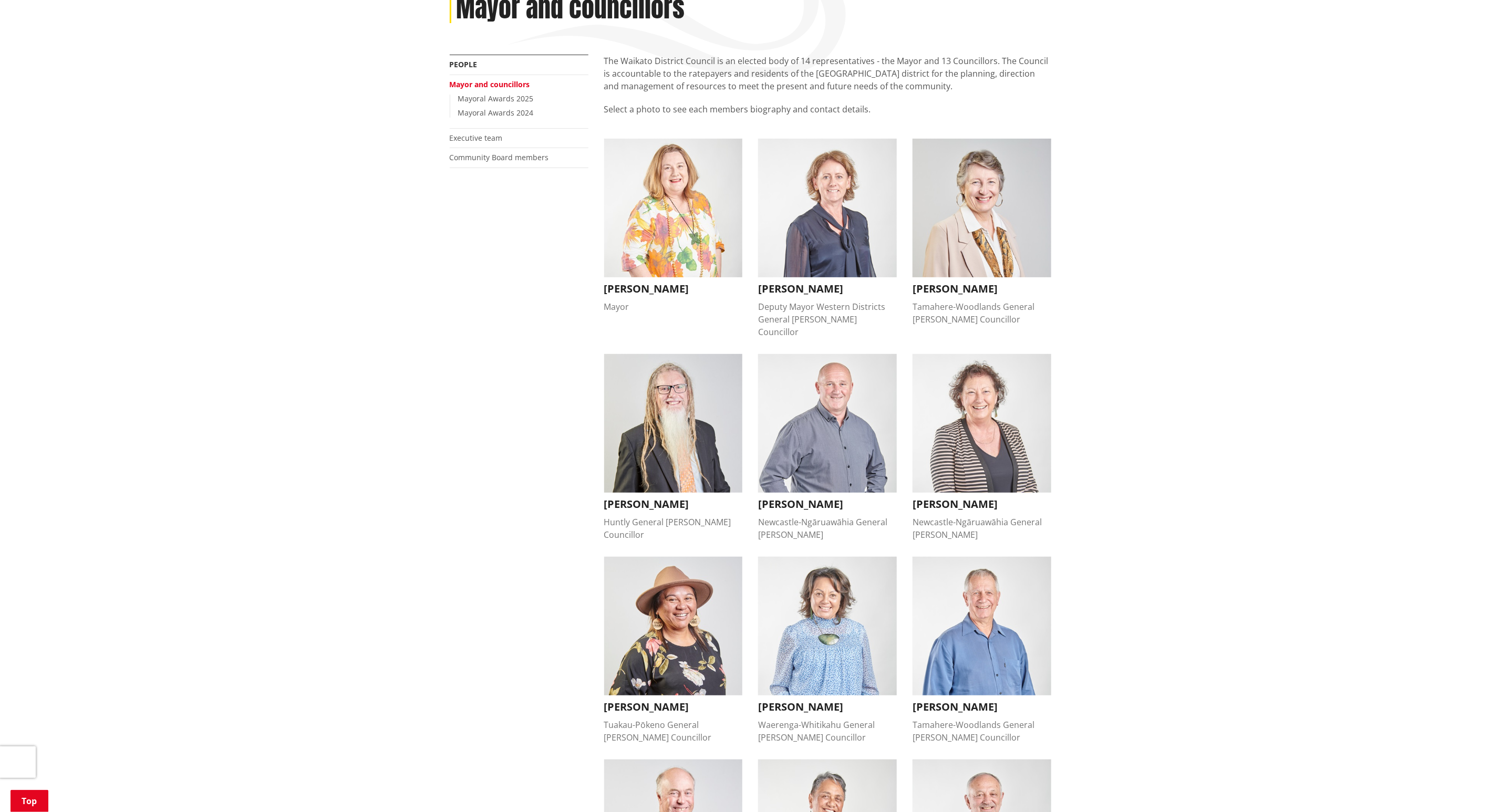
click at [690, 233] on img "button" at bounding box center [673, 207] width 138 height 138
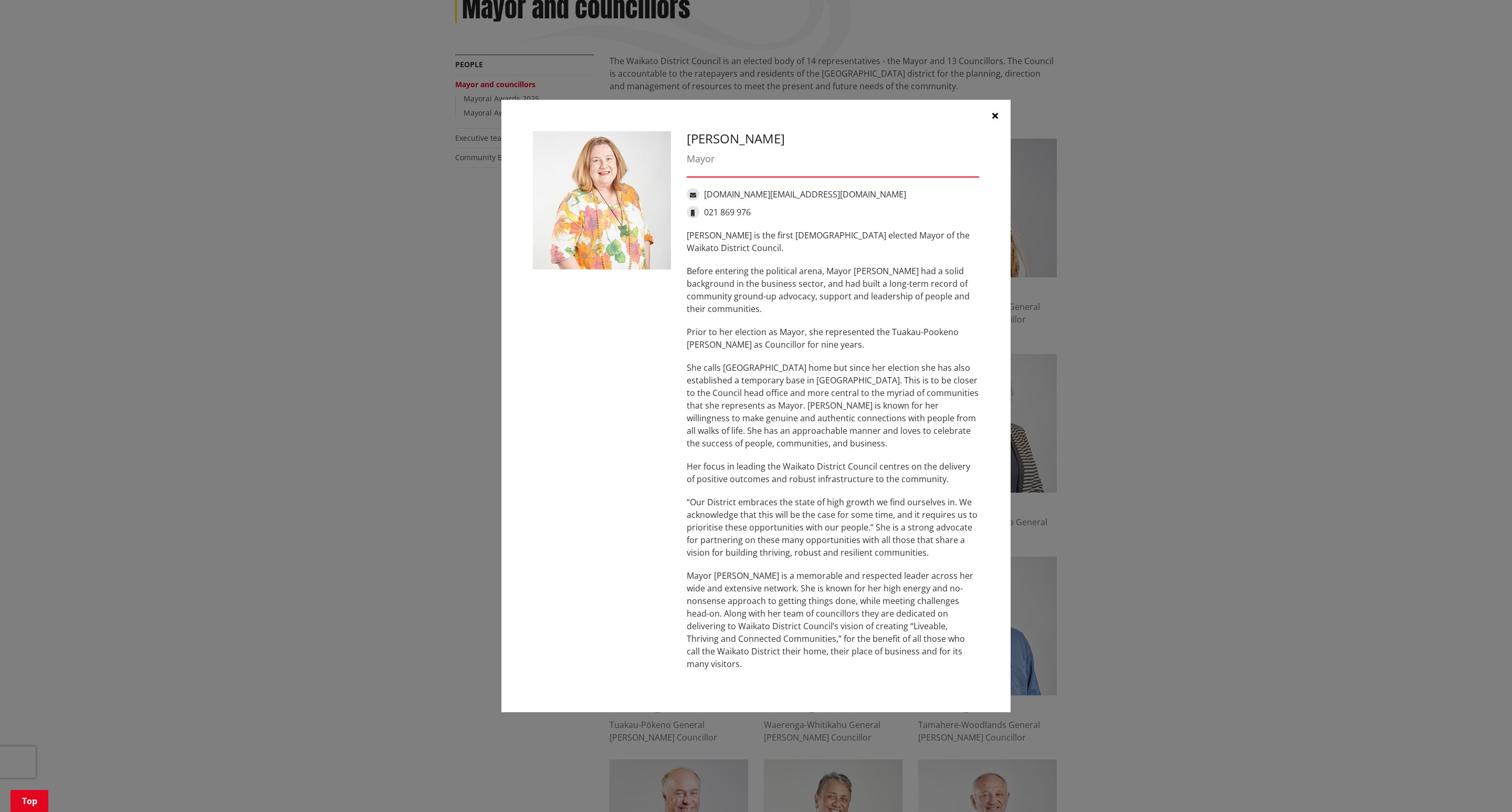
click at [1499, 180] on div "[PERSON_NAME] Mayor [DOMAIN_NAME][EMAIL_ADDRESS][DOMAIN_NAME] 021 869 976 [PERS…" at bounding box center [756, 406] width 1512 height 812
click at [997, 120] on icon "button" at bounding box center [995, 115] width 6 height 9
